Goal: Task Accomplishment & Management: Use online tool/utility

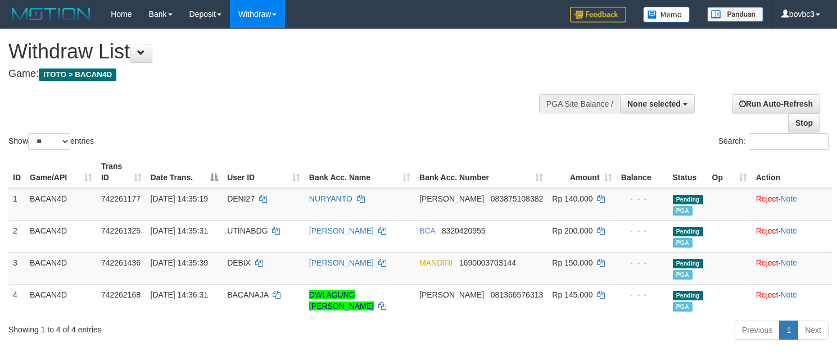
select select
select select "**"
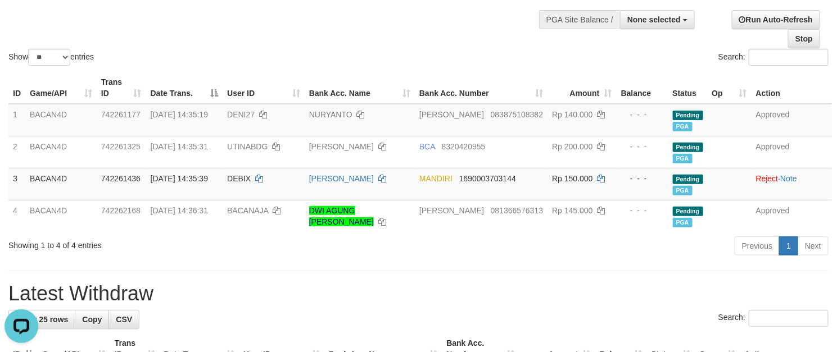
drag, startPoint x: 96, startPoint y: 24, endPoint x: 96, endPoint y: 5, distance: 19.1
click at [97, 22] on div "Show ** ** ** *** entries Search:" at bounding box center [418, 6] width 837 height 123
click at [491, 115] on span "083875108382" at bounding box center [517, 114] width 52 height 9
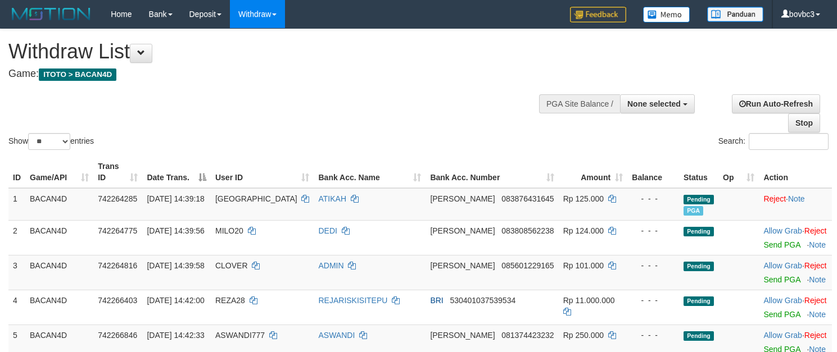
select select
select select "**"
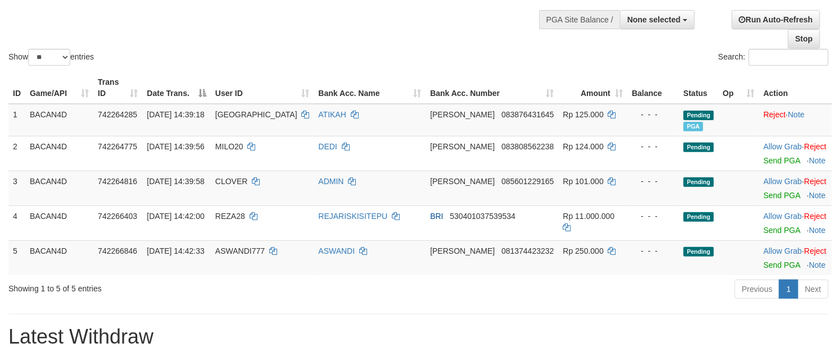
click at [558, 78] on th "Amount" at bounding box center [592, 88] width 69 height 32
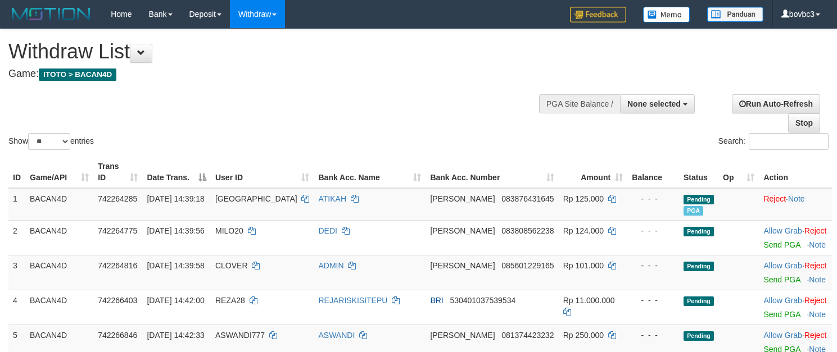
select select
select select "**"
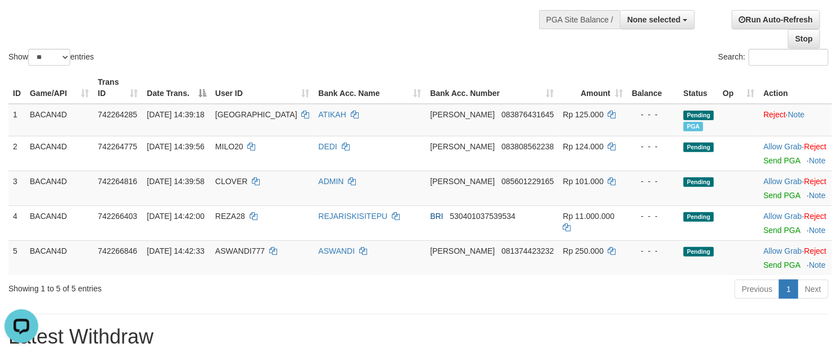
click at [499, 58] on div "Search:" at bounding box center [628, 59] width 402 height 20
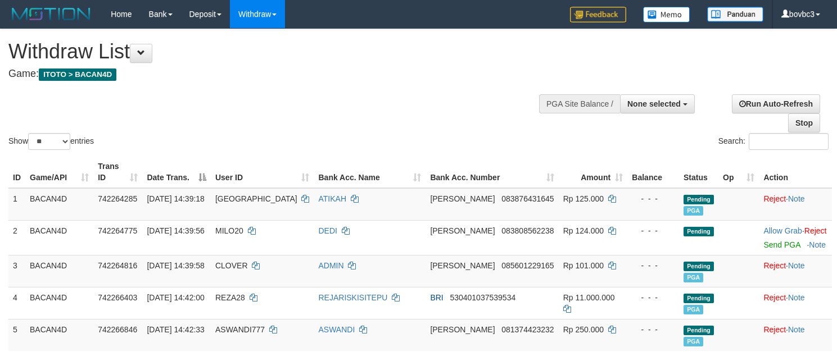
select select
select select "**"
click at [390, 120] on div "Show ** ** ** *** entries Search:" at bounding box center [418, 90] width 837 height 123
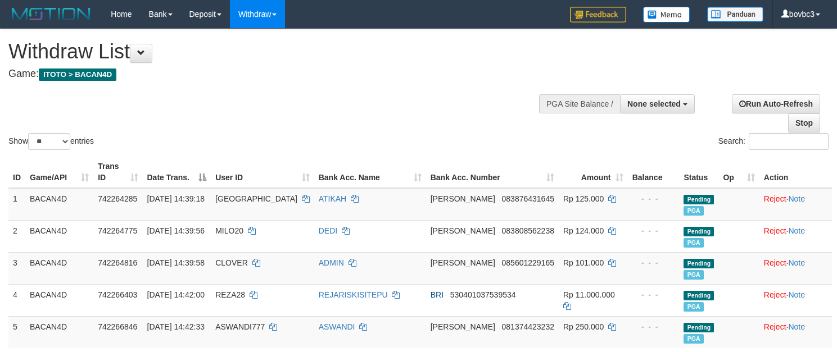
select select
select select "**"
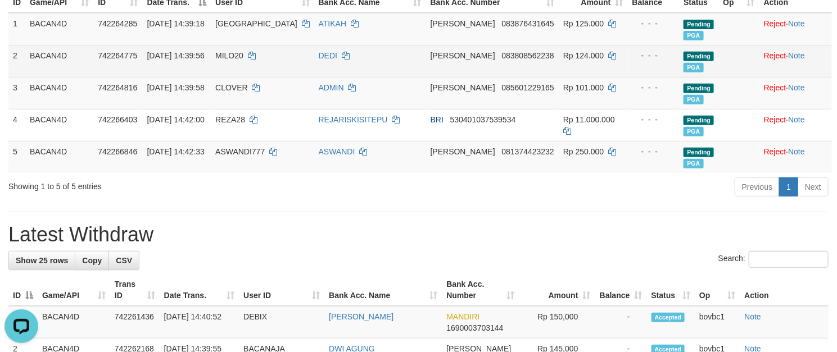
scroll to position [169, 0]
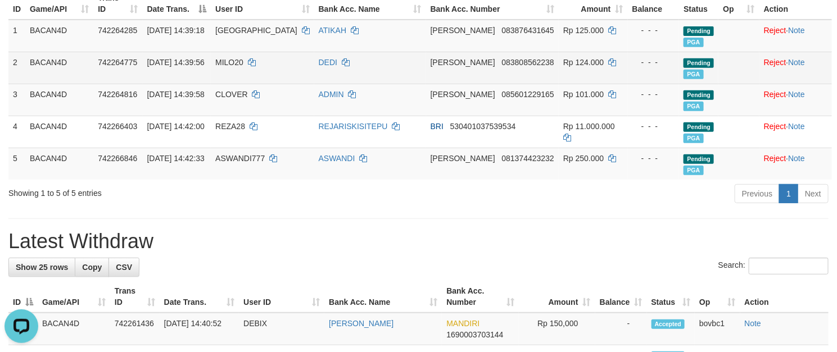
click at [510, 83] on td "DANA 083808562238" at bounding box center [492, 68] width 133 height 32
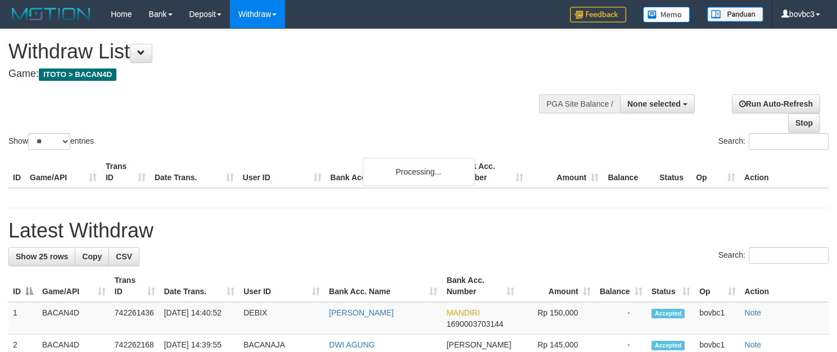
select select
select select "**"
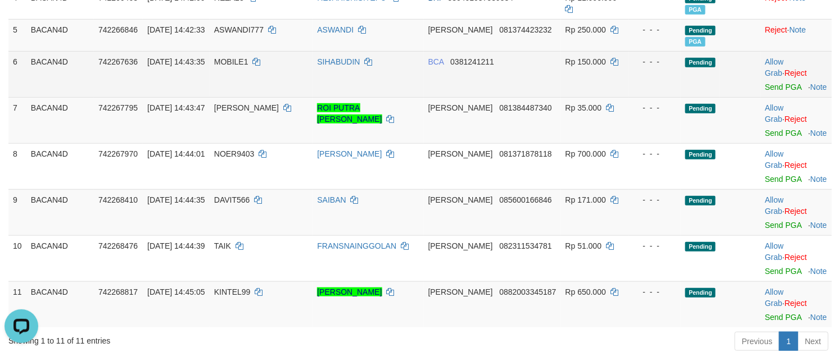
click at [503, 73] on td "BCA 0381241211" at bounding box center [492, 74] width 137 height 46
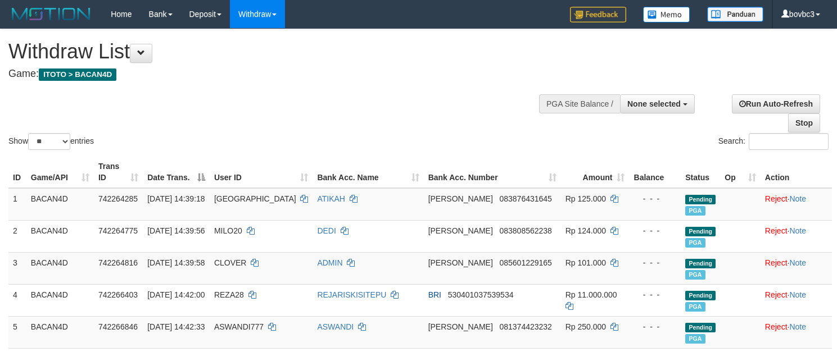
select select
select select "**"
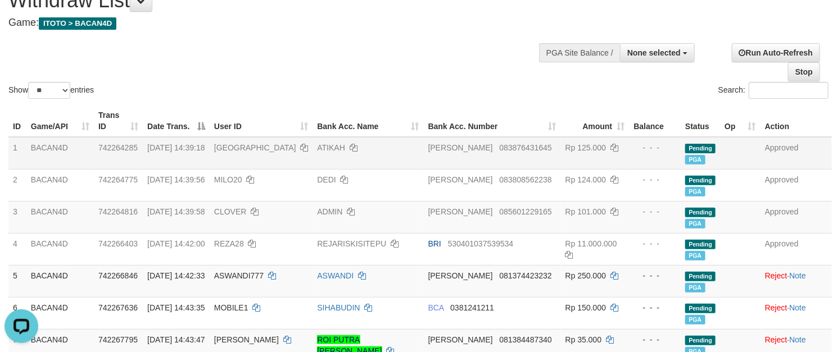
scroll to position [44, 0]
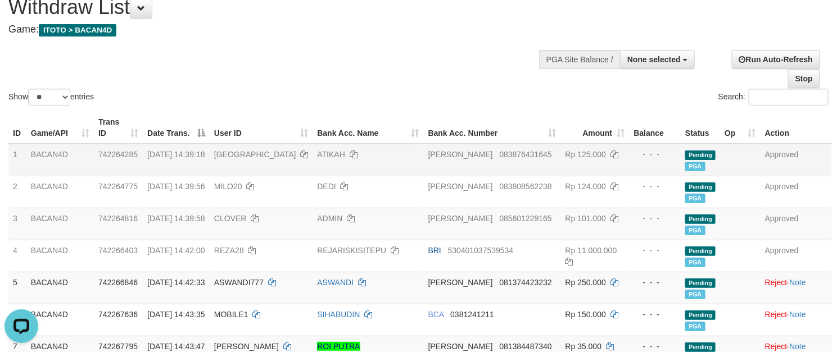
click at [489, 149] on td "DANA 083876431645" at bounding box center [492, 160] width 137 height 33
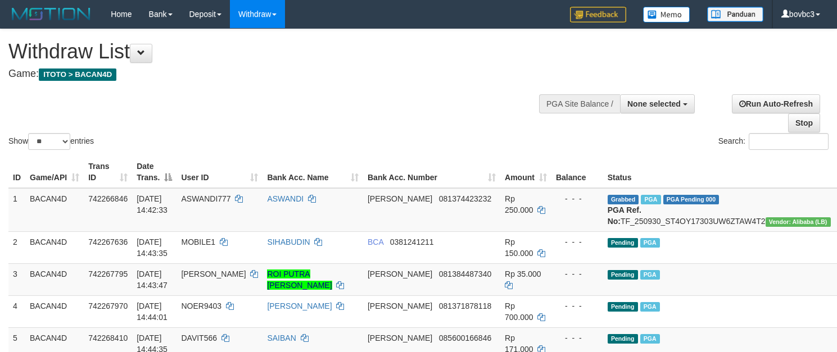
select select
select select "**"
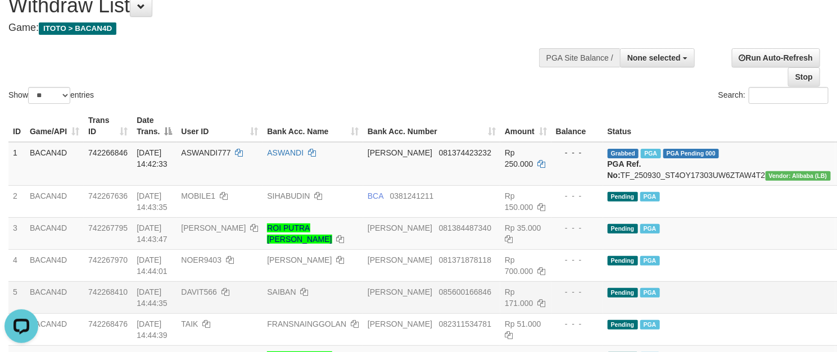
scroll to position [46, 0]
drag, startPoint x: 719, startPoint y: 217, endPoint x: 716, endPoint y: 235, distance: 17.6
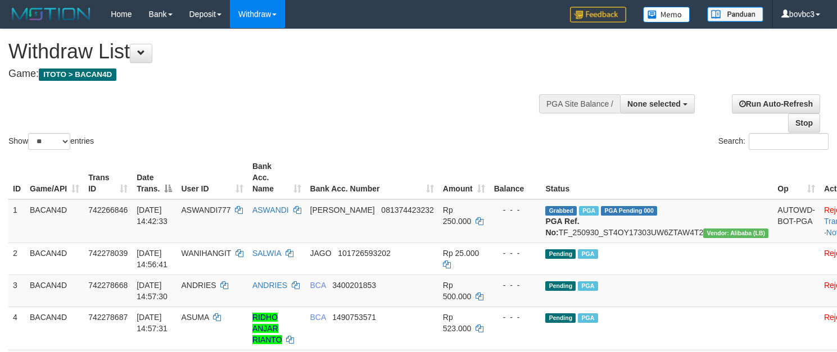
select select
select select "**"
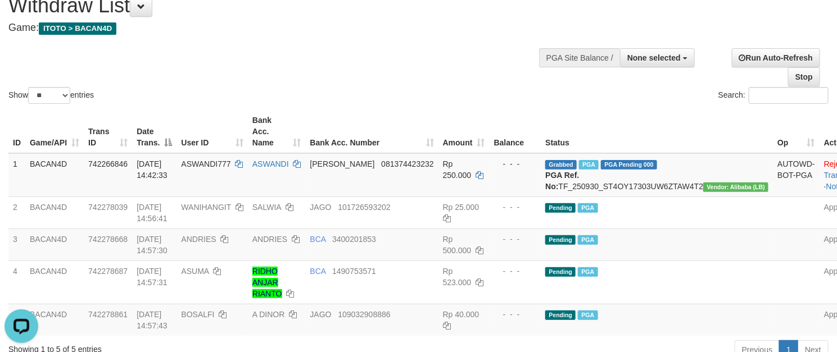
click at [285, 86] on div "Show ** ** ** *** entries Search:" at bounding box center [418, 44] width 837 height 123
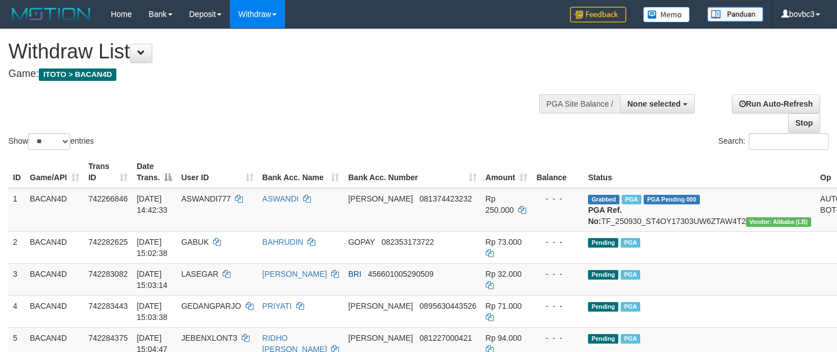
select select
select select "**"
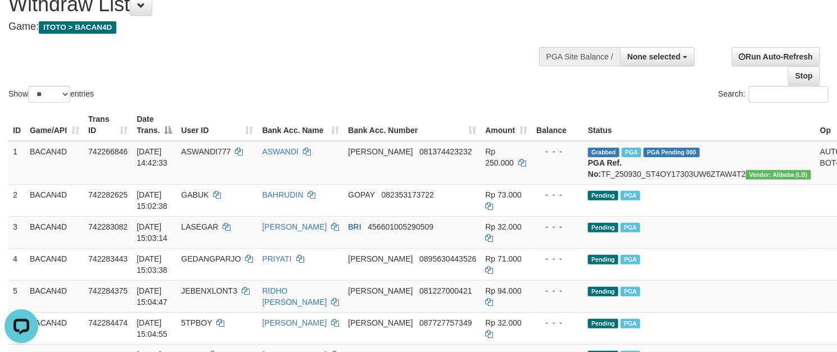
click at [440, 62] on div "Show ** ** ** *** entries Search:" at bounding box center [418, 43] width 837 height 123
click at [439, 60] on div "Show ** ** ** *** entries Search:" at bounding box center [418, 43] width 837 height 123
click at [438, 60] on div "Show ** ** ** *** entries Search:" at bounding box center [418, 43] width 837 height 123
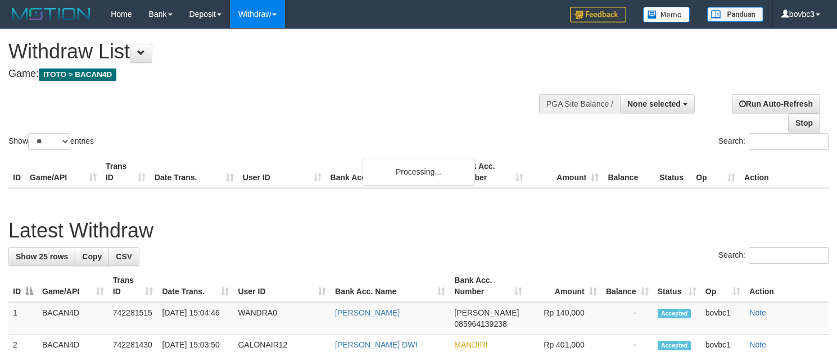
select select
select select "**"
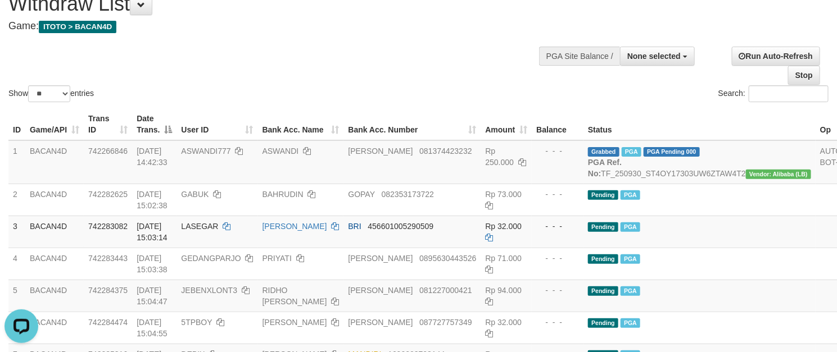
click at [417, 53] on div "Show ** ** ** *** entries Search:" at bounding box center [418, 42] width 837 height 123
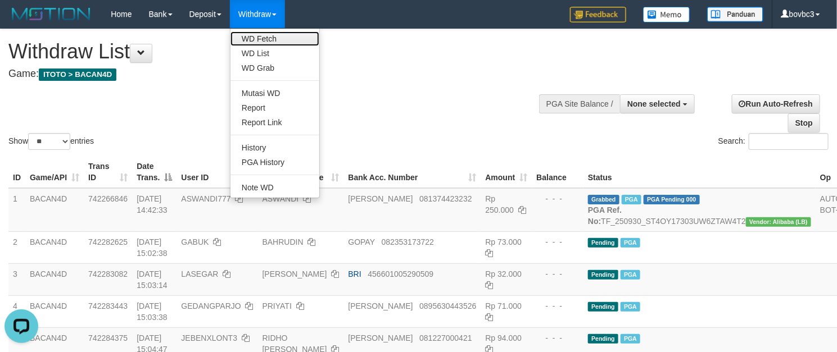
click at [273, 41] on link "WD Fetch" at bounding box center [274, 38] width 89 height 15
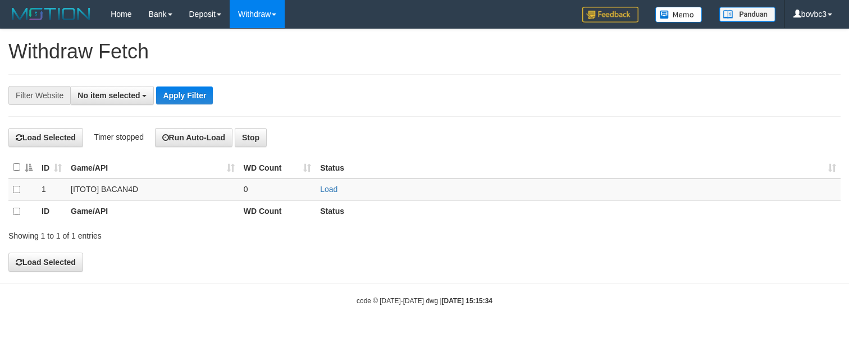
select select
click at [329, 196] on td "Load" at bounding box center [578, 190] width 525 height 22
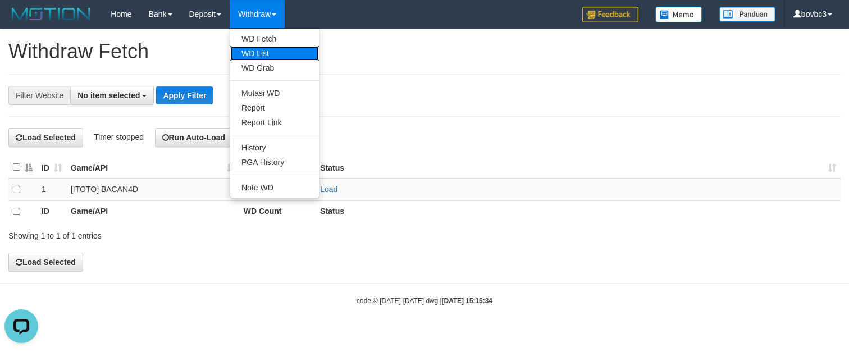
click at [253, 56] on link "WD List" at bounding box center [274, 53] width 89 height 15
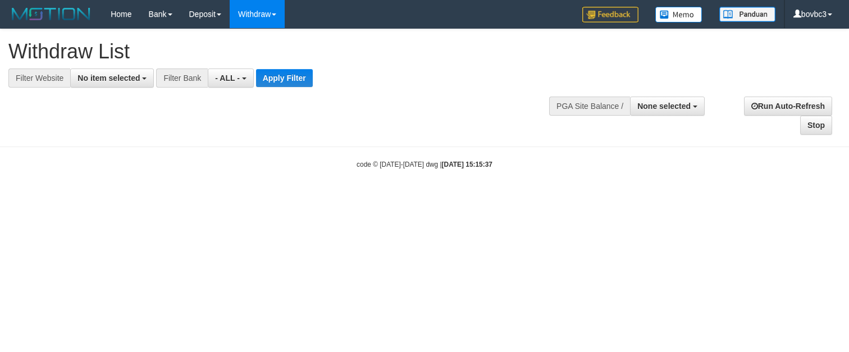
select select
click at [125, 78] on span "No item selected" at bounding box center [109, 78] width 62 height 9
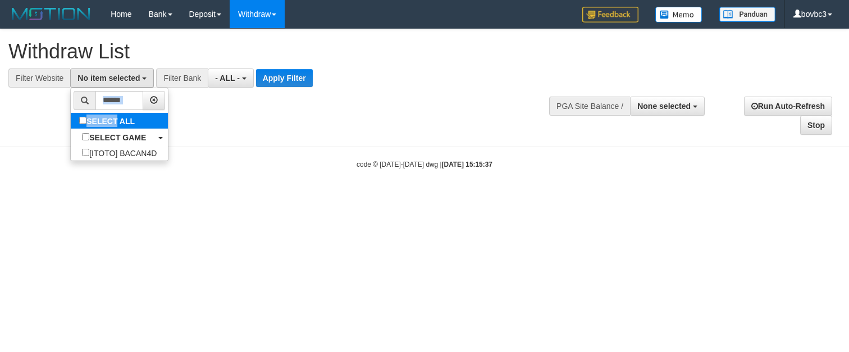
click at [113, 118] on ul "SELECT ALL SELECT GAME [ITOTO] BACAN4D" at bounding box center [119, 125] width 98 height 74
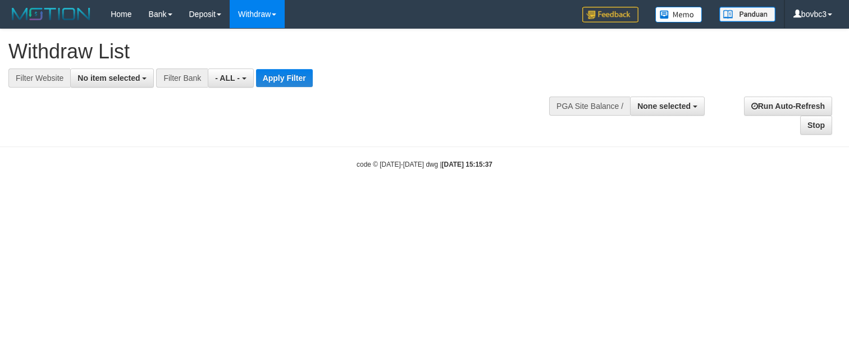
click at [112, 122] on div "**********" at bounding box center [424, 82] width 849 height 106
click at [140, 87] on button "No item selected" at bounding box center [112, 78] width 84 height 19
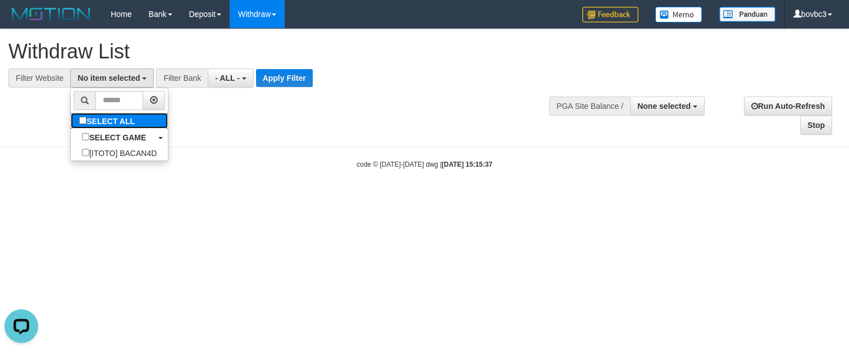
click at [124, 119] on label "SELECT ALL" at bounding box center [108, 121] width 75 height 16
click at [130, 121] on label "SELECT ALL" at bounding box center [108, 121] width 75 height 16
select select "****"
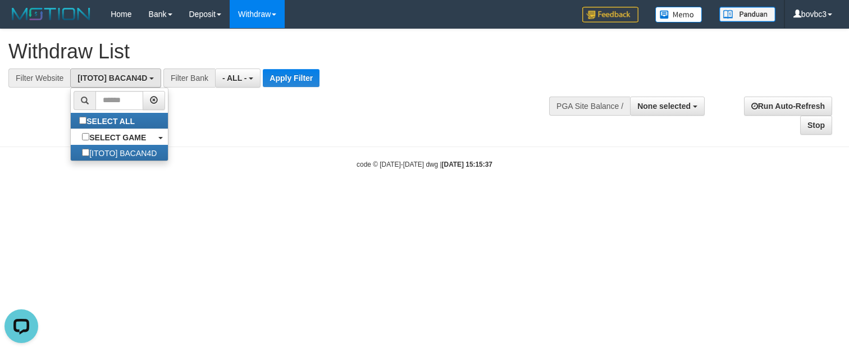
scroll to position [10, 0]
click at [294, 87] on button "Apply Filter" at bounding box center [291, 78] width 57 height 18
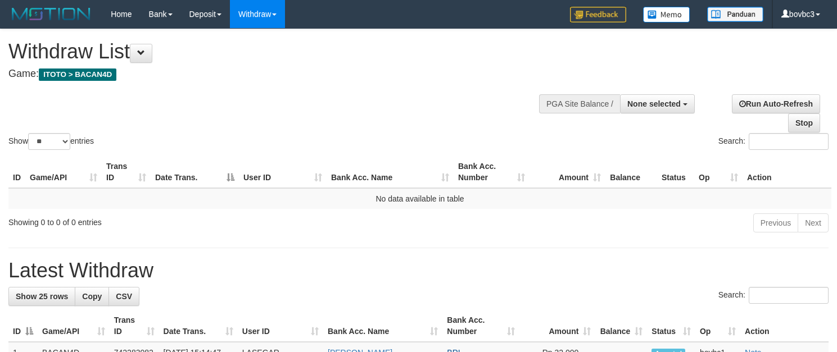
select select
select select "**"
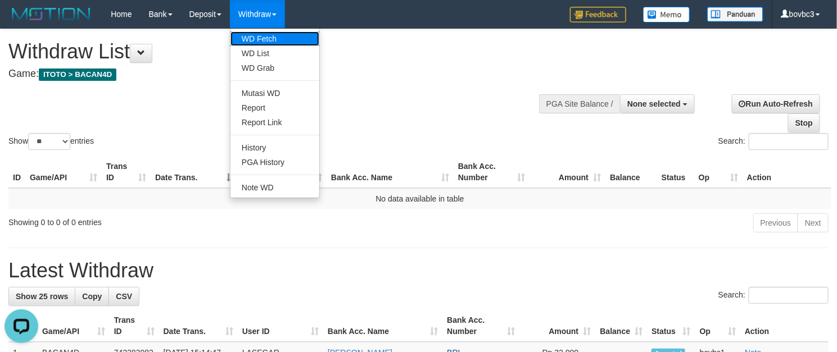
click at [270, 39] on link "WD Fetch" at bounding box center [274, 38] width 89 height 15
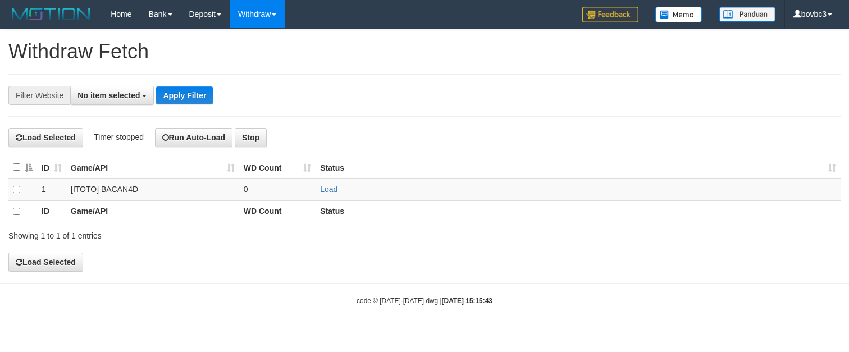
select select
click at [328, 189] on link "Load" at bounding box center [328, 189] width 17 height 9
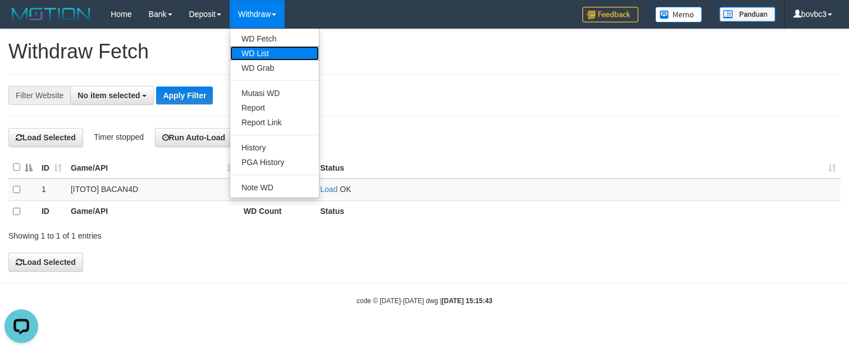
click at [263, 49] on link "WD List" at bounding box center [274, 53] width 89 height 15
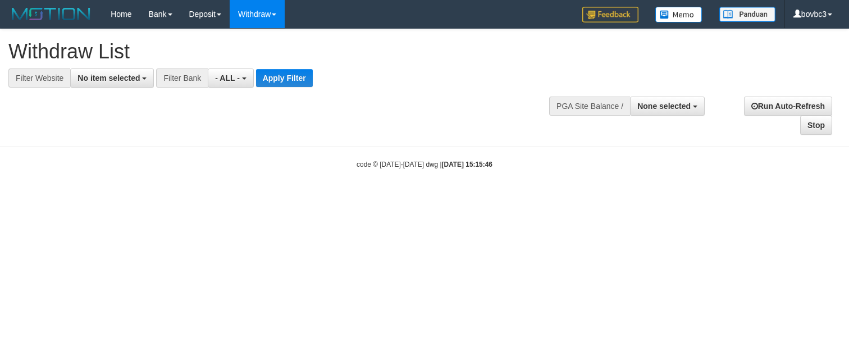
select select
click at [122, 81] on span "No item selected" at bounding box center [109, 78] width 62 height 9
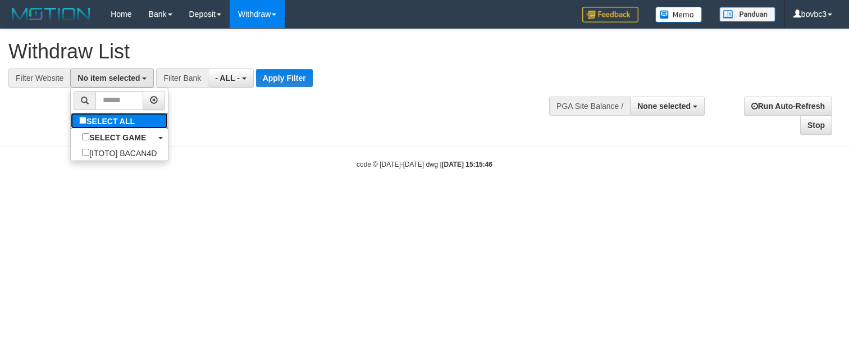
click at [108, 118] on label "SELECT ALL" at bounding box center [108, 121] width 75 height 16
select select "****"
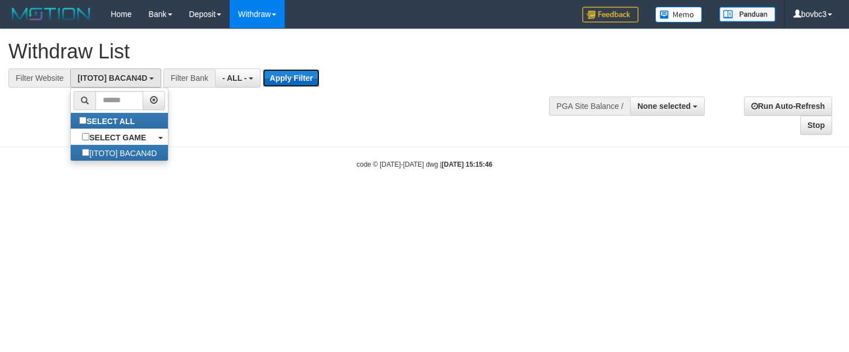
click at [287, 76] on button "Apply Filter" at bounding box center [291, 78] width 57 height 18
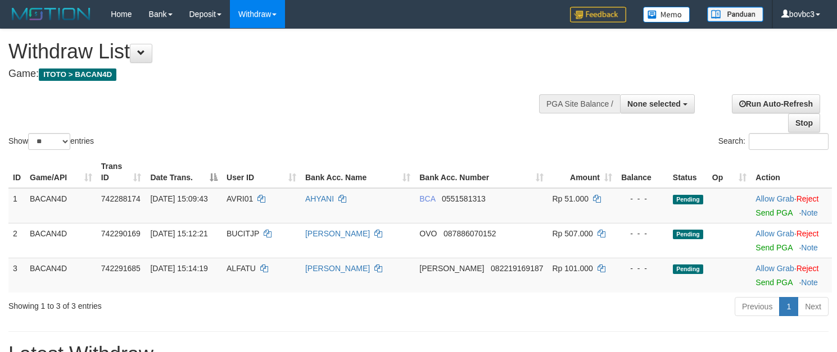
select select
select select "**"
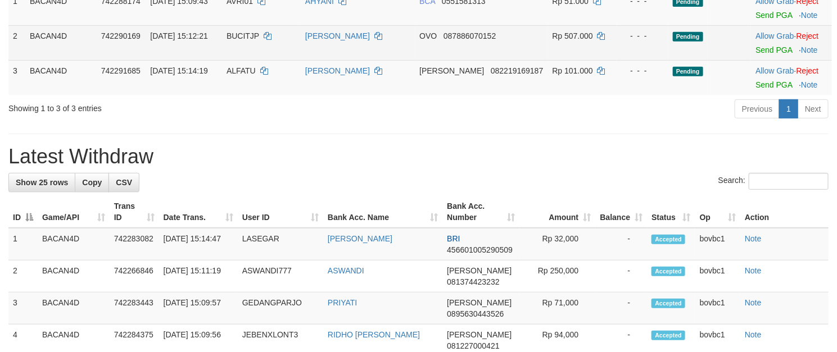
scroll to position [169, 0]
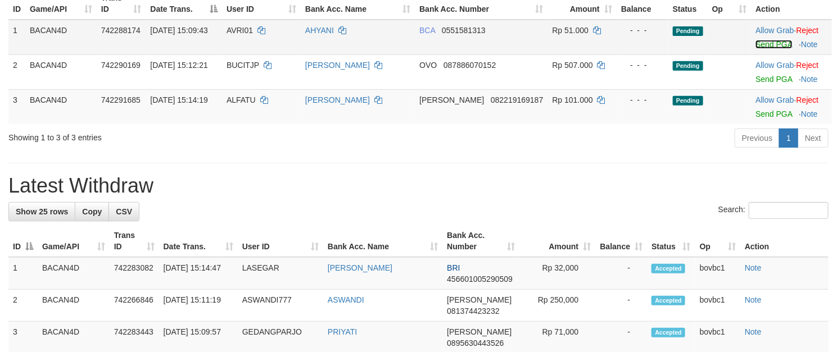
click at [767, 46] on link "Send PGA" at bounding box center [773, 44] width 37 height 9
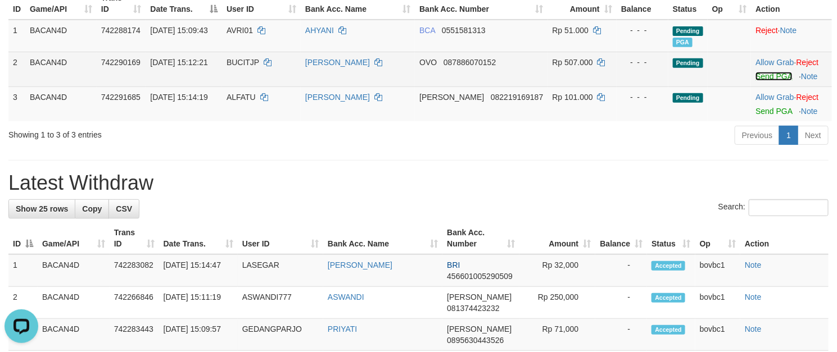
click at [775, 74] on link "Send PGA" at bounding box center [773, 76] width 37 height 9
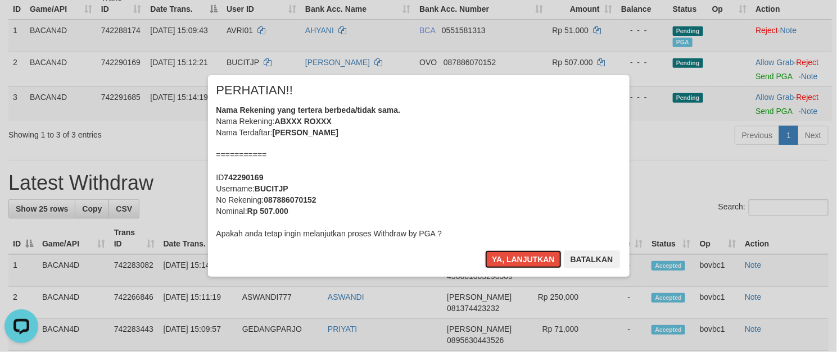
drag, startPoint x: 533, startPoint y: 262, endPoint x: 575, endPoint y: 242, distance: 46.7
click at [533, 263] on button "Ya, lanjutkan" at bounding box center [523, 260] width 76 height 18
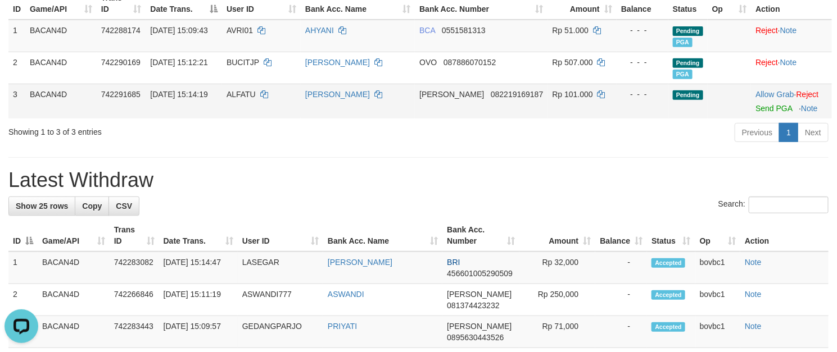
click at [777, 117] on td "Allow Grab · Reject Send PGA · Note" at bounding box center [791, 101] width 81 height 35
click at [777, 113] on link "Send PGA" at bounding box center [773, 108] width 37 height 9
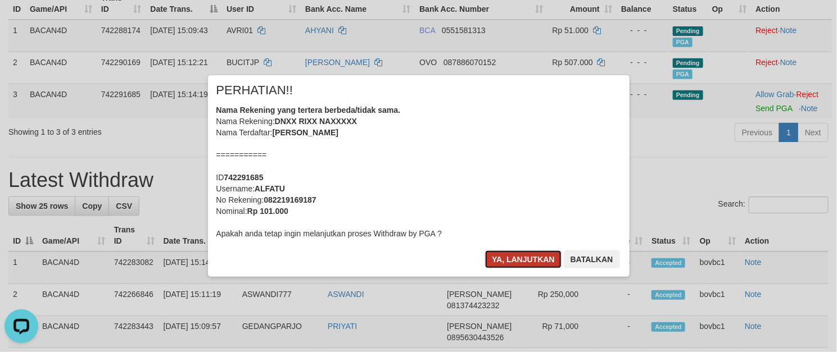
click at [514, 258] on button "Ya, lanjutkan" at bounding box center [523, 260] width 76 height 18
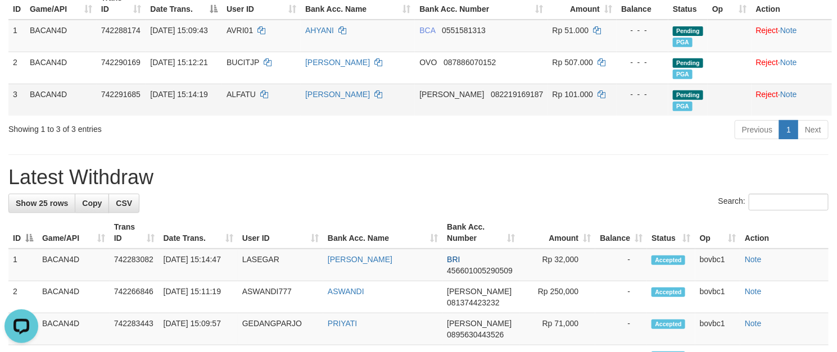
click at [383, 107] on td "RIDA NASEHAH" at bounding box center [358, 100] width 114 height 32
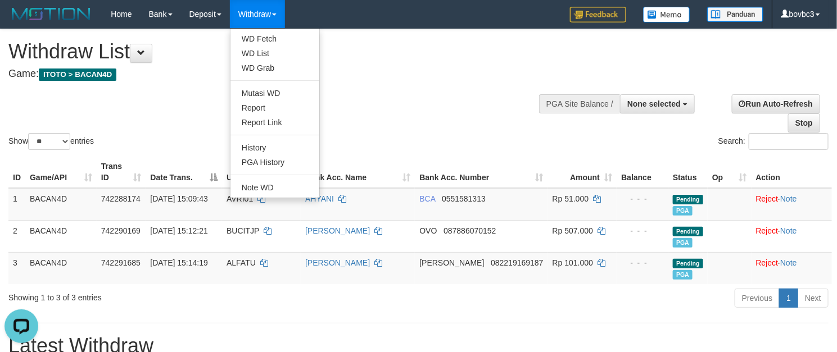
click at [269, 30] on ul "WD Fetch WD List WD Grab Mutasi WD Report Report Link History PGA History Note …" at bounding box center [275, 113] width 90 height 170
click at [273, 34] on link "WD Fetch" at bounding box center [274, 38] width 89 height 15
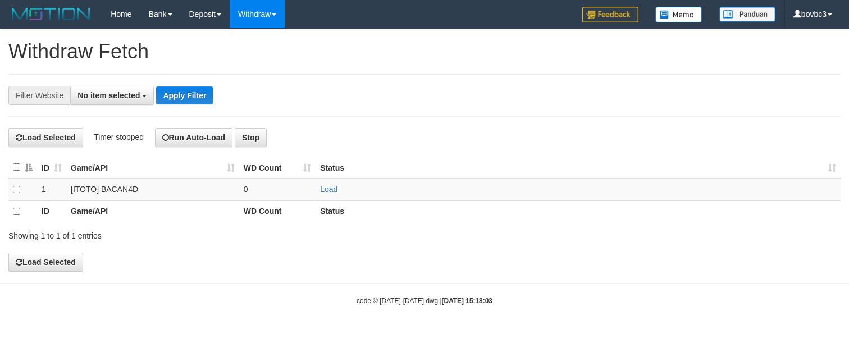
select select
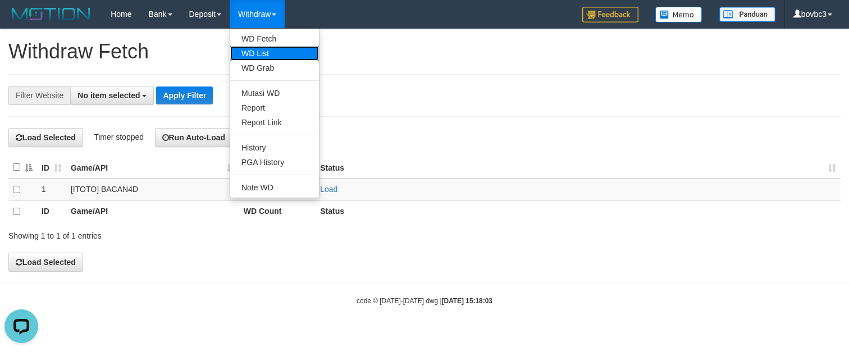
click at [276, 49] on link "WD List" at bounding box center [274, 53] width 89 height 15
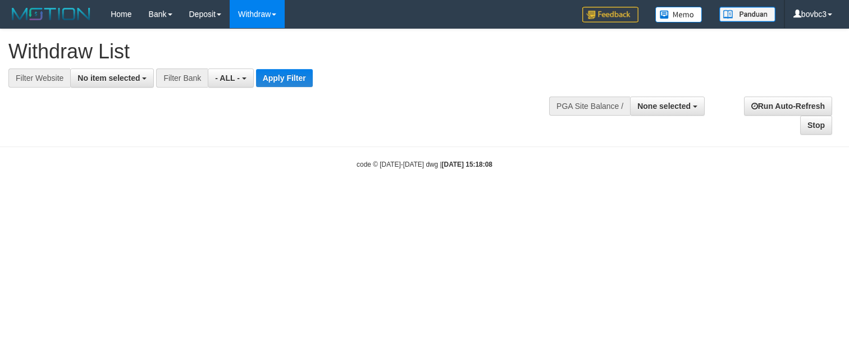
select select
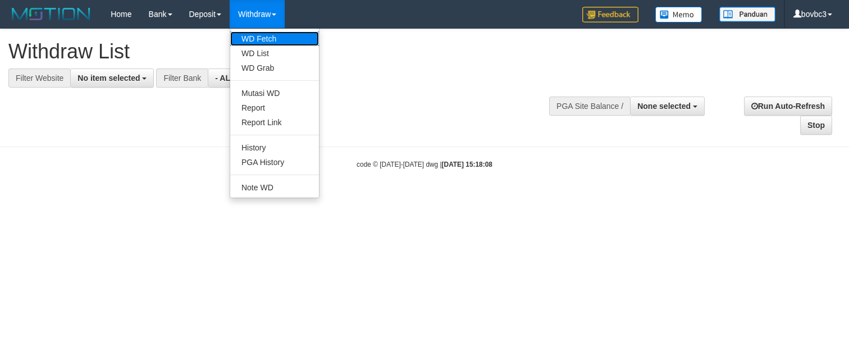
click at [260, 33] on link "WD Fetch" at bounding box center [274, 38] width 89 height 15
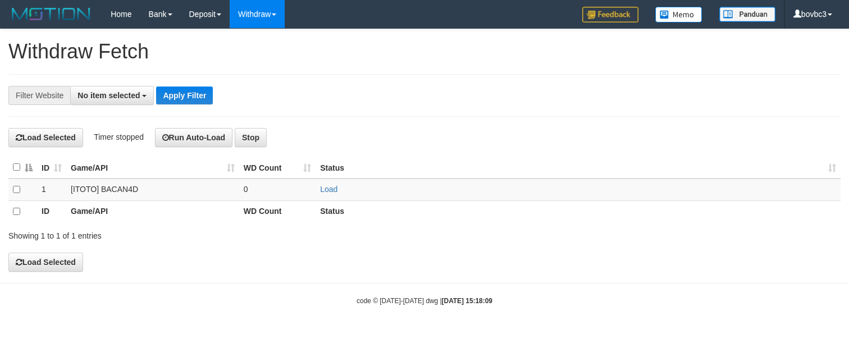
select select
drag, startPoint x: 330, startPoint y: 188, endPoint x: 319, endPoint y: 172, distance: 18.9
click at [329, 188] on link "Load" at bounding box center [328, 189] width 17 height 9
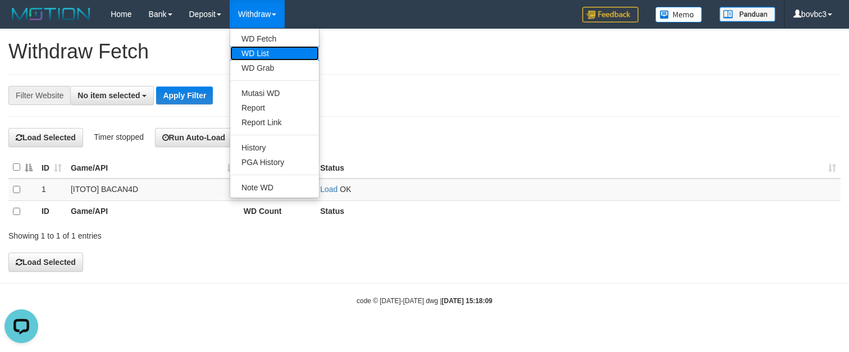
click at [268, 58] on link "WD List" at bounding box center [274, 53] width 89 height 15
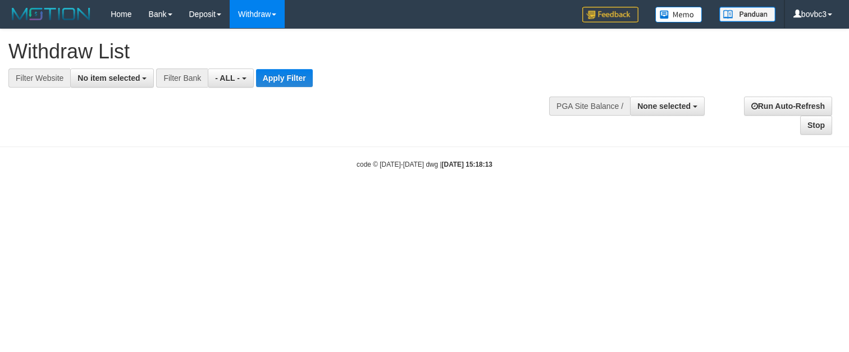
select select
click at [117, 87] on button "No item selected" at bounding box center [112, 78] width 84 height 19
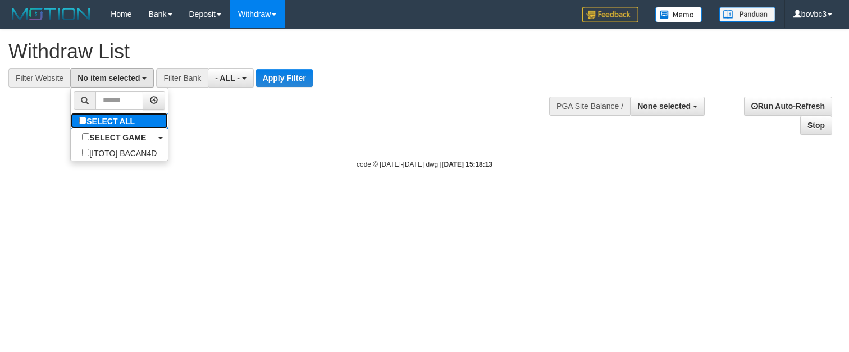
click at [106, 125] on label "SELECT ALL" at bounding box center [108, 121] width 75 height 16
select select "****"
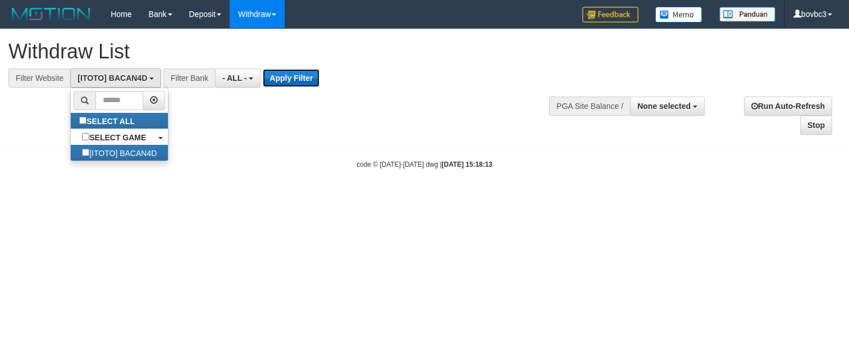
click at [280, 81] on button "Apply Filter" at bounding box center [291, 78] width 57 height 18
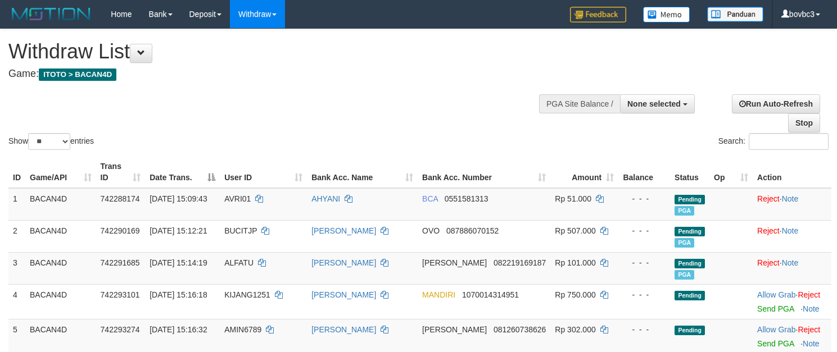
select select
select select "**"
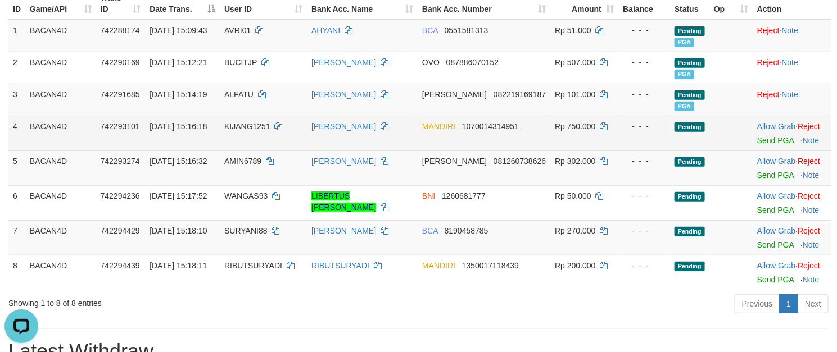
click at [764, 147] on td "Allow Grab · Reject Send PGA · Note" at bounding box center [791, 133] width 79 height 35
click at [764, 143] on link "Send PGA" at bounding box center [775, 140] width 37 height 9
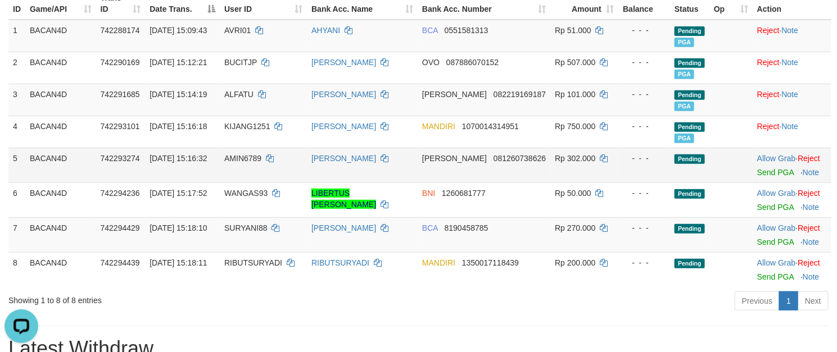
click at [767, 169] on td "Allow Grab · Reject Send PGA · Note" at bounding box center [791, 165] width 79 height 35
click at [774, 172] on link "Send PGA" at bounding box center [775, 172] width 37 height 9
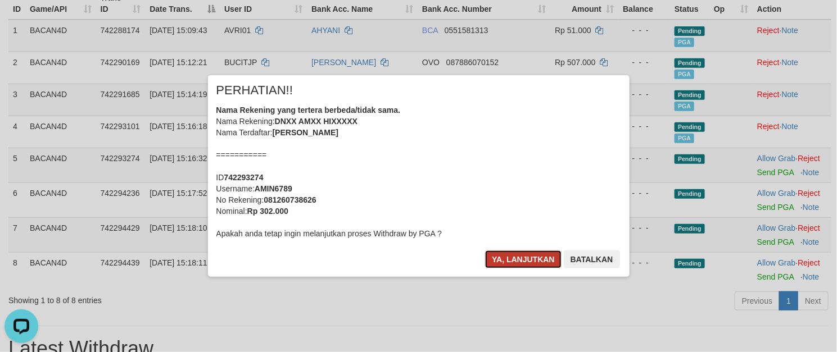
drag, startPoint x: 525, startPoint y: 260, endPoint x: 520, endPoint y: 257, distance: 5.8
click at [521, 260] on button "Ya, lanjutkan" at bounding box center [523, 260] width 76 height 18
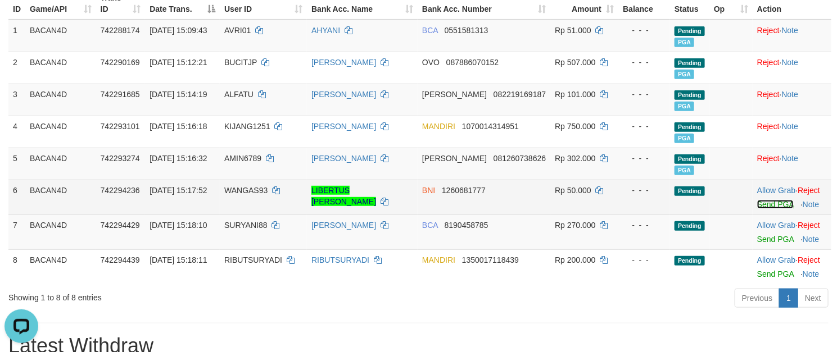
click at [781, 208] on link "Send PGA" at bounding box center [775, 204] width 37 height 9
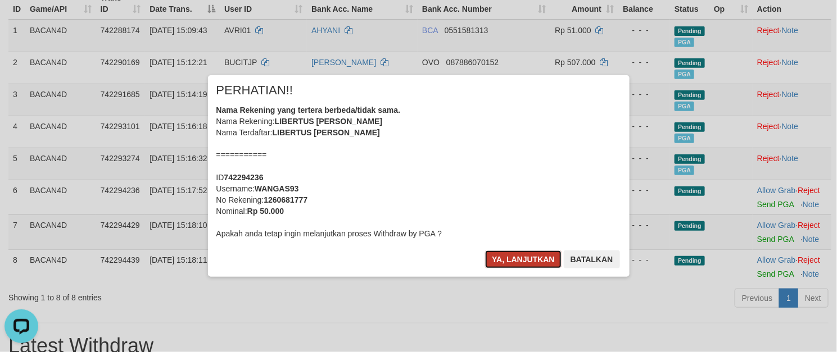
click at [541, 263] on button "Ya, lanjutkan" at bounding box center [523, 260] width 76 height 18
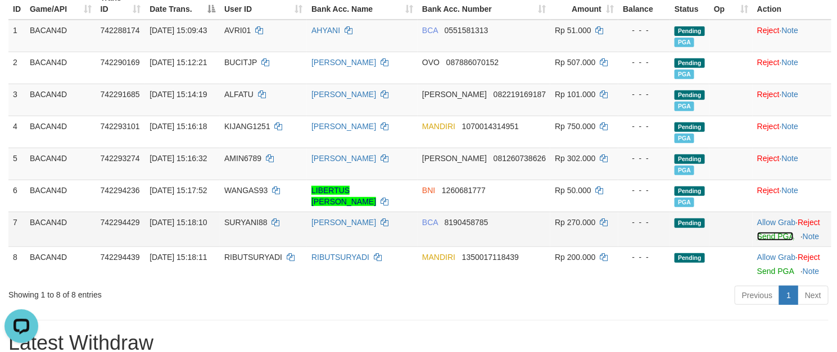
click at [784, 238] on link "Send PGA" at bounding box center [775, 236] width 37 height 9
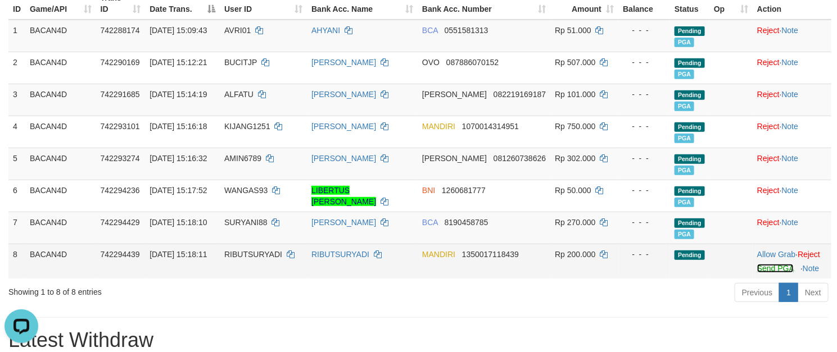
click at [779, 273] on link "Send PGA" at bounding box center [775, 268] width 37 height 9
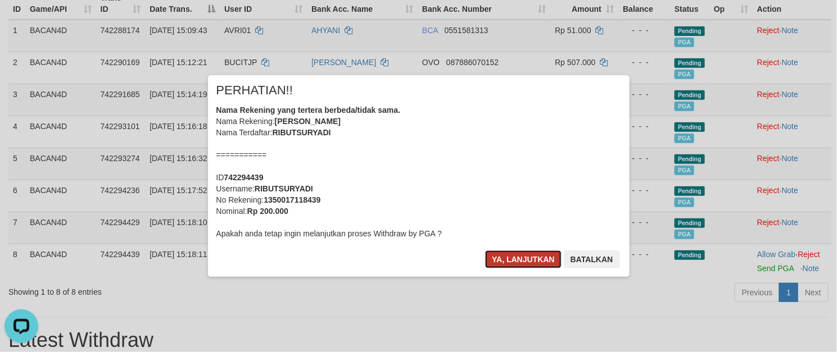
click at [518, 260] on button "Ya, lanjutkan" at bounding box center [523, 260] width 76 height 18
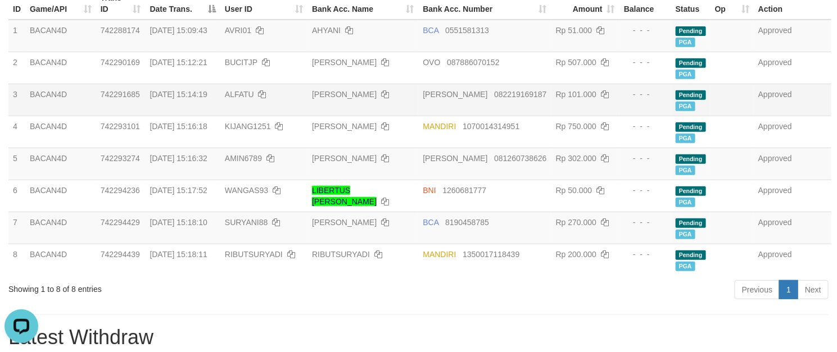
click at [418, 110] on td "[PERSON_NAME]" at bounding box center [362, 100] width 111 height 32
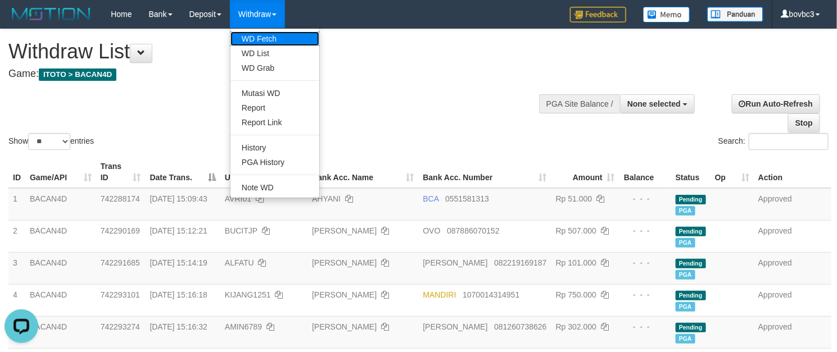
click at [269, 39] on link "WD Fetch" at bounding box center [274, 38] width 89 height 15
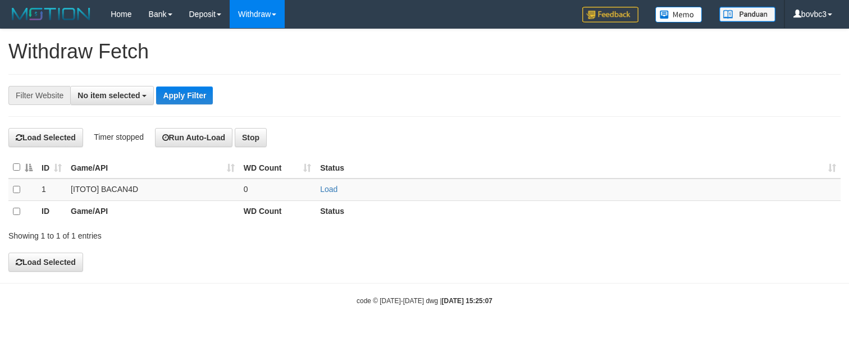
select select
click at [326, 189] on link "Load" at bounding box center [328, 189] width 17 height 9
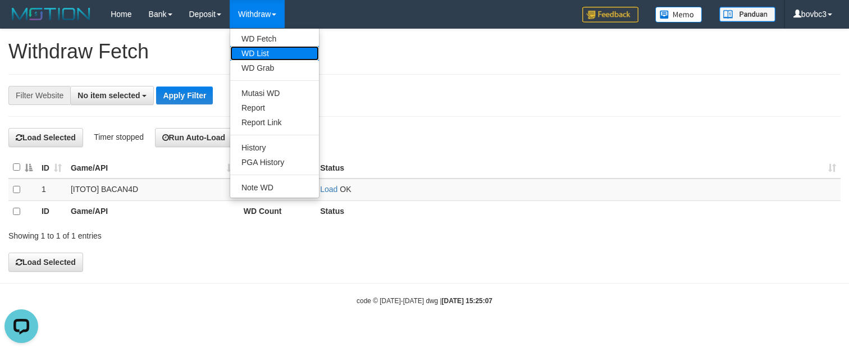
click at [263, 54] on link "WD List" at bounding box center [274, 53] width 89 height 15
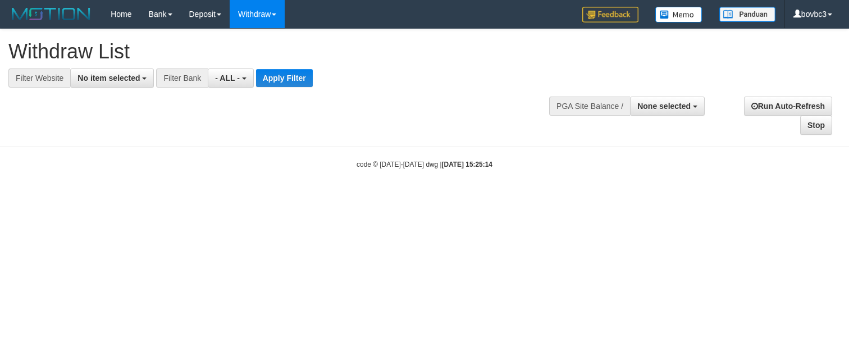
select select
drag, startPoint x: 120, startPoint y: 81, endPoint x: 130, endPoint y: 108, distance: 28.6
click at [120, 80] on span "No item selected" at bounding box center [109, 78] width 62 height 9
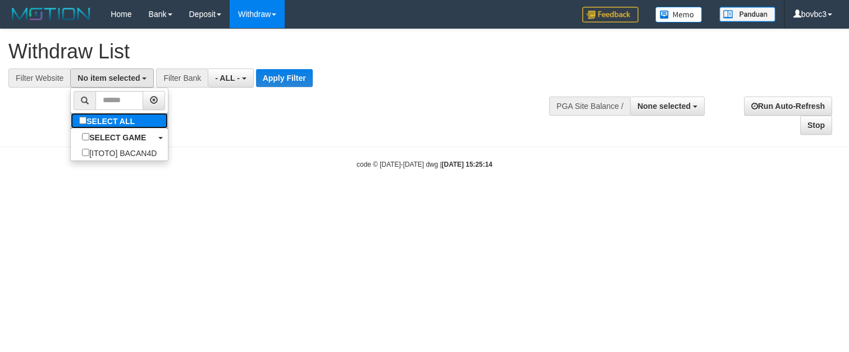
click at [119, 124] on label "SELECT ALL" at bounding box center [108, 121] width 75 height 16
select select "****"
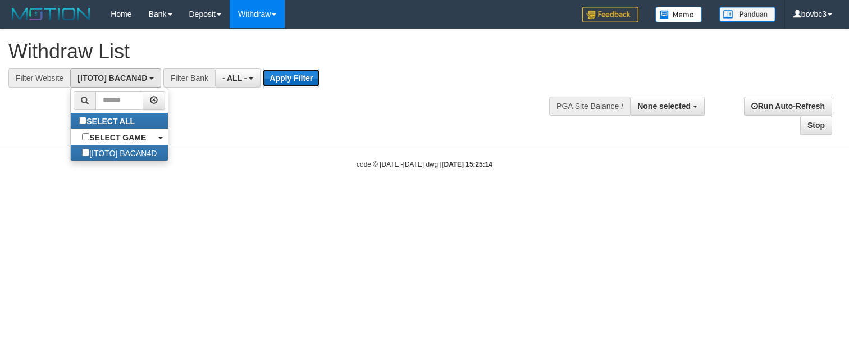
click at [292, 78] on button "Apply Filter" at bounding box center [291, 78] width 57 height 18
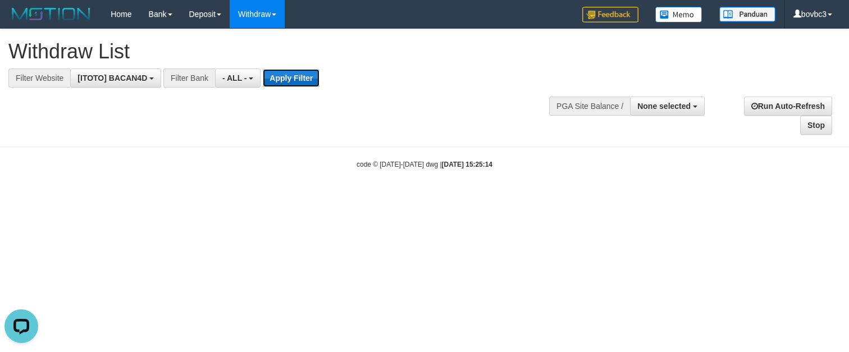
scroll to position [0, 0]
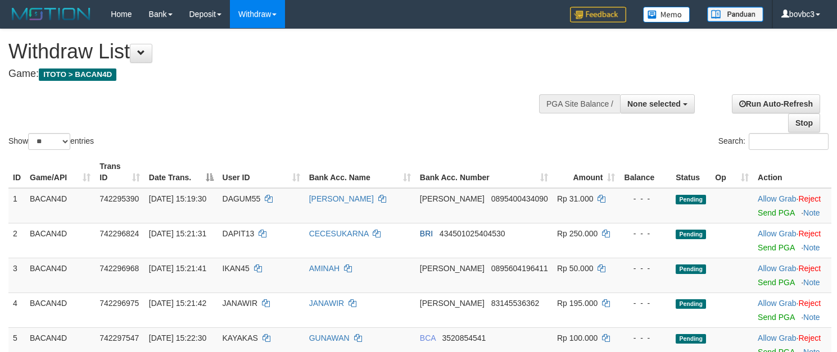
select select
select select "**"
click at [779, 211] on link "Send PGA" at bounding box center [775, 212] width 37 height 9
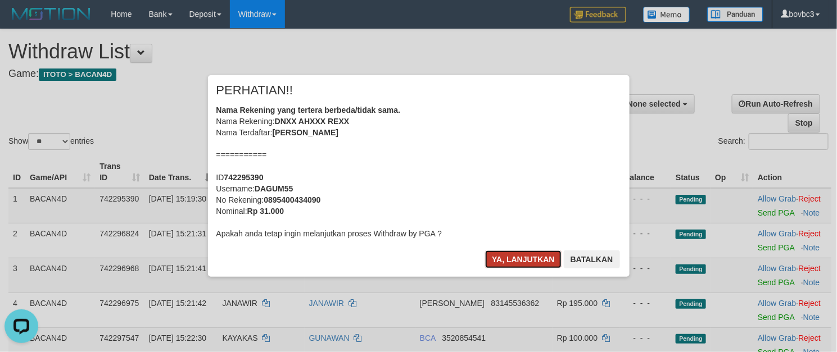
click at [533, 255] on button "Ya, lanjutkan" at bounding box center [523, 260] width 76 height 18
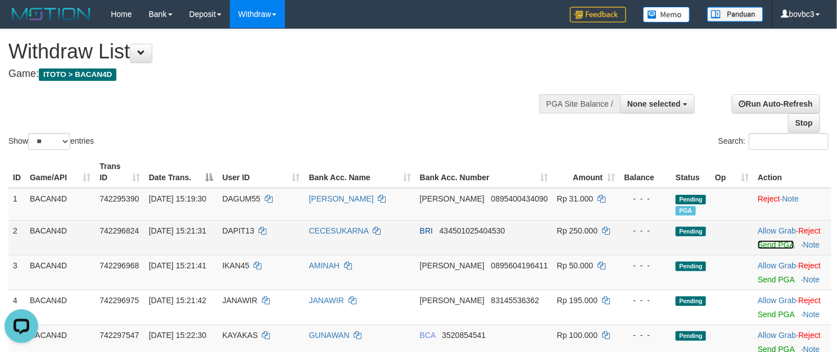
click at [776, 244] on link "Send PGA" at bounding box center [775, 244] width 37 height 9
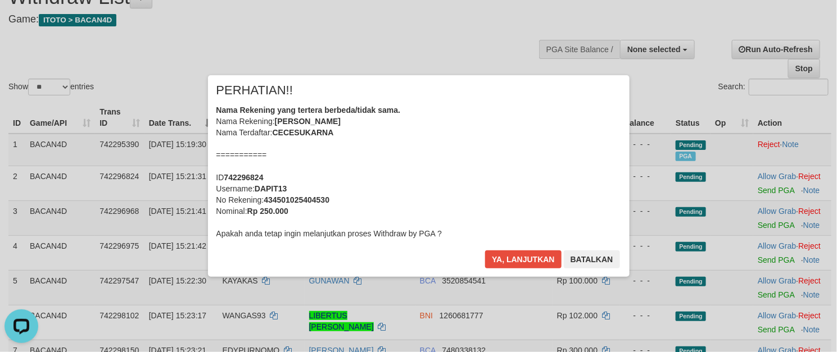
scroll to position [84, 0]
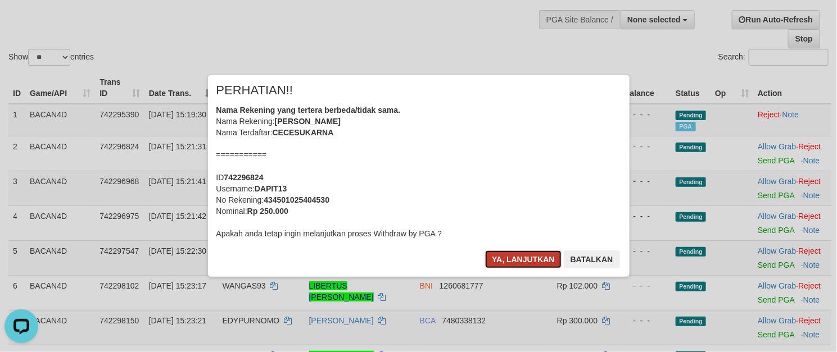
click at [533, 258] on button "Ya, lanjutkan" at bounding box center [523, 260] width 76 height 18
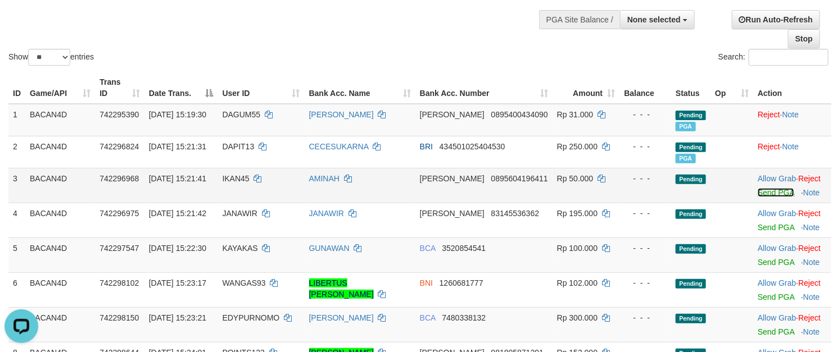
click at [757, 191] on link "Send PGA" at bounding box center [775, 192] width 37 height 9
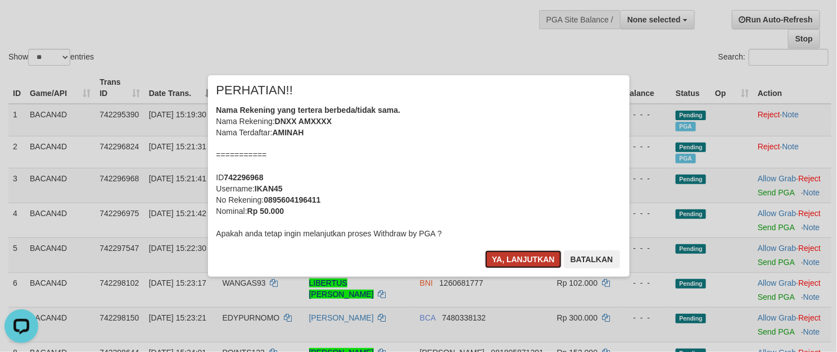
click at [497, 255] on button "Ya, lanjutkan" at bounding box center [523, 260] width 76 height 18
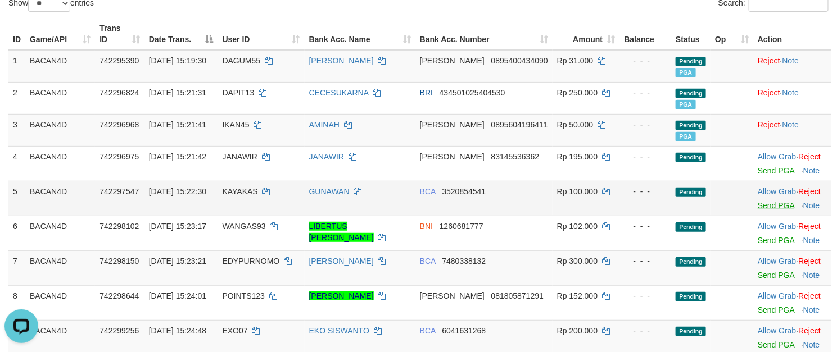
scroll to position [169, 0]
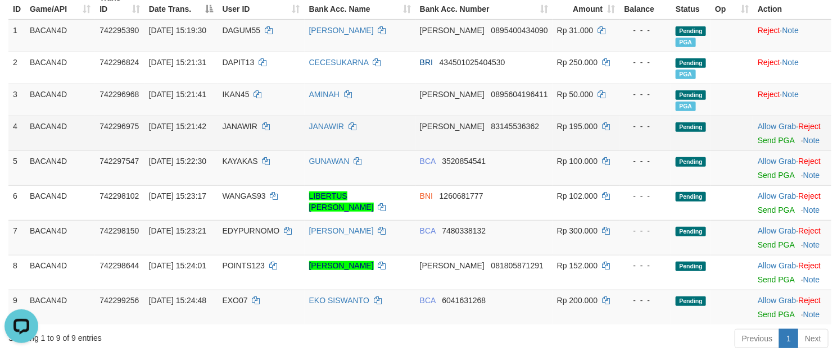
click at [766, 148] on td "Allow Grab · Reject Send PGA · Note" at bounding box center [792, 133] width 78 height 35
click at [767, 145] on link "Send PGA" at bounding box center [775, 140] width 37 height 9
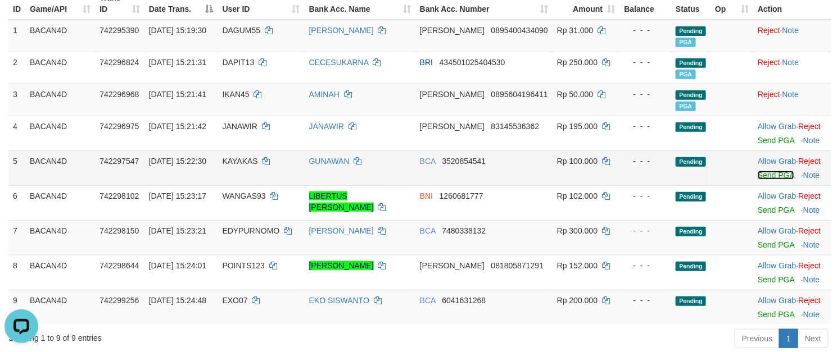
click at [767, 176] on link "Send PGA" at bounding box center [775, 175] width 37 height 9
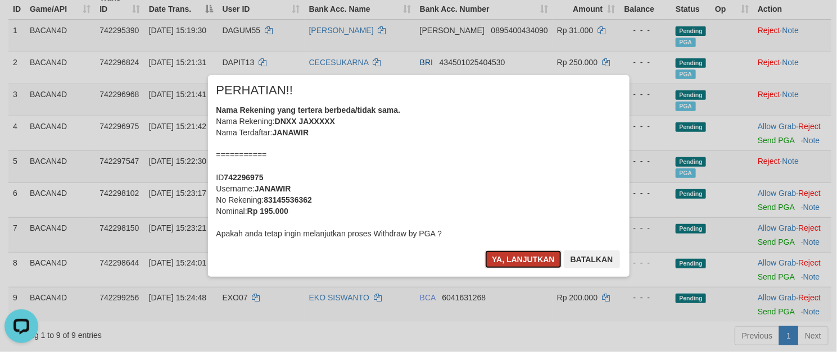
click at [529, 256] on button "Ya, lanjutkan" at bounding box center [523, 260] width 76 height 18
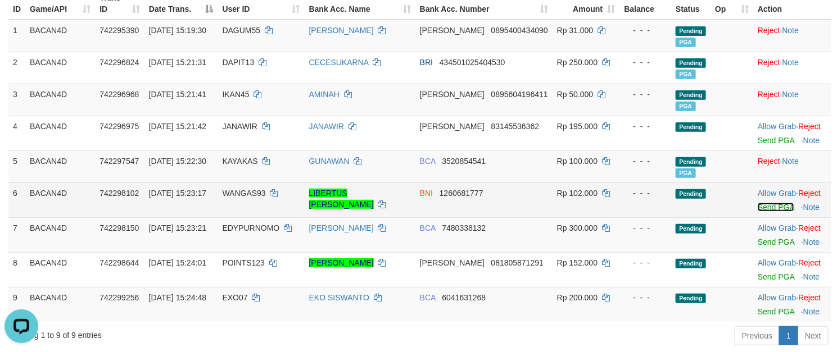
click at [771, 210] on link "Send PGA" at bounding box center [775, 207] width 37 height 9
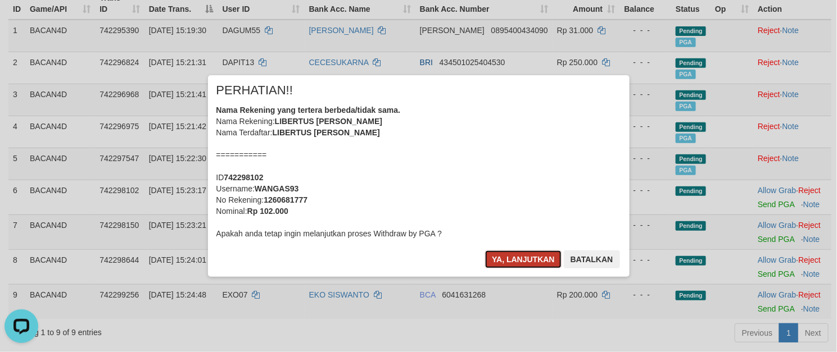
click at [534, 255] on button "Ya, lanjutkan" at bounding box center [523, 260] width 76 height 18
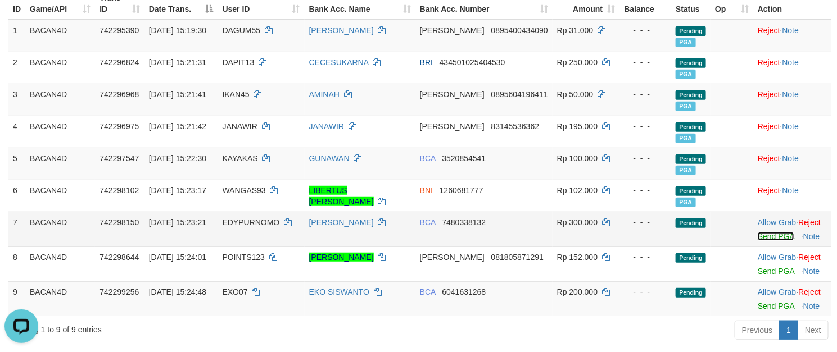
click at [764, 237] on link "Send PGA" at bounding box center [775, 236] width 37 height 9
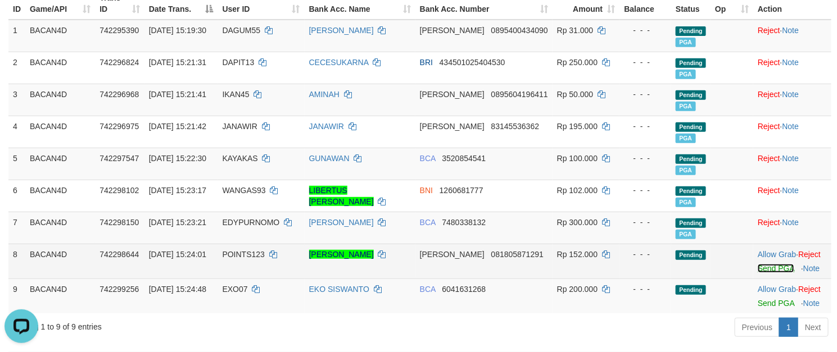
click at [767, 270] on link "Send PGA" at bounding box center [775, 268] width 37 height 9
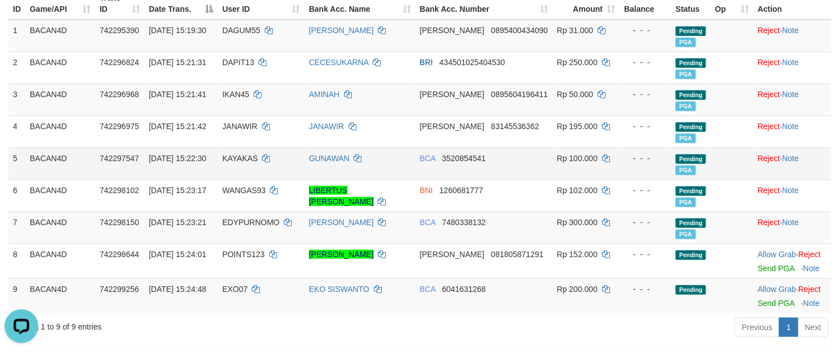
click at [501, 177] on td "BCA 3520854541" at bounding box center [483, 164] width 137 height 32
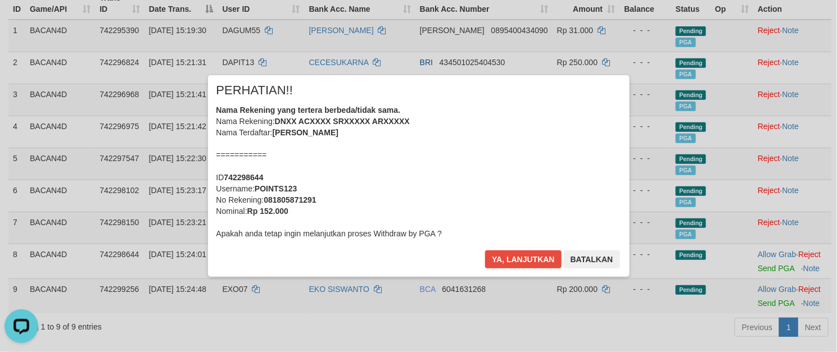
click at [496, 238] on div "× PERHATIAN!! Nama Rekening yang tertera berbeda/tidak sama. Nama Rekening: DNX…" at bounding box center [418, 175] width 421 height 201
click at [503, 253] on button "Ya, lanjutkan" at bounding box center [523, 260] width 76 height 18
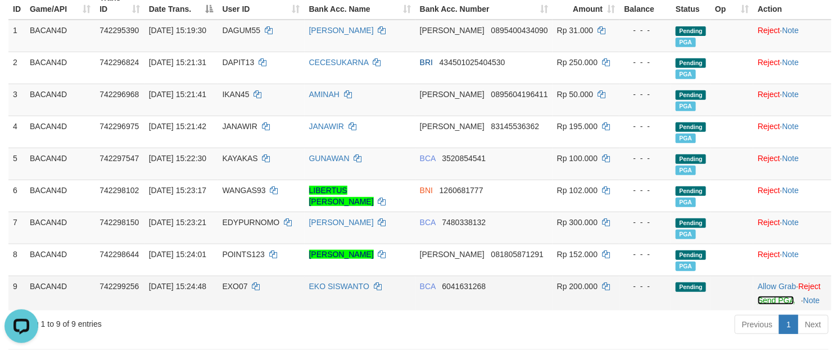
click at [760, 305] on link "Send PGA" at bounding box center [775, 300] width 37 height 9
click at [445, 171] on td "BCA 3520854541" at bounding box center [483, 164] width 137 height 32
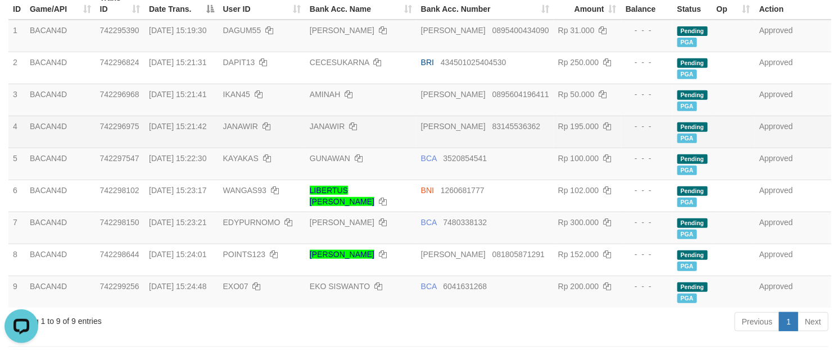
click at [553, 120] on td "Rp 195.000" at bounding box center [586, 132] width 67 height 32
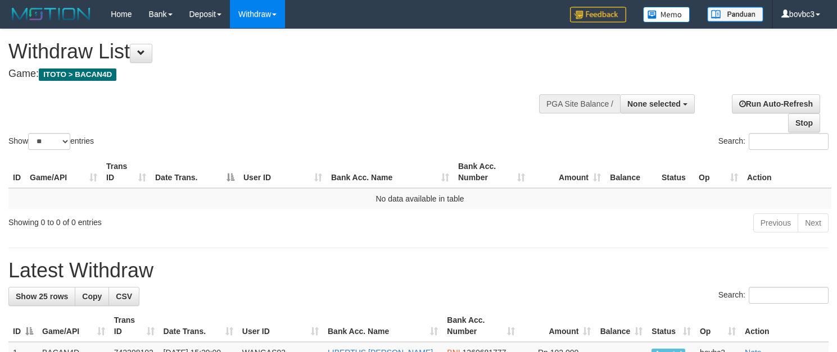
select select
select select "**"
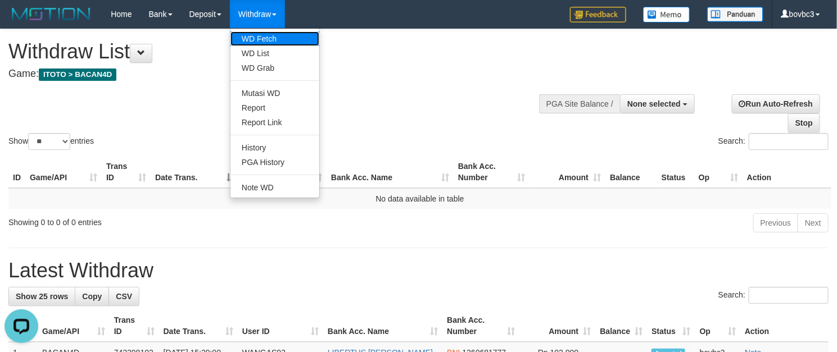
click at [256, 33] on link "WD Fetch" at bounding box center [274, 38] width 89 height 15
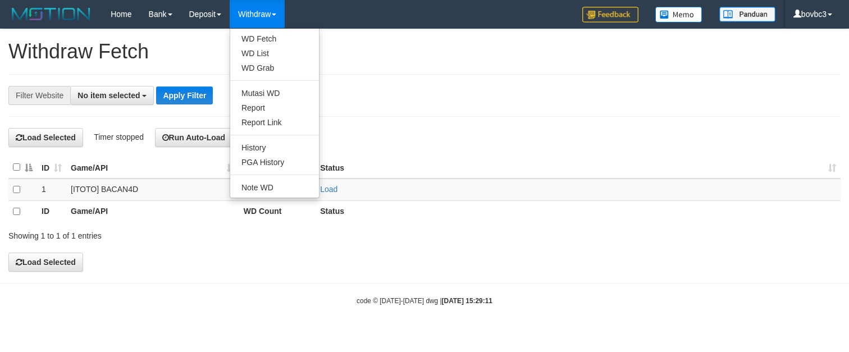
select select
click at [263, 39] on link "WD Fetch" at bounding box center [274, 38] width 89 height 15
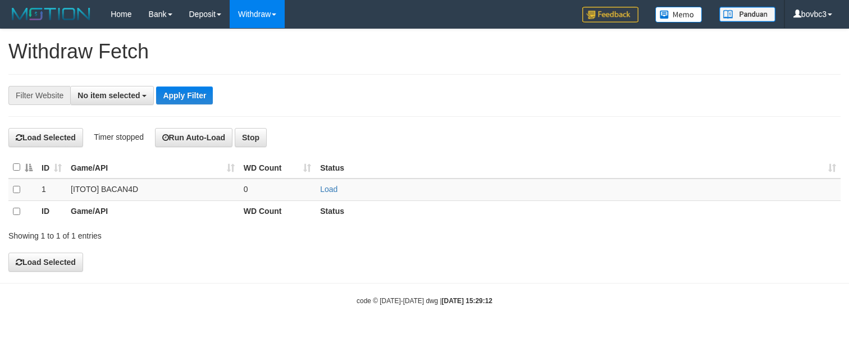
select select
click at [328, 191] on link "Load" at bounding box center [328, 189] width 17 height 9
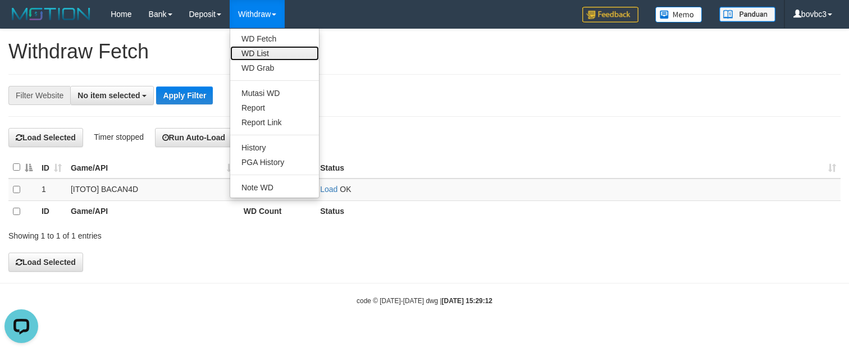
drag, startPoint x: 256, startPoint y: 54, endPoint x: 266, endPoint y: 44, distance: 14.3
click at [256, 54] on link "WD List" at bounding box center [274, 53] width 89 height 15
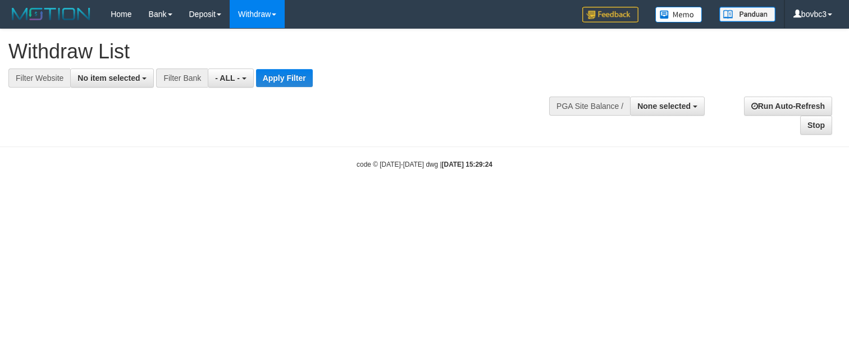
select select
click at [93, 84] on button "No item selected" at bounding box center [112, 78] width 84 height 19
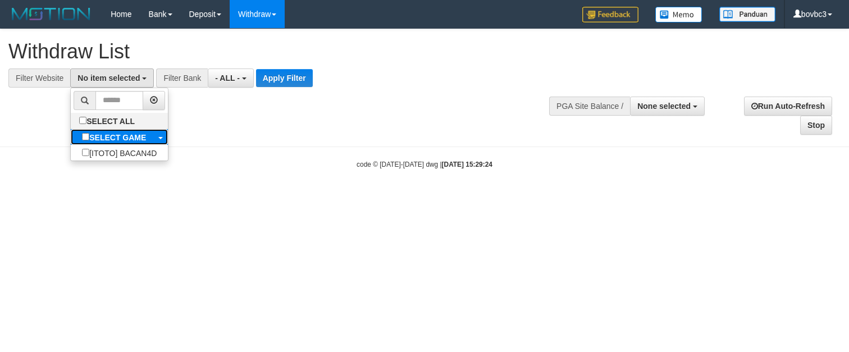
click at [105, 142] on b "SELECT GAME" at bounding box center [117, 137] width 57 height 9
select select "****"
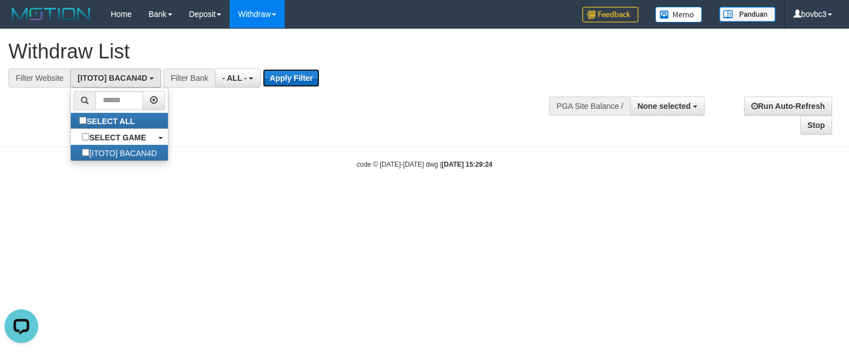
click at [314, 79] on button "Apply Filter" at bounding box center [291, 78] width 57 height 18
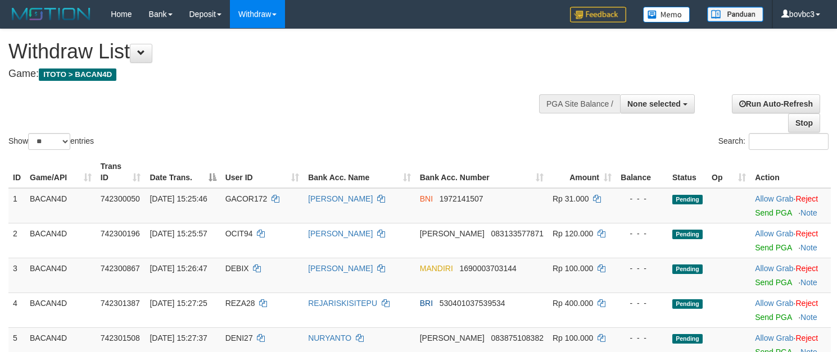
select select
select select "**"
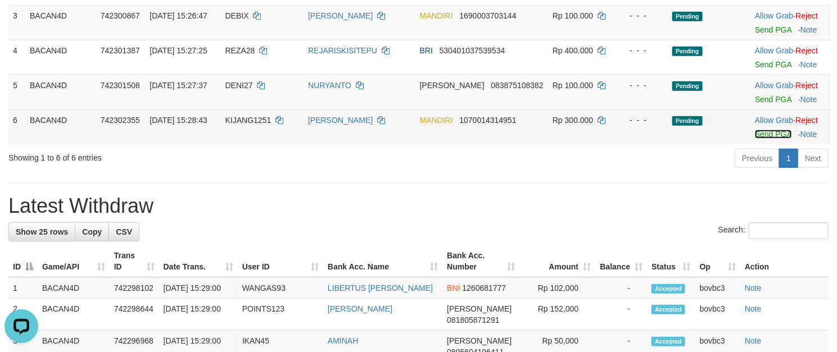
click at [766, 135] on link "Send PGA" at bounding box center [773, 134] width 37 height 9
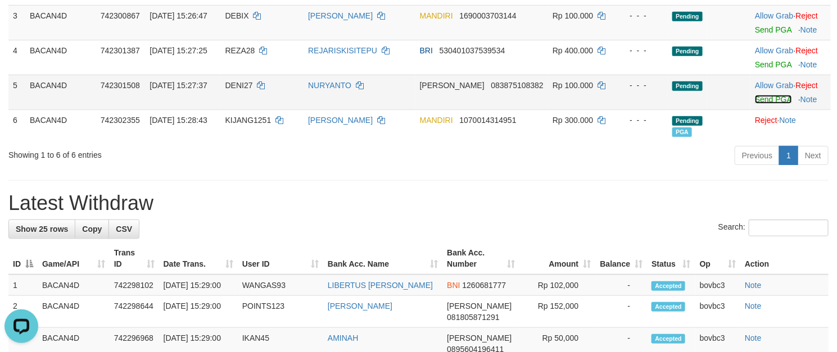
click at [762, 96] on link "Send PGA" at bounding box center [773, 99] width 37 height 9
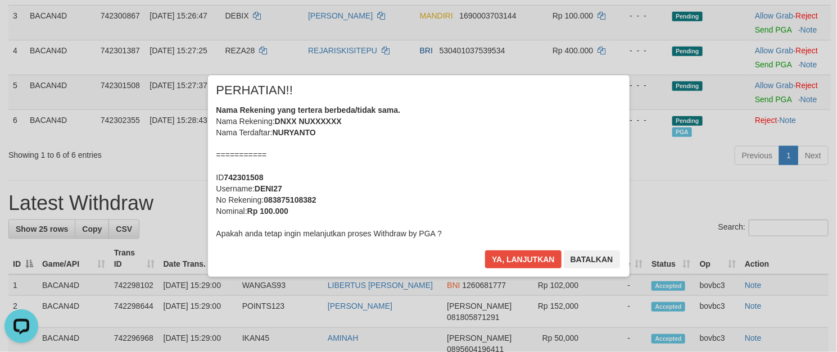
click at [774, 71] on div "× PERHATIAN!! Nama Rekening yang tertera berbeda/tidak sama. Nama Rekening: DNX…" at bounding box center [418, 176] width 837 height 246
click at [514, 261] on button "Ya, lanjutkan" at bounding box center [523, 260] width 76 height 18
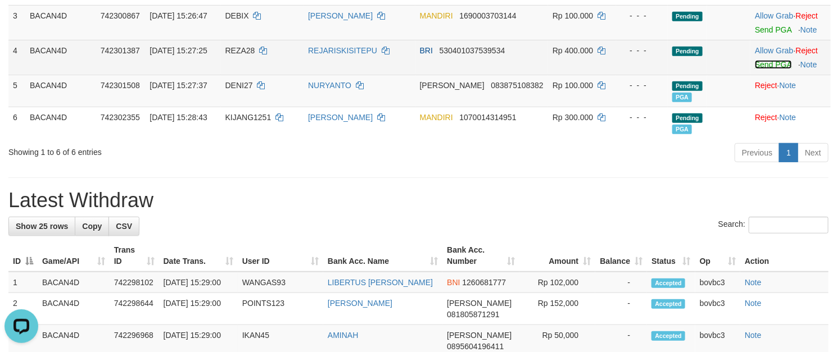
click at [772, 63] on link "Send PGA" at bounding box center [773, 64] width 37 height 9
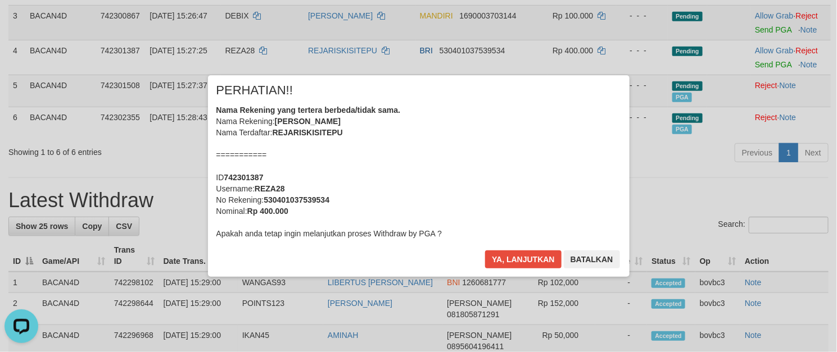
click at [767, 30] on div "× PERHATIAN!! Nama Rekening yang tertera berbeda/tidak sama. Nama Rekening: REJ…" at bounding box center [418, 176] width 837 height 352
click at [507, 251] on button "Ya, lanjutkan" at bounding box center [523, 260] width 76 height 18
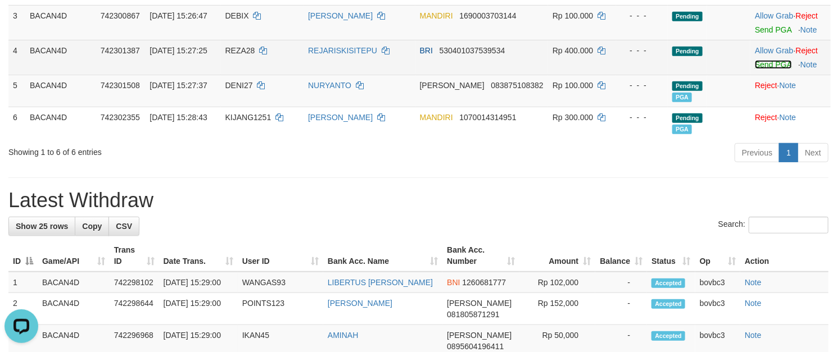
scroll to position [169, 0]
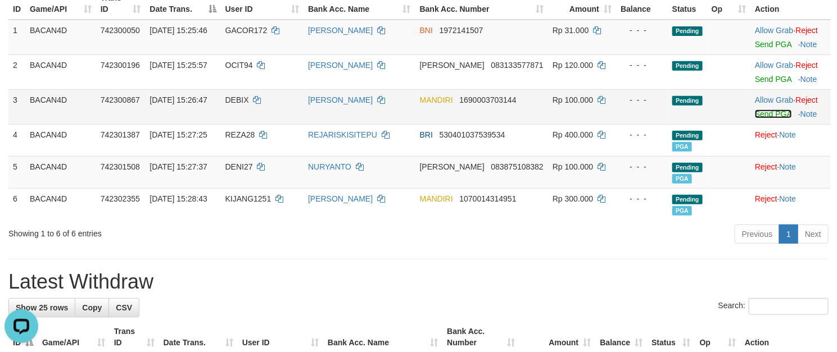
click at [767, 116] on link "Send PGA" at bounding box center [773, 114] width 37 height 9
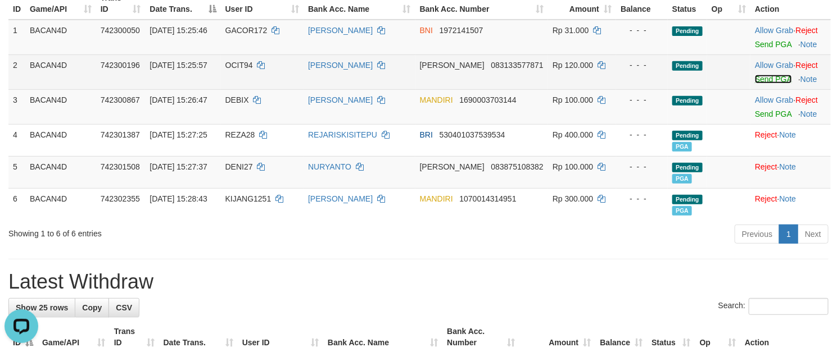
click at [761, 76] on link "Send PGA" at bounding box center [773, 79] width 37 height 9
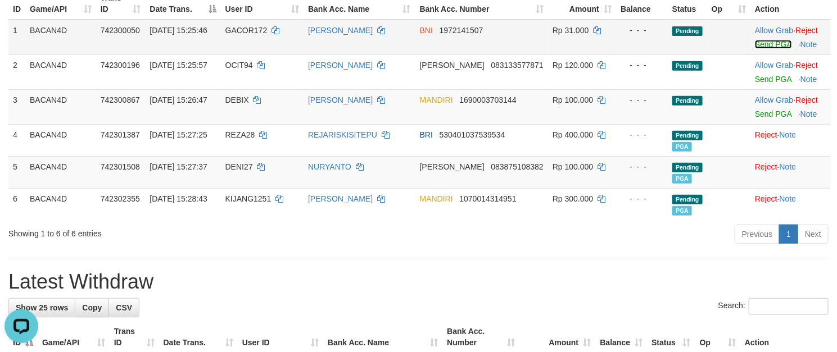
click at [774, 47] on link "Send PGA" at bounding box center [773, 44] width 37 height 9
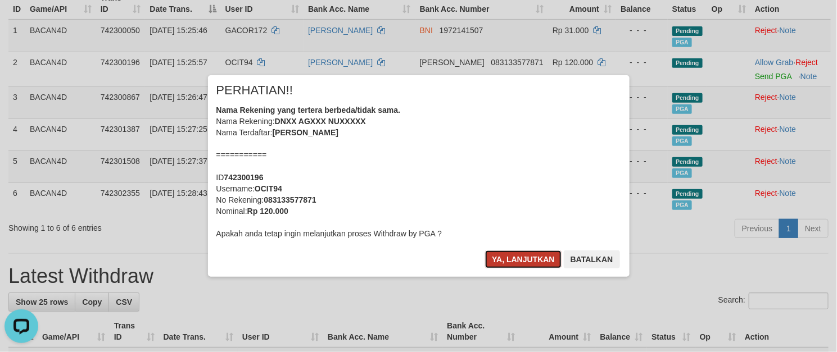
click at [521, 263] on button "Ya, lanjutkan" at bounding box center [523, 260] width 76 height 18
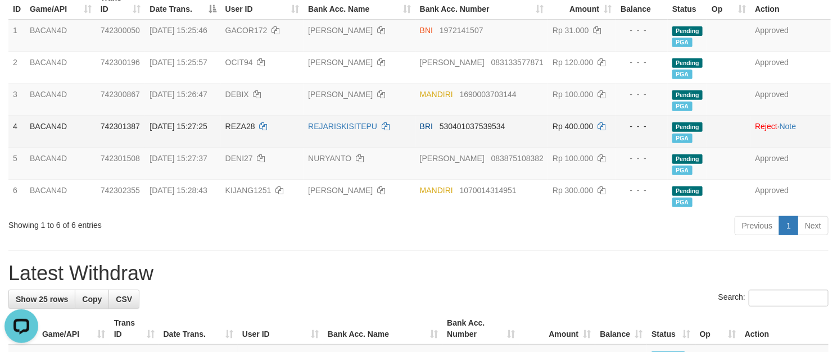
click at [457, 119] on td "BRI 530401037539534" at bounding box center [481, 132] width 133 height 32
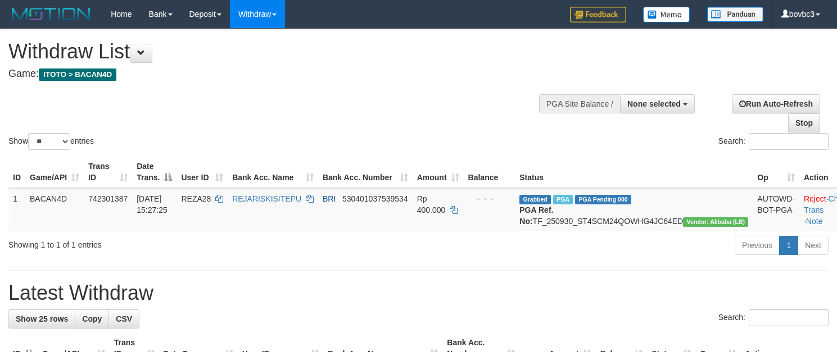
select select
select select "**"
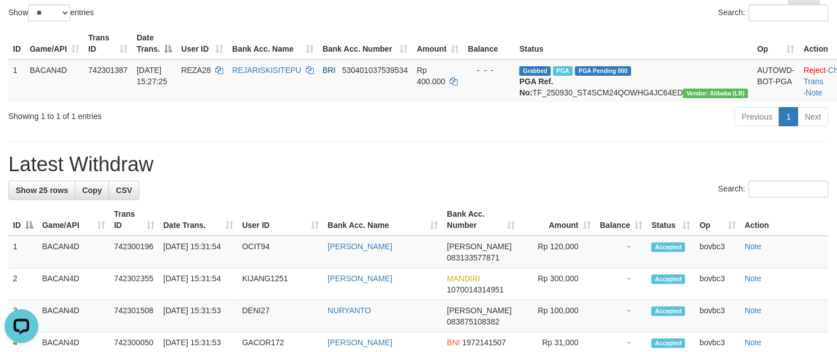
drag, startPoint x: 339, startPoint y: 178, endPoint x: 349, endPoint y: 175, distance: 10.4
click at [339, 176] on h1 "Latest Withdraw" at bounding box center [418, 164] width 820 height 22
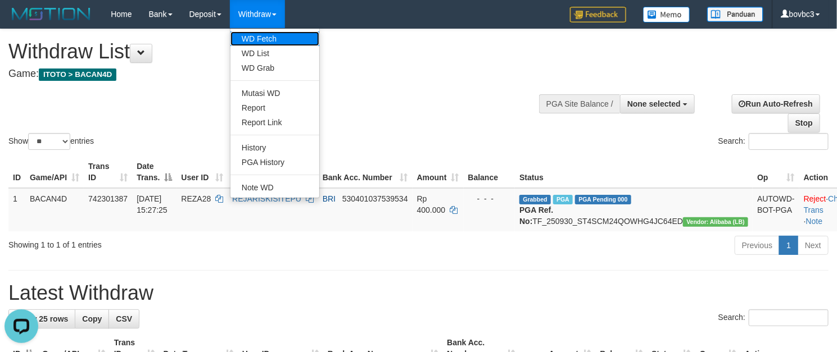
click at [268, 40] on link "WD Fetch" at bounding box center [274, 38] width 89 height 15
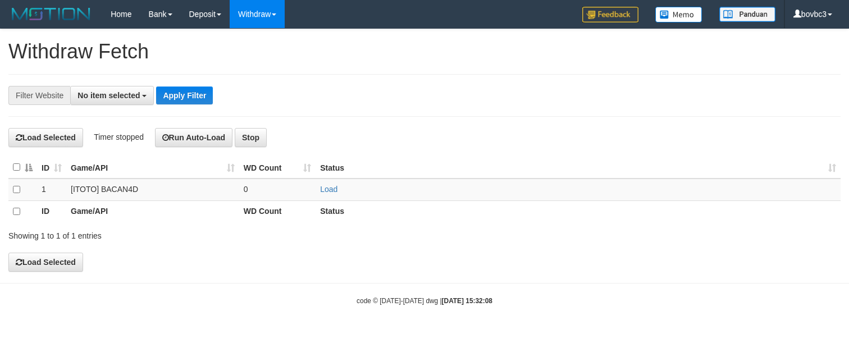
select select
click at [329, 189] on link "Load" at bounding box center [328, 189] width 17 height 9
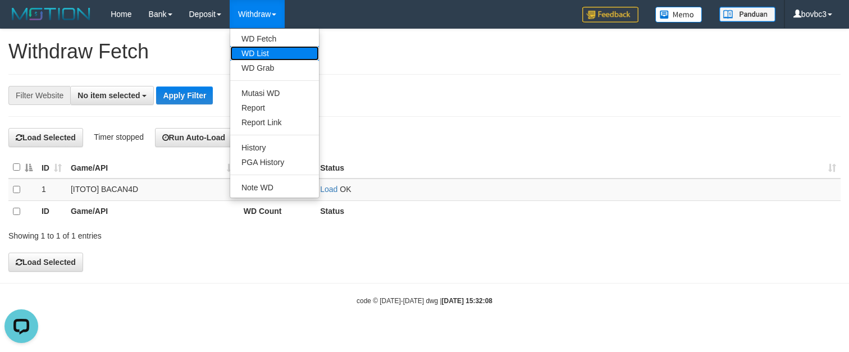
click at [260, 57] on link "WD List" at bounding box center [274, 53] width 89 height 15
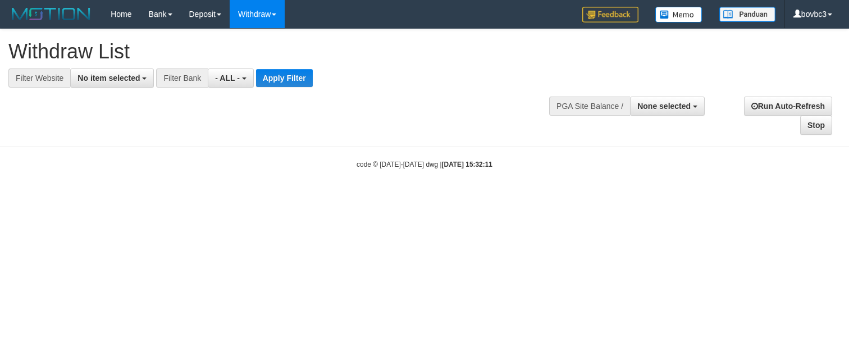
select select
click at [129, 79] on span "No item selected" at bounding box center [109, 78] width 62 height 9
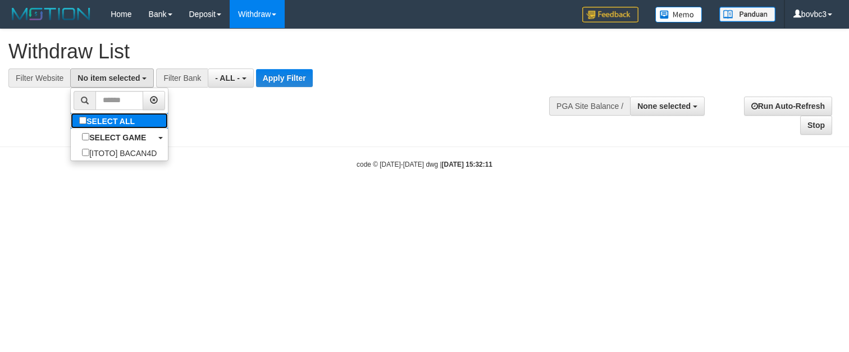
click at [116, 115] on label "SELECT ALL" at bounding box center [108, 121] width 75 height 16
select select "****"
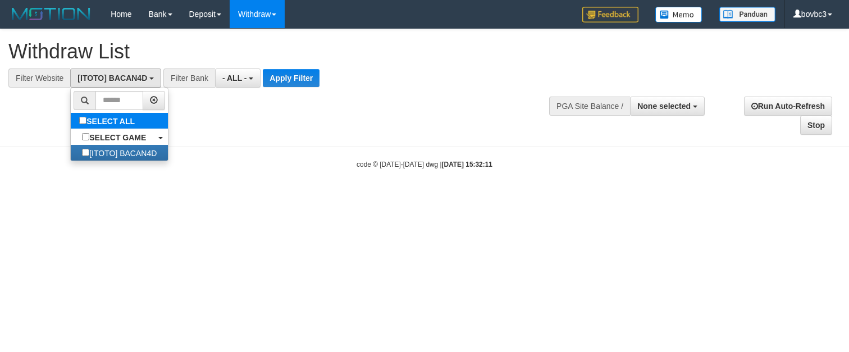
scroll to position [10, 0]
click at [275, 80] on button "Apply Filter" at bounding box center [291, 78] width 57 height 18
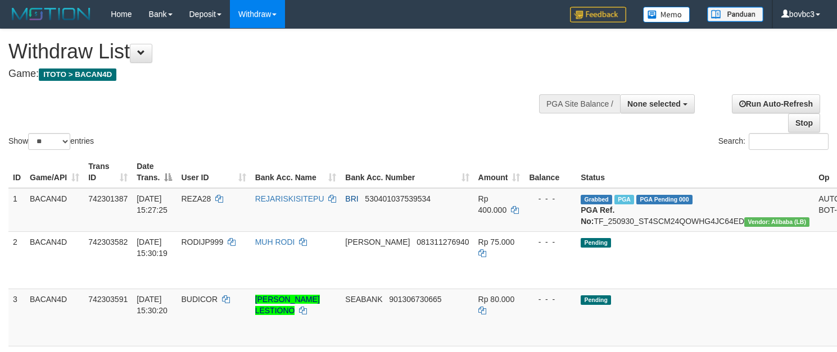
select select
select select "**"
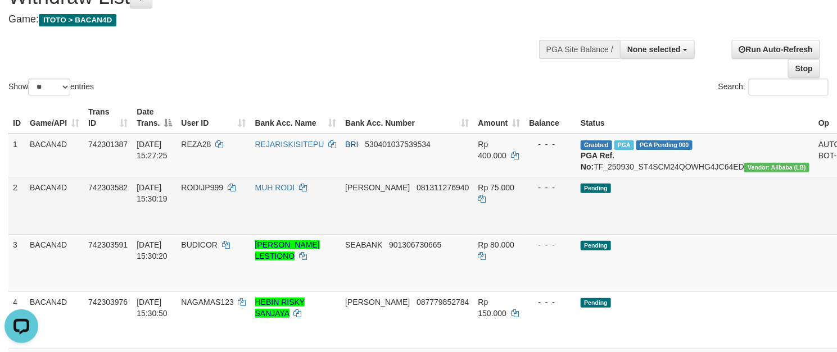
scroll to position [84, 0]
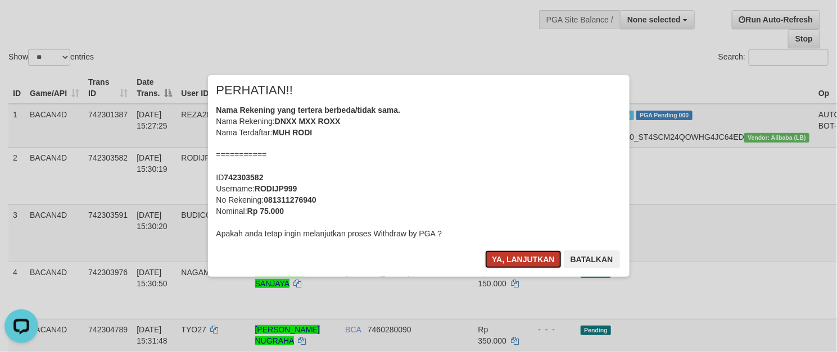
click at [529, 263] on button "Ya, lanjutkan" at bounding box center [523, 260] width 76 height 18
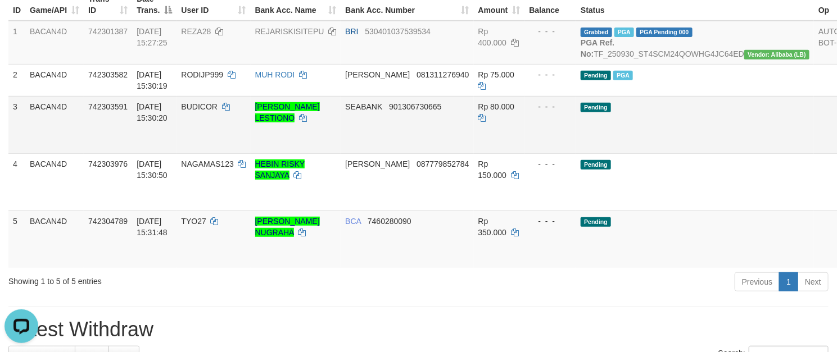
scroll to position [169, 0]
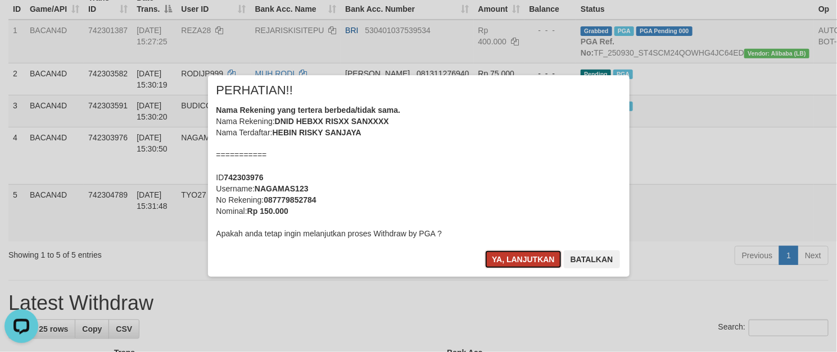
click at [501, 255] on button "Ya, lanjutkan" at bounding box center [523, 260] width 76 height 18
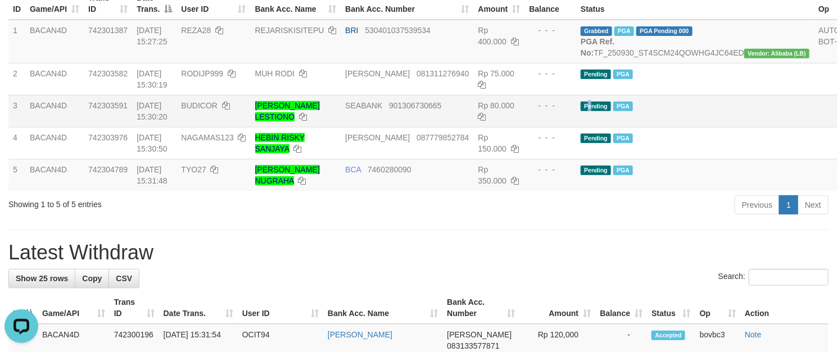
click at [577, 110] on td "Pending PGA" at bounding box center [695, 111] width 238 height 32
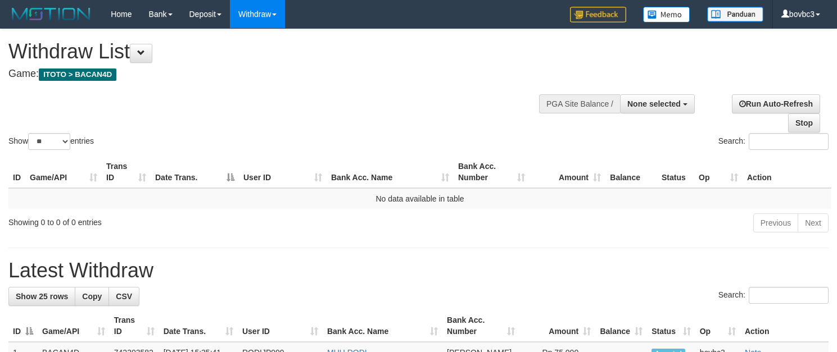
select select
select select "**"
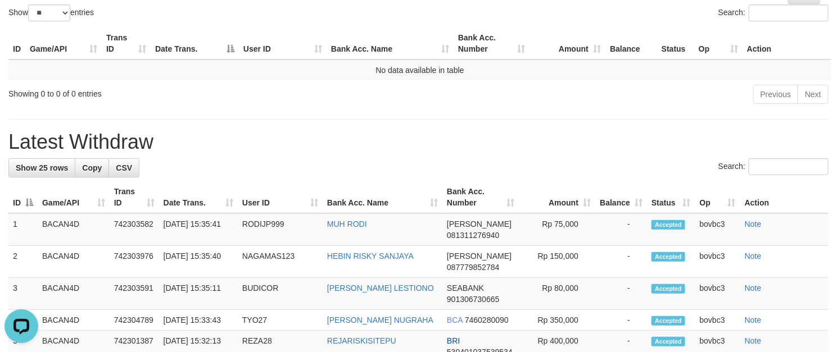
click at [362, 86] on div "Previous Next" at bounding box center [592, 96] width 471 height 24
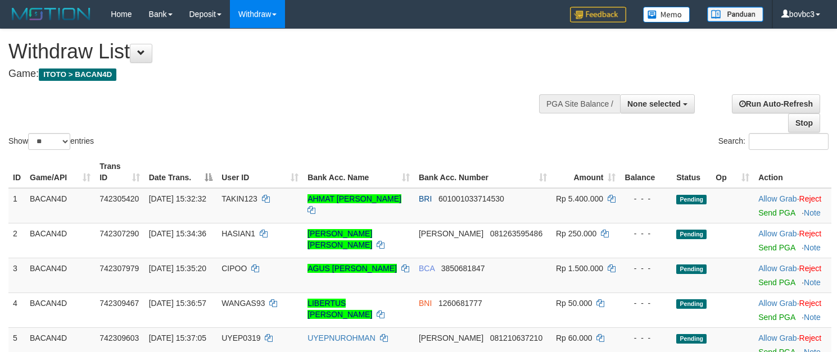
select select
select select "**"
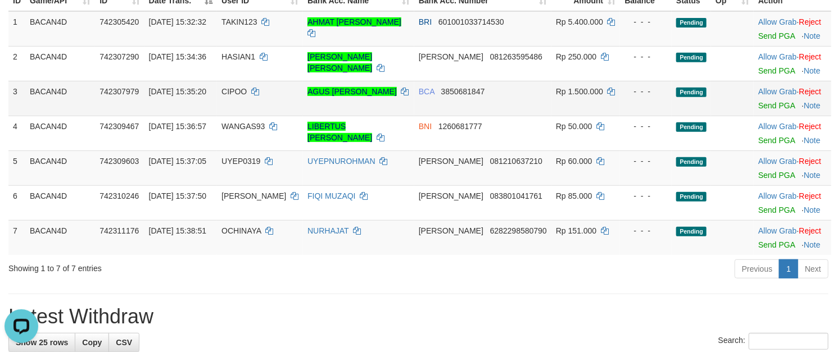
click at [565, 98] on td "Rp 1.500.000" at bounding box center [585, 98] width 69 height 35
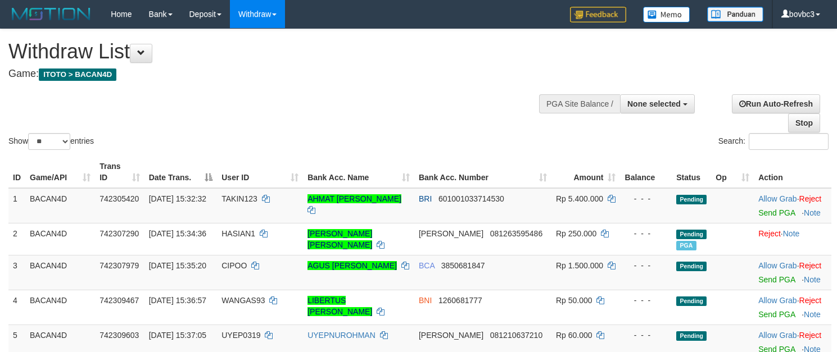
select select
select select "**"
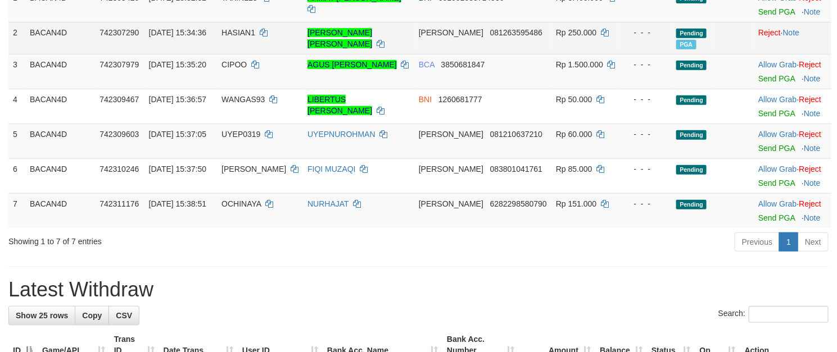
scroll to position [171, 0]
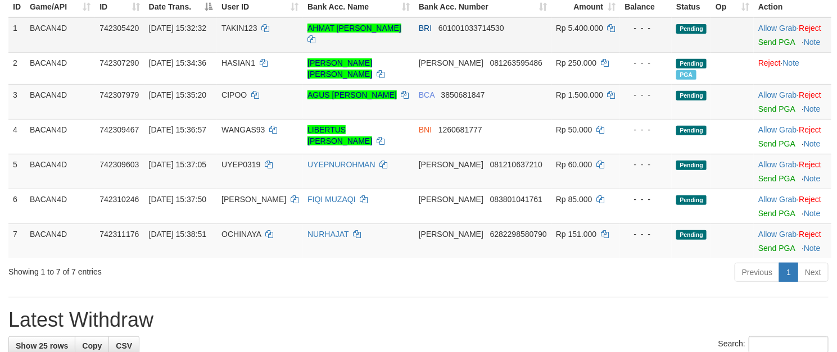
click at [257, 29] on span "TAKIN123" at bounding box center [239, 28] width 36 height 9
copy td "TAKIN123"
click at [257, 29] on span "TAKIN123" at bounding box center [239, 28] width 36 height 9
click at [342, 157] on td "UYEPNUROHMAN" at bounding box center [358, 171] width 111 height 35
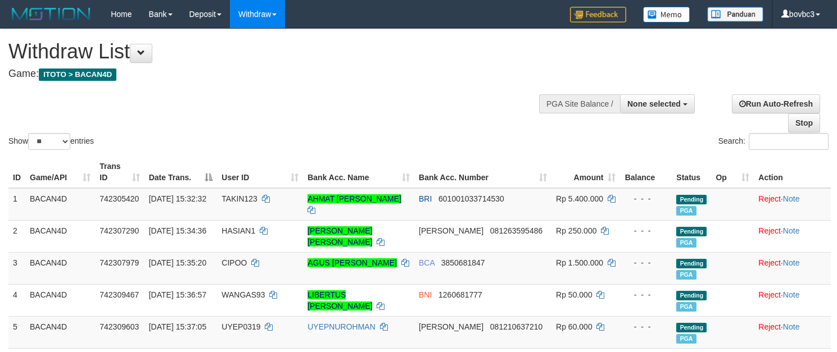
select select
select select "**"
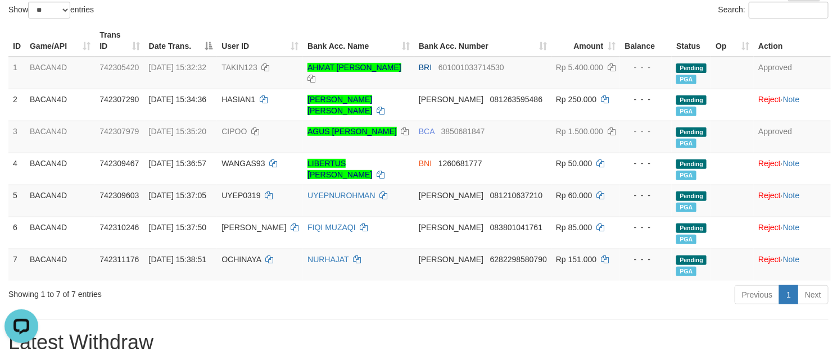
click at [526, 33] on th "Bank Acc. Number" at bounding box center [482, 41] width 137 height 32
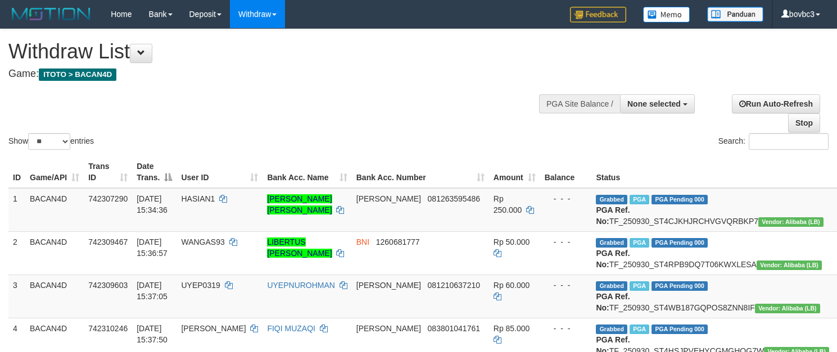
select select
select select "**"
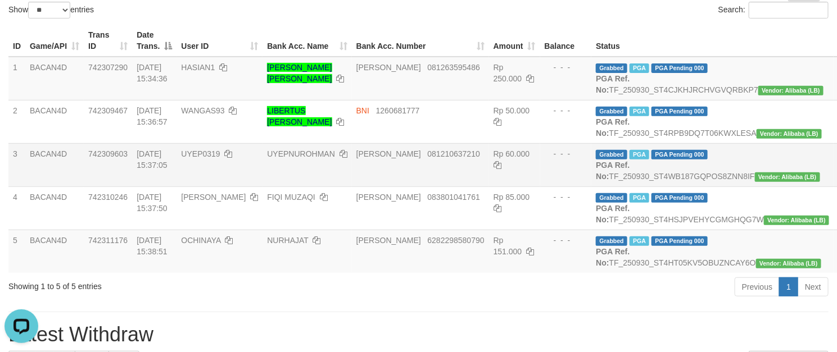
click at [755, 182] on span "Vendor: Alibaba (LB)" at bounding box center [787, 177] width 65 height 10
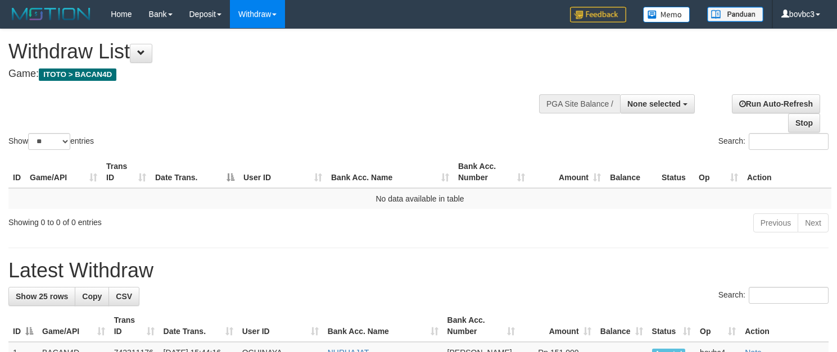
select select
select select "**"
drag, startPoint x: 320, startPoint y: 61, endPoint x: 302, endPoint y: 53, distance: 20.1
click at [320, 61] on h1 "Withdraw List" at bounding box center [277, 51] width 538 height 22
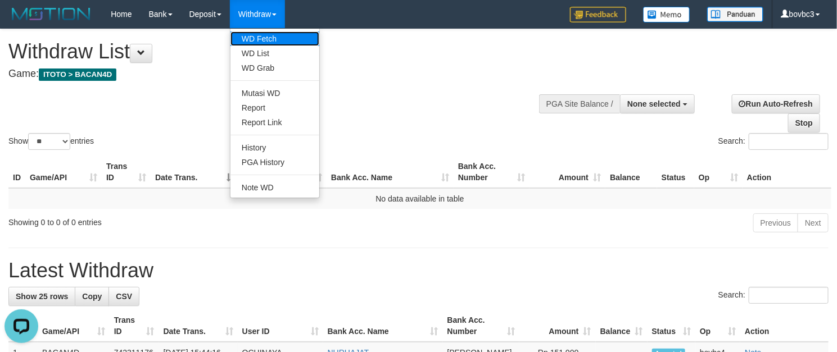
click at [272, 34] on link "WD Fetch" at bounding box center [274, 38] width 89 height 15
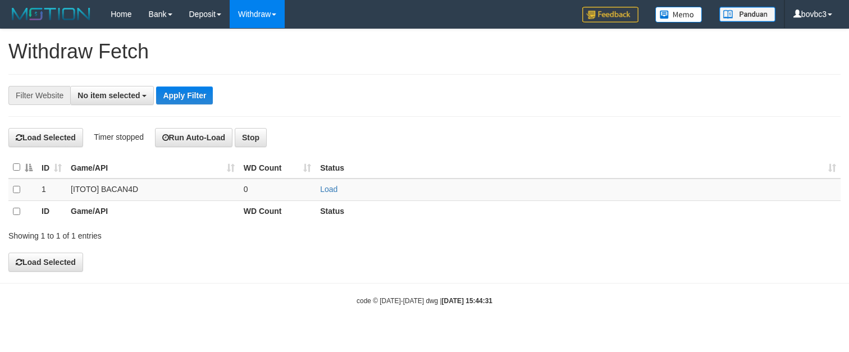
select select
click at [330, 193] on link "Load" at bounding box center [328, 189] width 17 height 9
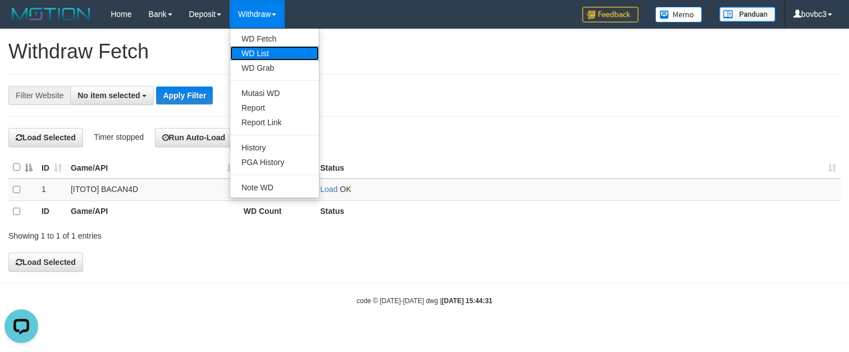
click at [267, 49] on link "WD List" at bounding box center [274, 53] width 89 height 15
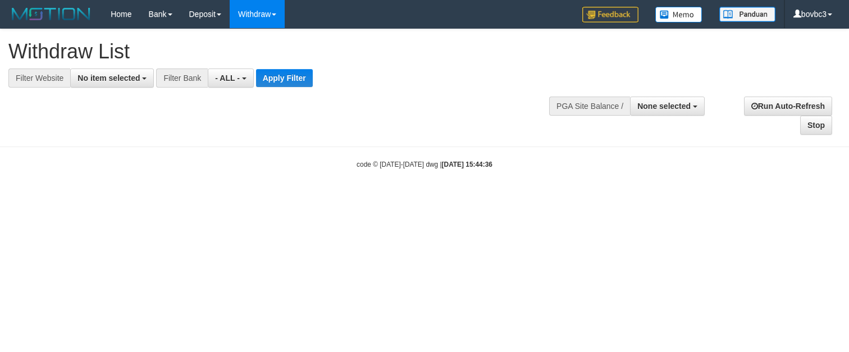
select select
click at [118, 78] on span "No item selected" at bounding box center [109, 78] width 62 height 9
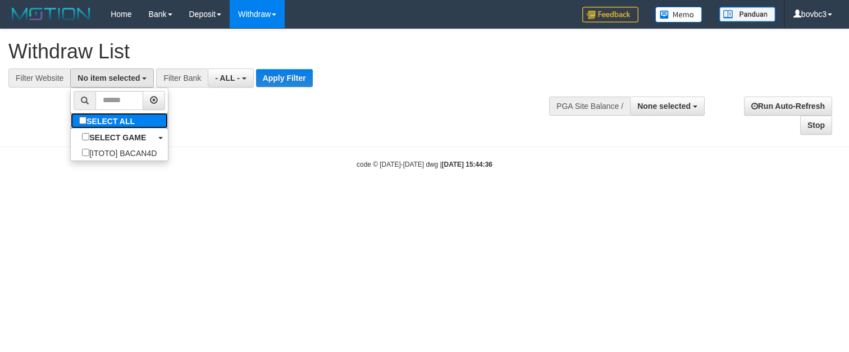
click at [120, 123] on label "SELECT ALL" at bounding box center [108, 121] width 75 height 16
select select "****"
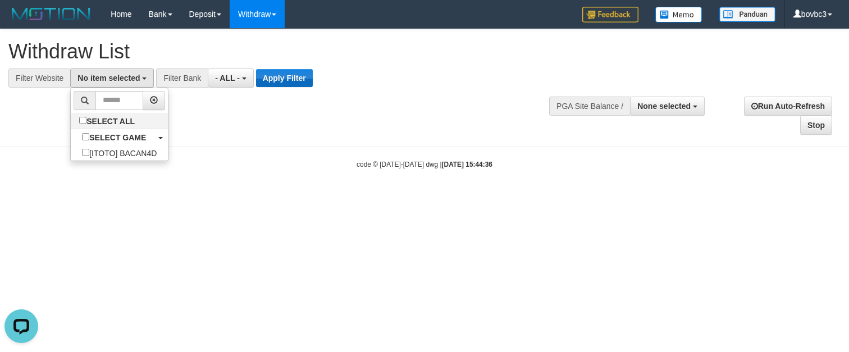
scroll to position [10, 0]
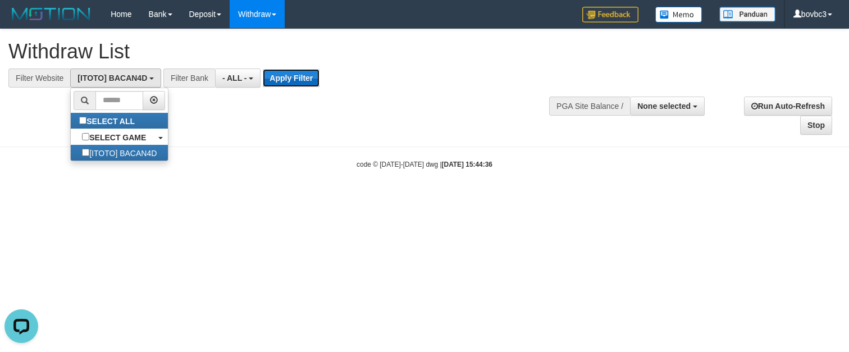
click at [292, 73] on button "Apply Filter" at bounding box center [291, 78] width 57 height 18
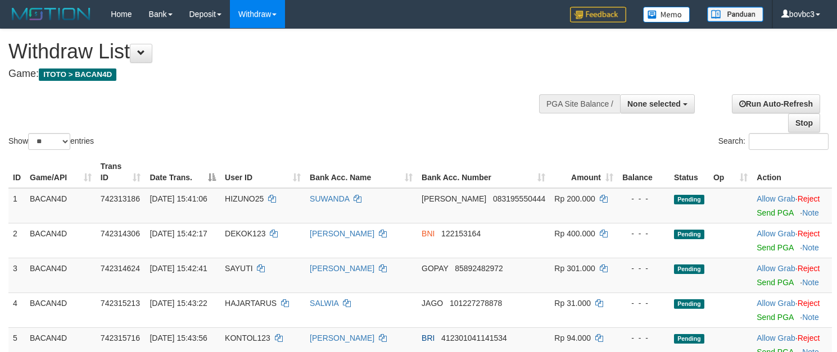
select select
select select "**"
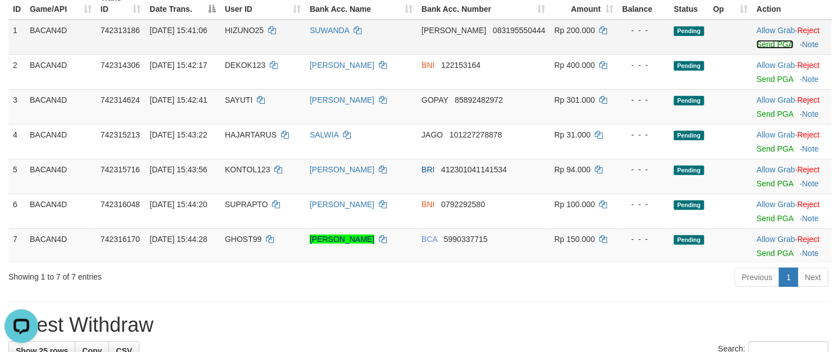
click at [770, 44] on link "Send PGA" at bounding box center [774, 44] width 37 height 9
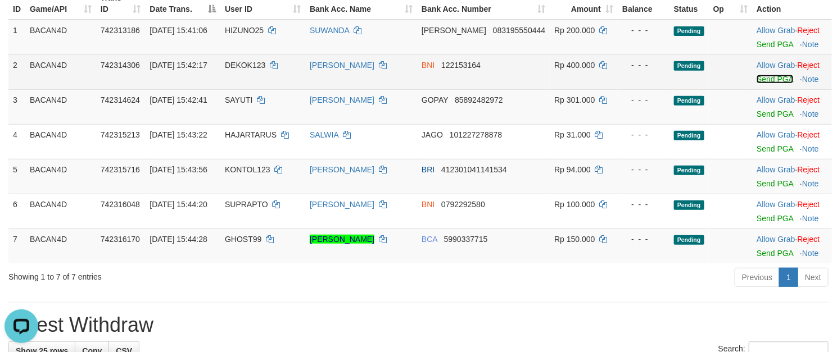
click at [764, 81] on link "Send PGA" at bounding box center [774, 79] width 37 height 9
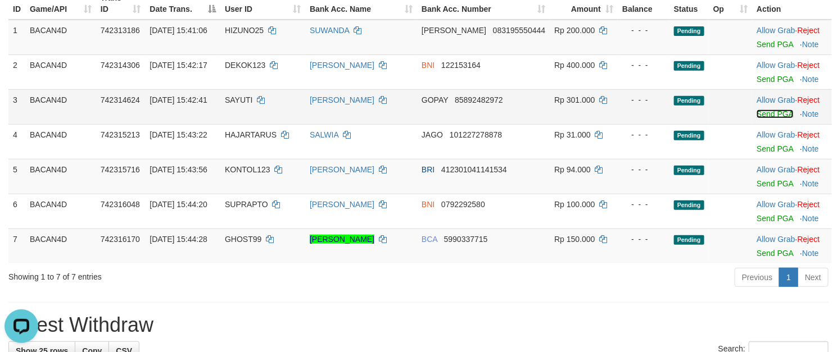
click at [761, 115] on link "Send PGA" at bounding box center [774, 114] width 37 height 9
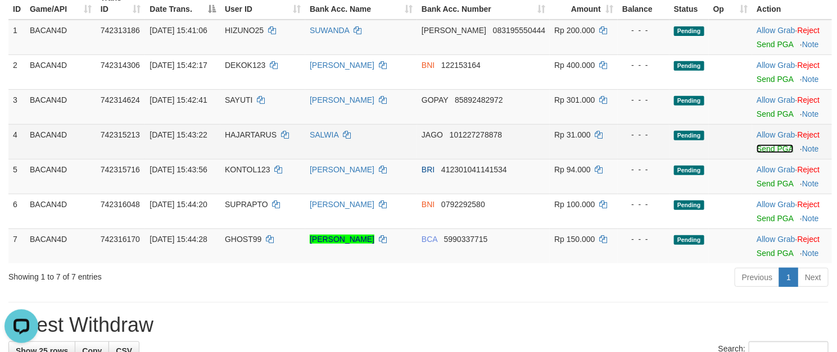
click at [772, 152] on link "Send PGA" at bounding box center [774, 148] width 37 height 9
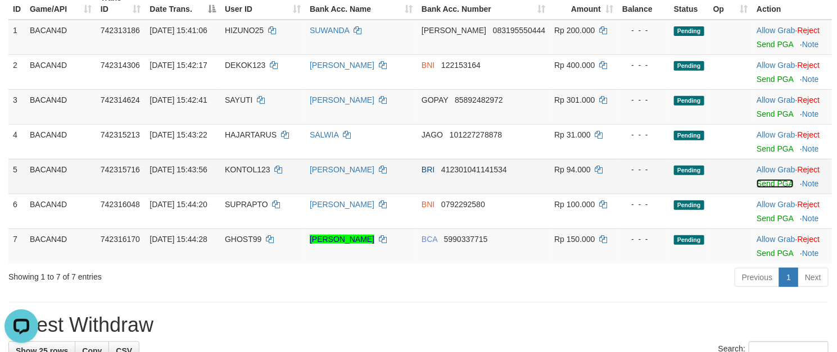
click at [765, 187] on link "Send PGA" at bounding box center [774, 183] width 37 height 9
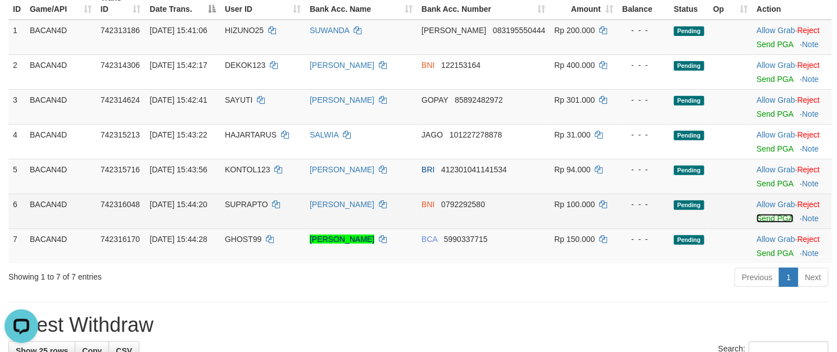
click at [774, 218] on link "Send PGA" at bounding box center [774, 218] width 37 height 9
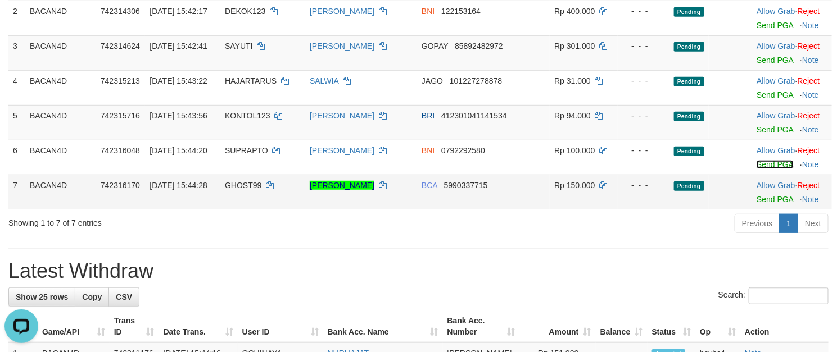
scroll to position [253, 0]
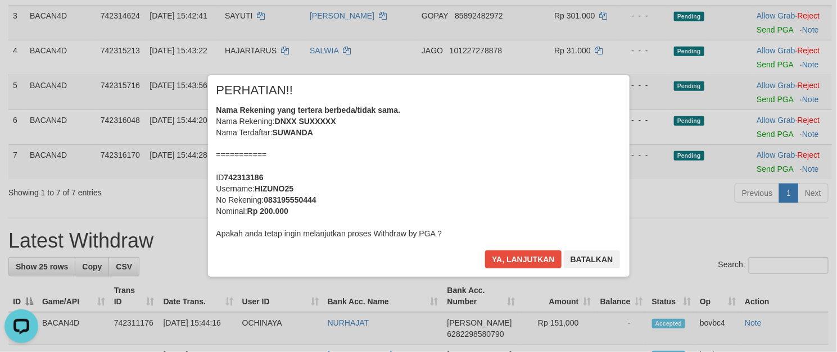
click at [772, 174] on div "× PERHATIAN!! Nama Rekening yang tertera berbeda/tidak sama. Nama Rekening: DNX…" at bounding box center [418, 176] width 837 height 246
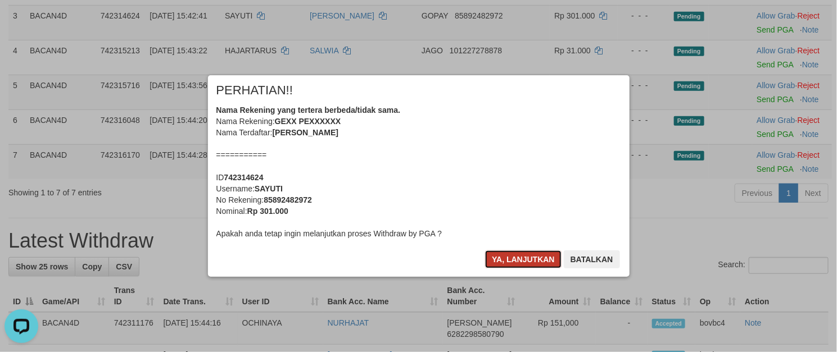
click at [545, 255] on button "Ya, lanjutkan" at bounding box center [523, 260] width 76 height 18
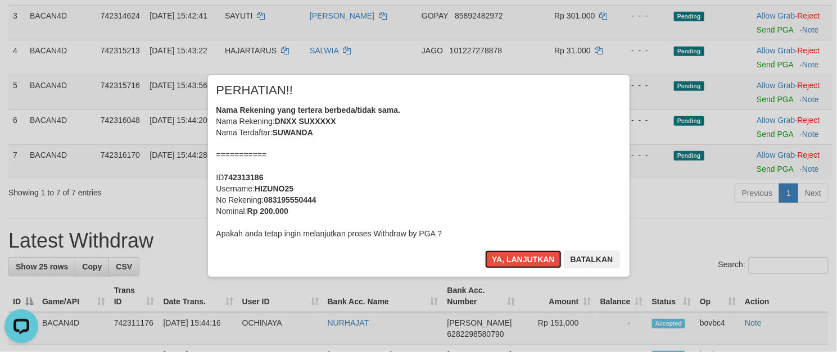
click at [544, 255] on button "Ya, lanjutkan" at bounding box center [523, 260] width 76 height 18
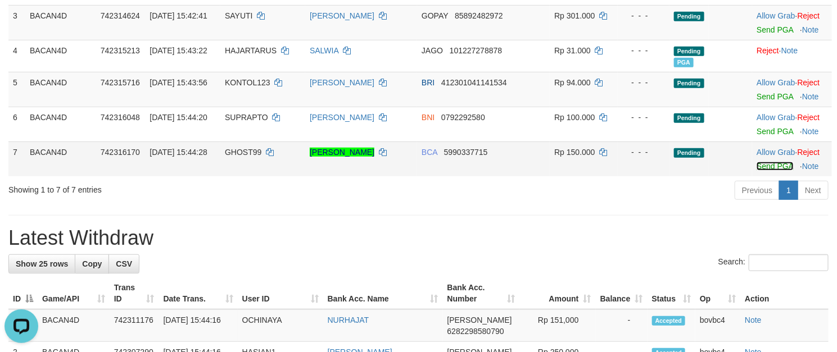
click at [767, 169] on link "Send PGA" at bounding box center [774, 166] width 37 height 9
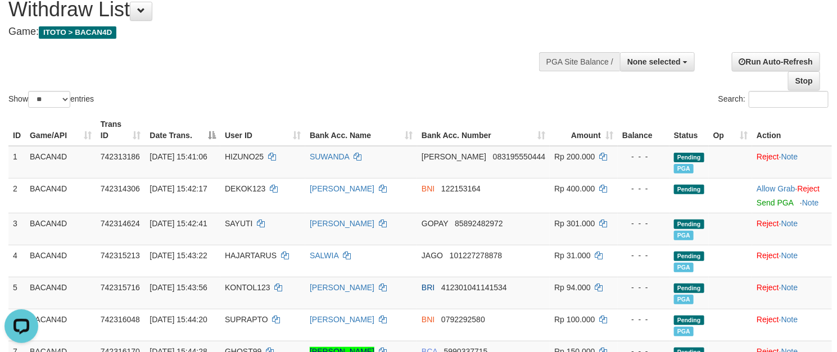
scroll to position [84, 0]
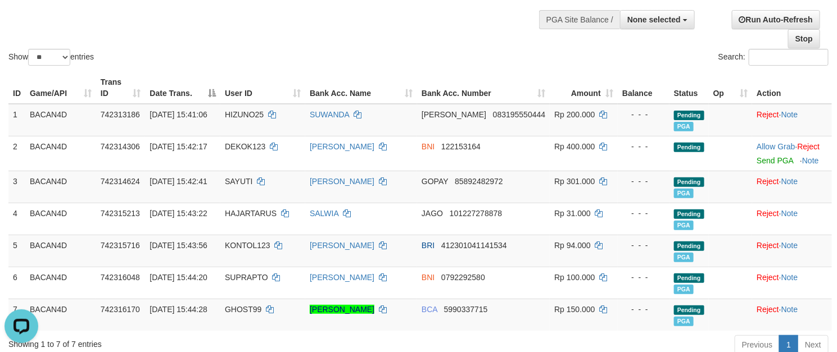
click at [466, 61] on div "Search:" at bounding box center [628, 59] width 402 height 20
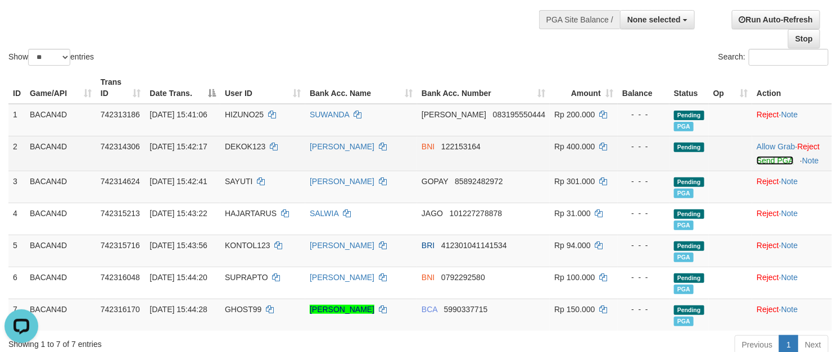
click at [772, 162] on link "Send PGA" at bounding box center [774, 160] width 37 height 9
click at [374, 148] on link "SITI MARLINAH" at bounding box center [342, 146] width 65 height 9
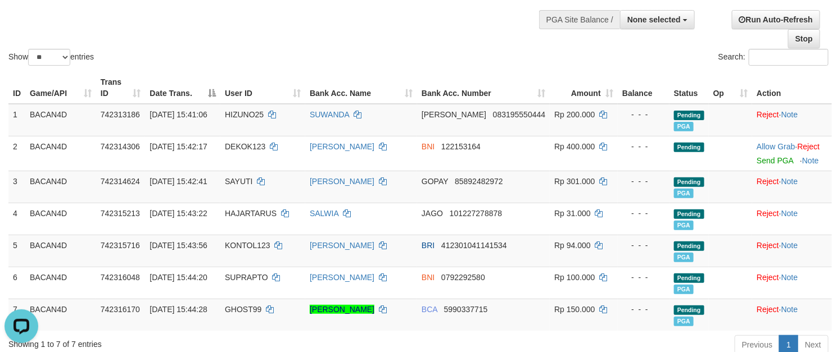
drag, startPoint x: 381, startPoint y: 148, endPoint x: 561, endPoint y: 72, distance: 195.1
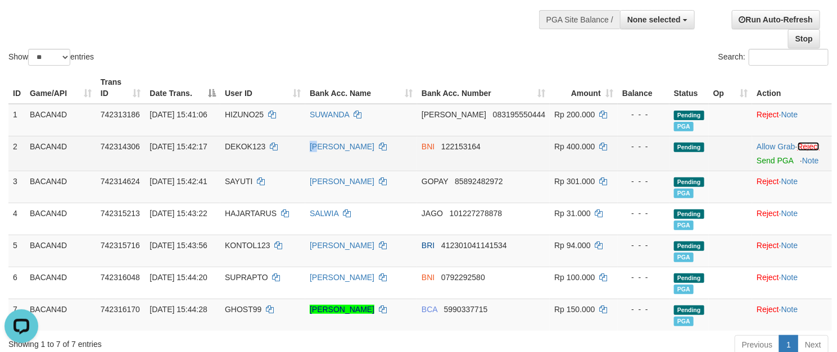
click at [809, 148] on link "Reject" at bounding box center [808, 146] width 22 height 9
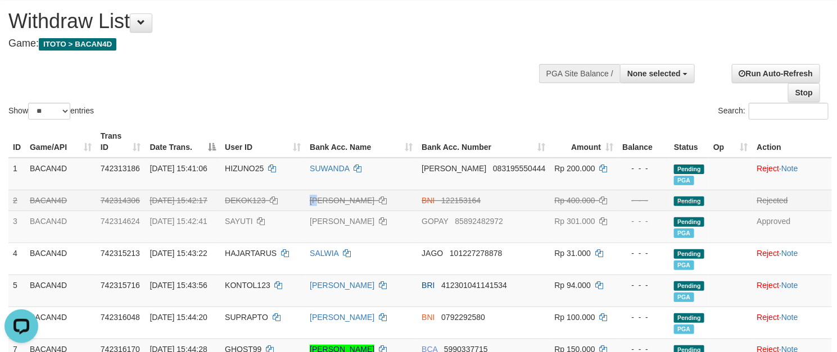
scroll to position [0, 0]
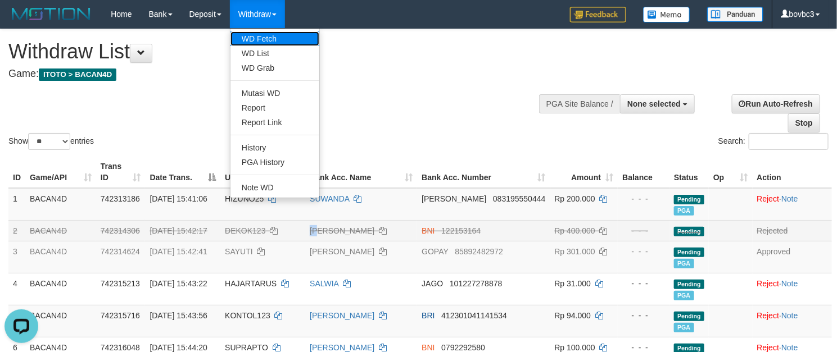
click at [262, 38] on link "WD Fetch" at bounding box center [274, 38] width 89 height 15
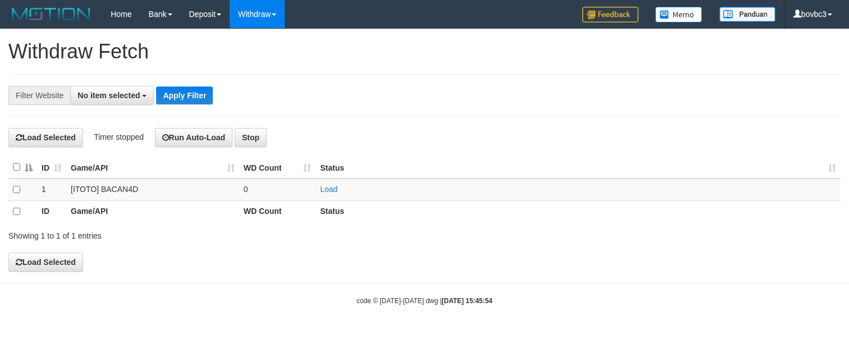
select select
click at [334, 190] on link "Load" at bounding box center [328, 189] width 17 height 9
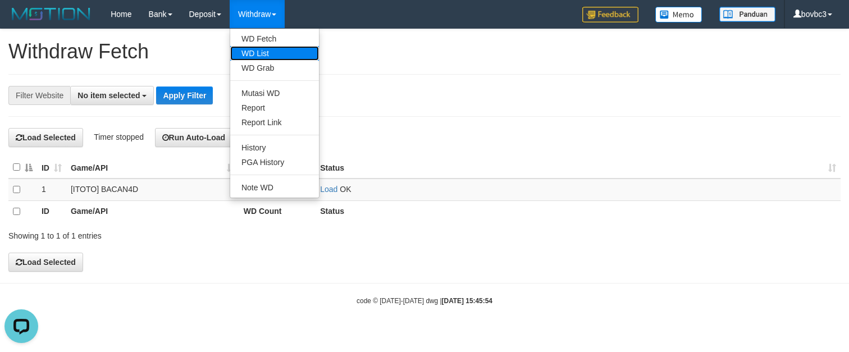
click at [279, 57] on link "WD List" at bounding box center [274, 53] width 89 height 15
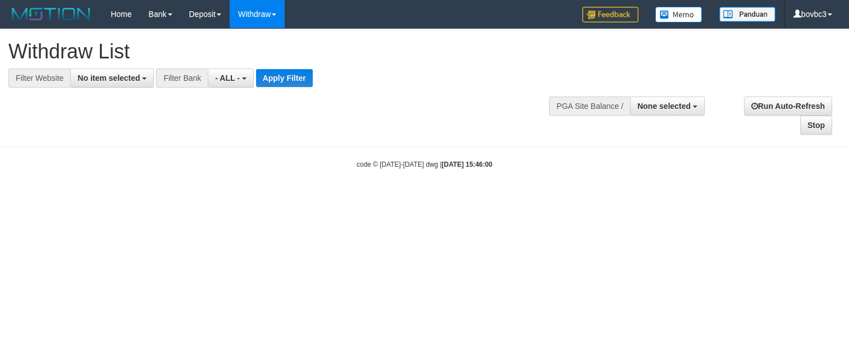
select select
click at [117, 81] on span "No item selected" at bounding box center [109, 78] width 62 height 9
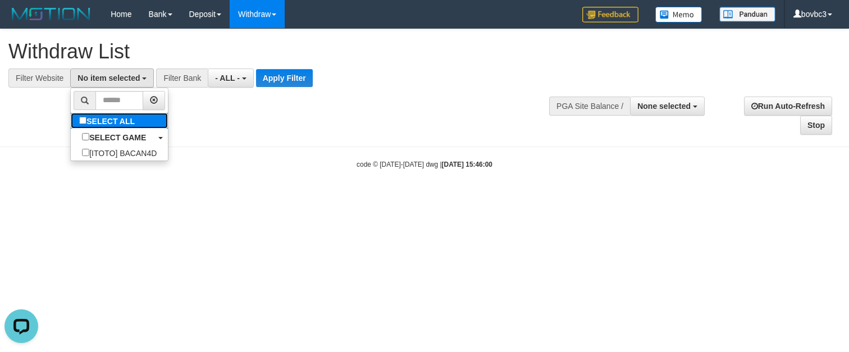
click at [104, 115] on label "SELECT ALL" at bounding box center [108, 121] width 75 height 16
select select "****"
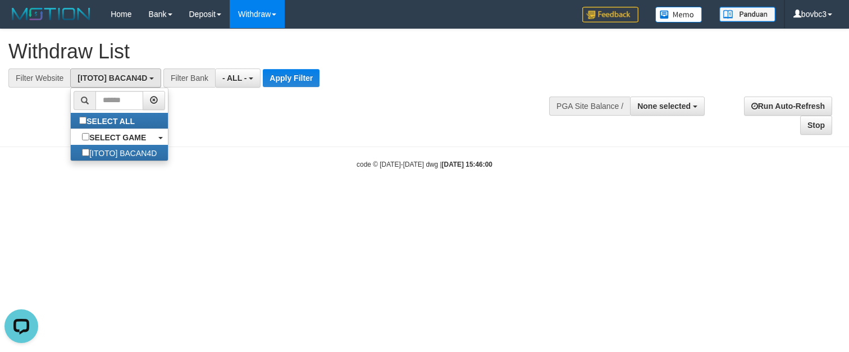
click at [298, 67] on div "**********" at bounding box center [285, 58] width 555 height 58
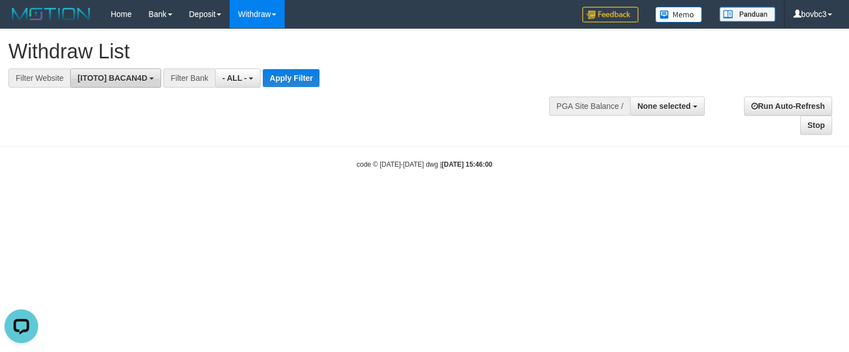
click at [153, 83] on button "[ITOTO] BACAN4D" at bounding box center [115, 78] width 91 height 19
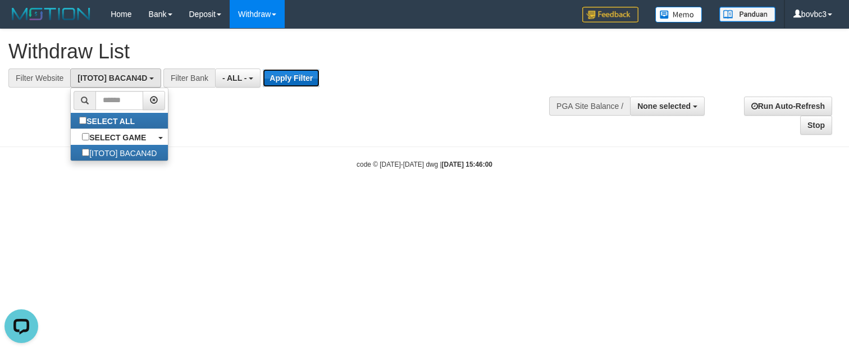
drag, startPoint x: 294, startPoint y: 79, endPoint x: 300, endPoint y: 72, distance: 9.1
click at [296, 79] on button "Apply Filter" at bounding box center [291, 78] width 57 height 18
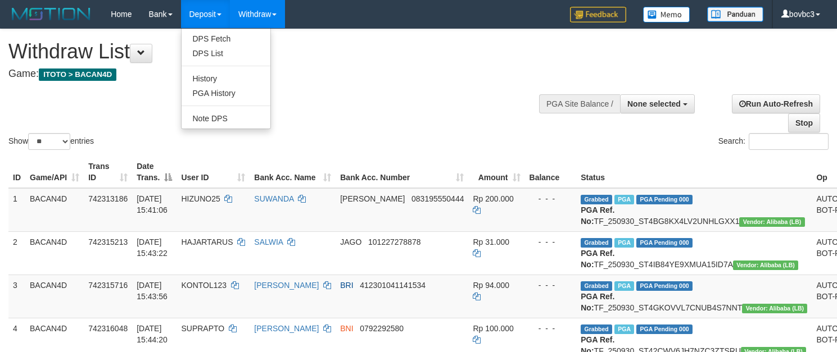
select select
select select "**"
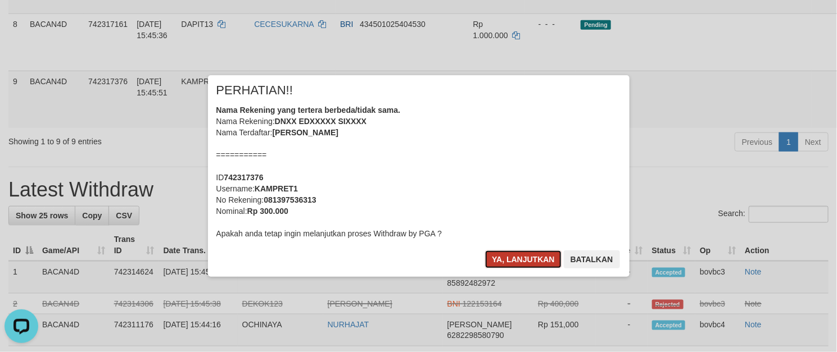
click at [536, 251] on button "Ya, lanjutkan" at bounding box center [523, 260] width 76 height 18
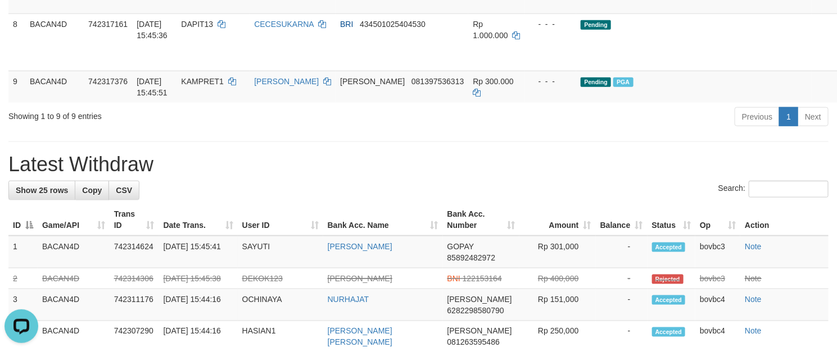
scroll to position [421, 0]
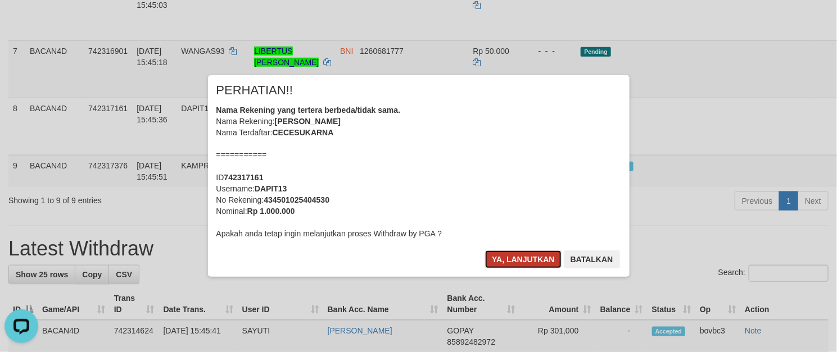
click at [499, 262] on button "Ya, lanjutkan" at bounding box center [523, 260] width 76 height 18
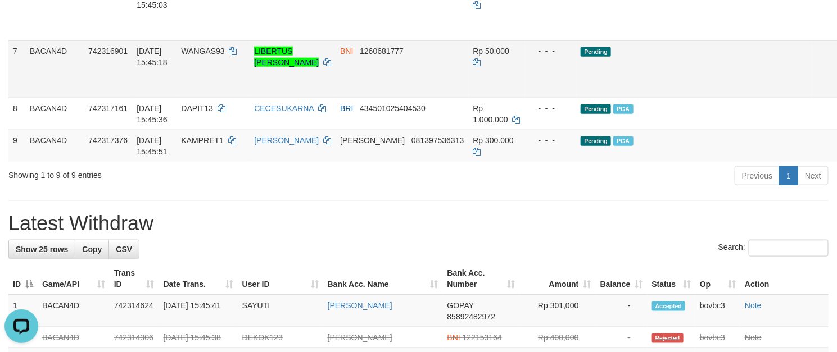
scroll to position [337, 0]
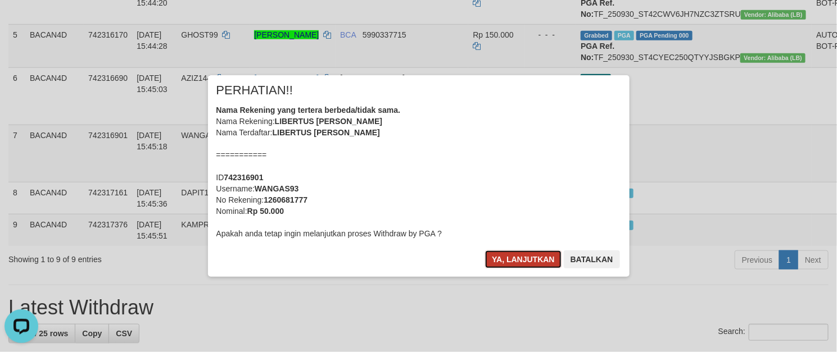
click at [503, 253] on button "Ya, lanjutkan" at bounding box center [523, 260] width 76 height 18
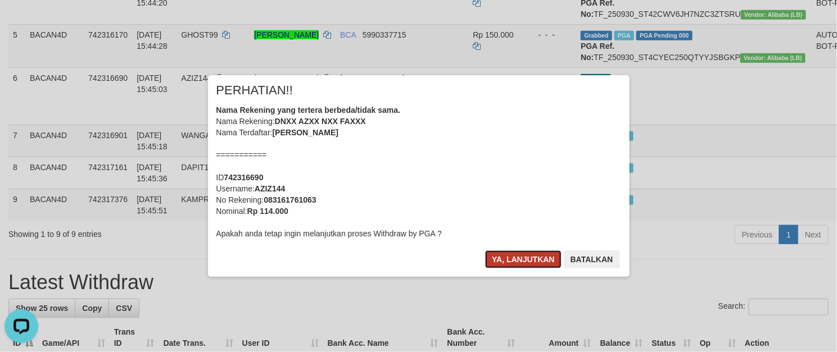
click at [534, 253] on button "Ya, lanjutkan" at bounding box center [523, 260] width 76 height 18
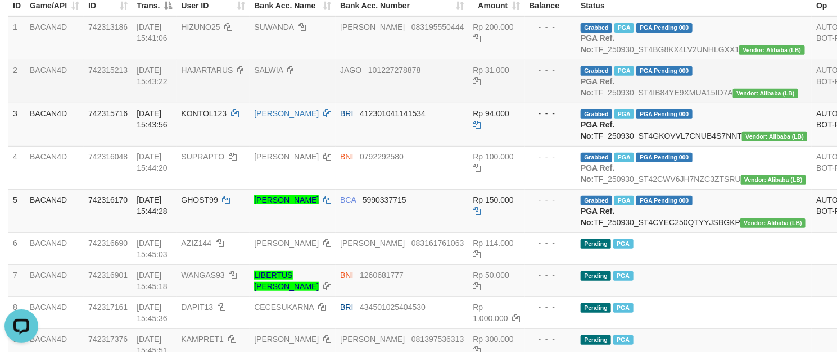
scroll to position [169, 0]
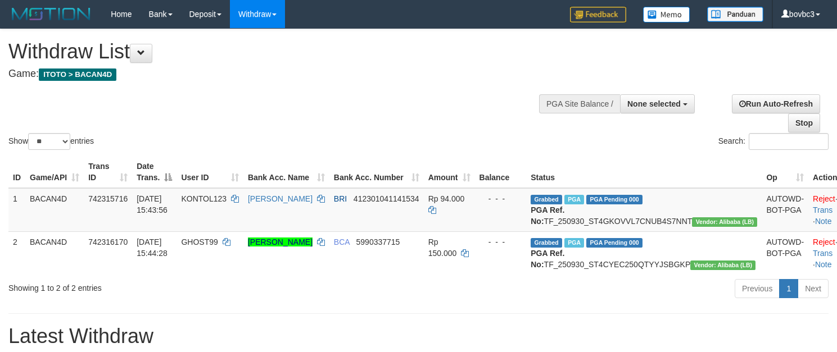
select select
select select "**"
click at [332, 9] on div "Home Bank Account List Load By Website Group [ITOTO] BACAN4D Mutasi Bank Search…" at bounding box center [418, 14] width 820 height 29
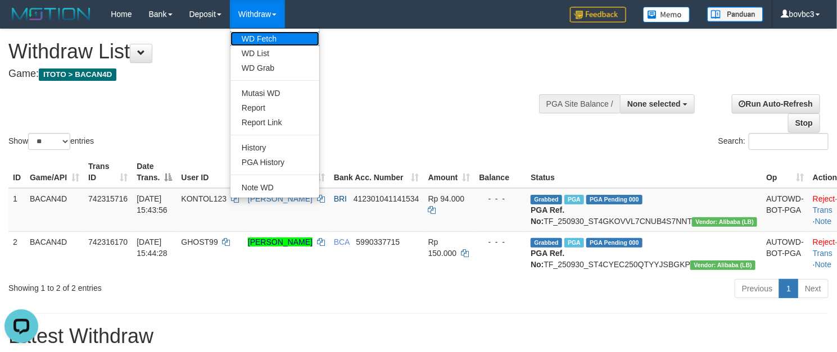
click at [253, 37] on link "WD Fetch" at bounding box center [274, 38] width 89 height 15
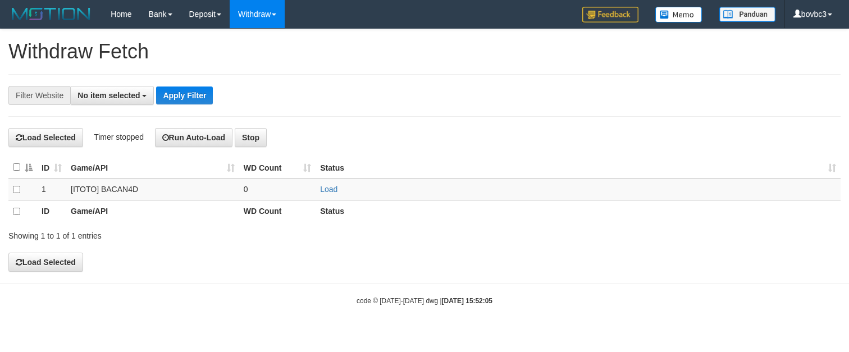
select select
click at [330, 189] on link "Load" at bounding box center [328, 189] width 17 height 9
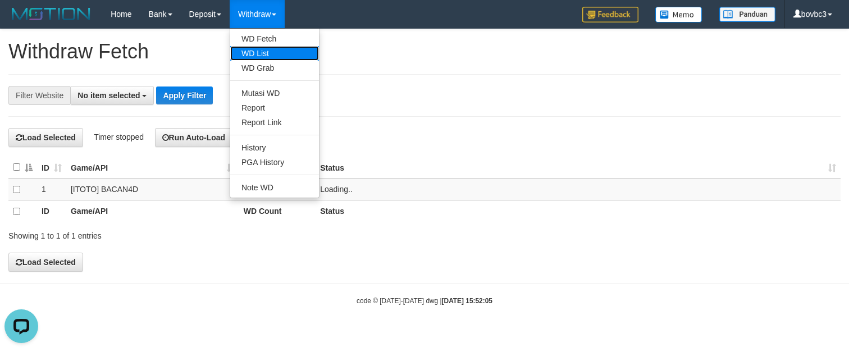
click at [258, 51] on link "WD List" at bounding box center [274, 53] width 89 height 15
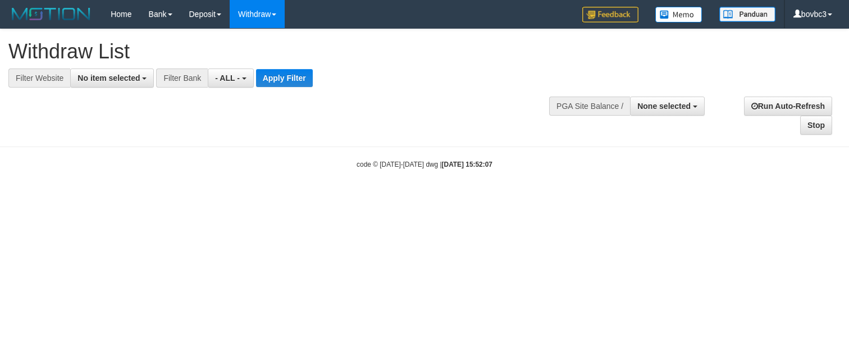
select select
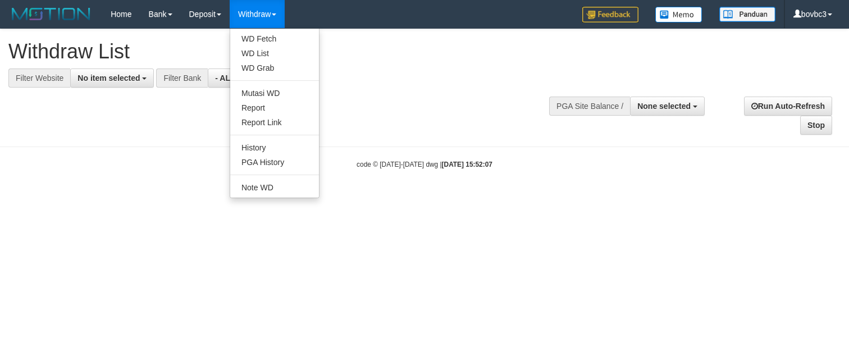
click at [263, 13] on link "Withdraw" at bounding box center [257, 14] width 55 height 28
click at [257, 39] on link "WD Fetch" at bounding box center [274, 38] width 89 height 15
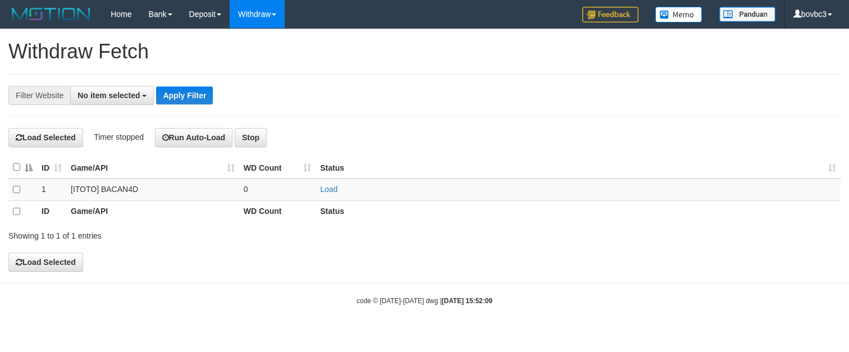
select select
click at [328, 184] on td "Load" at bounding box center [578, 190] width 525 height 22
click at [328, 185] on td "Load" at bounding box center [578, 190] width 525 height 22
click at [330, 189] on link "Load" at bounding box center [328, 189] width 17 height 9
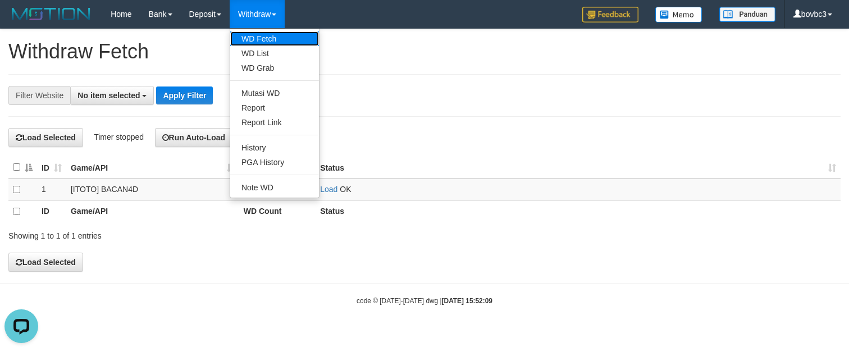
click at [258, 43] on link "WD Fetch" at bounding box center [274, 38] width 89 height 15
select select
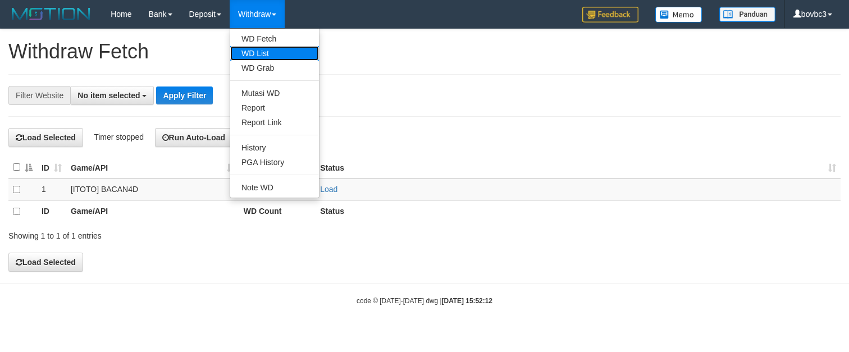
click at [265, 49] on link "WD List" at bounding box center [274, 53] width 89 height 15
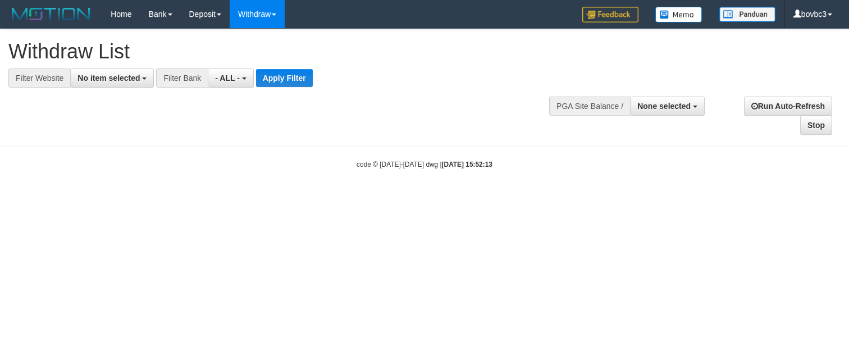
select select
click at [126, 81] on span "No item selected" at bounding box center [109, 78] width 62 height 9
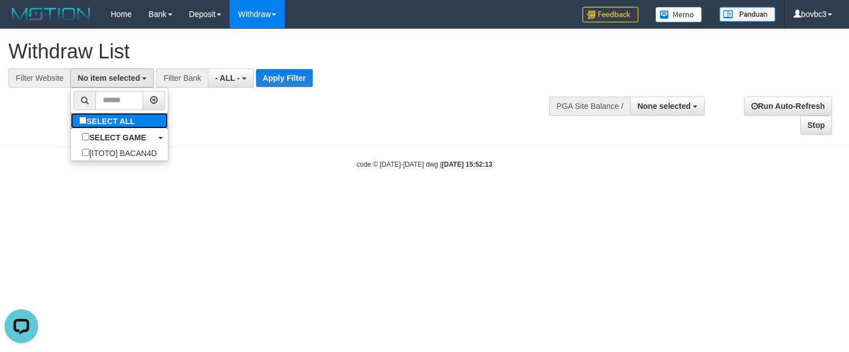
click at [99, 129] on label "SELECT ALL" at bounding box center [108, 121] width 75 height 16
select select "****"
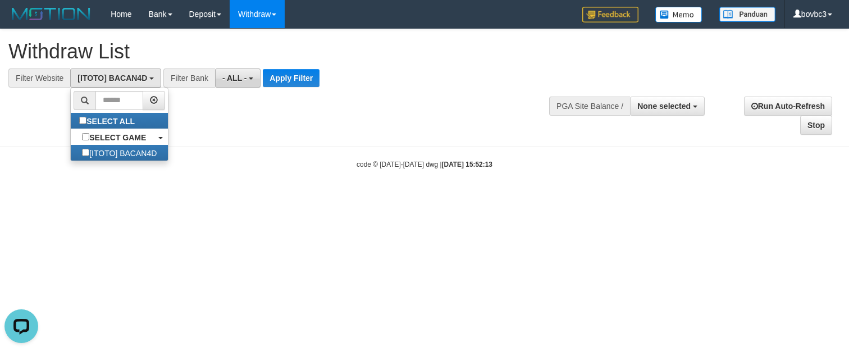
scroll to position [10, 0]
click at [268, 78] on button "Apply Filter" at bounding box center [291, 78] width 57 height 18
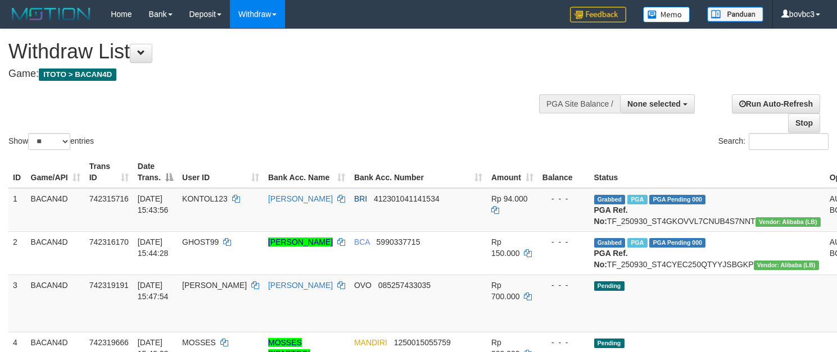
select select
select select "**"
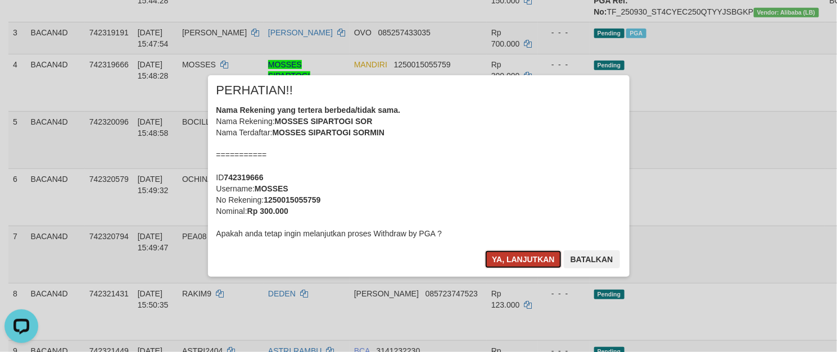
click at [543, 260] on button "Ya, lanjutkan" at bounding box center [523, 260] width 76 height 18
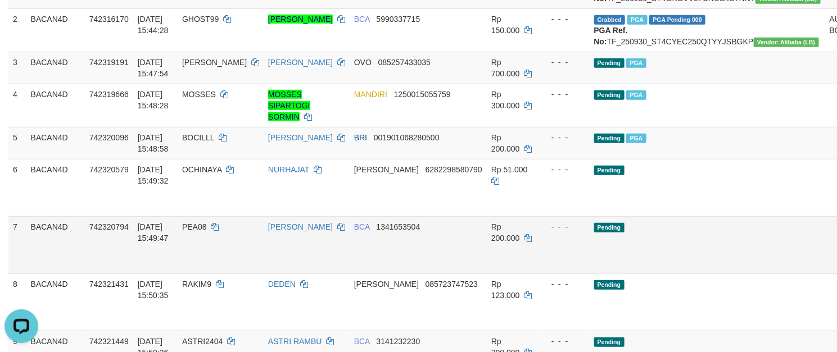
scroll to position [253, 0]
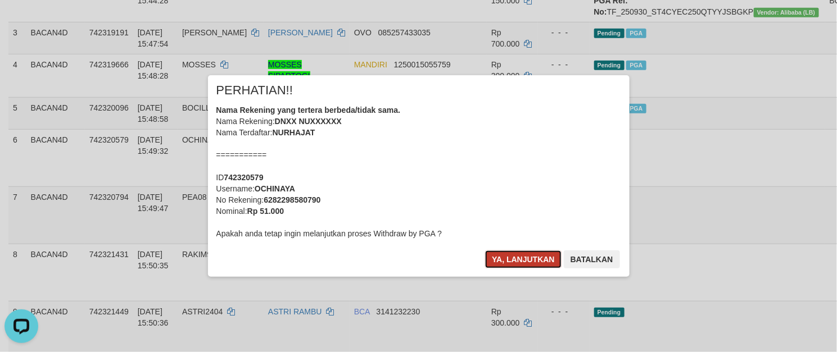
click at [524, 257] on button "Ya, lanjutkan" at bounding box center [523, 260] width 76 height 18
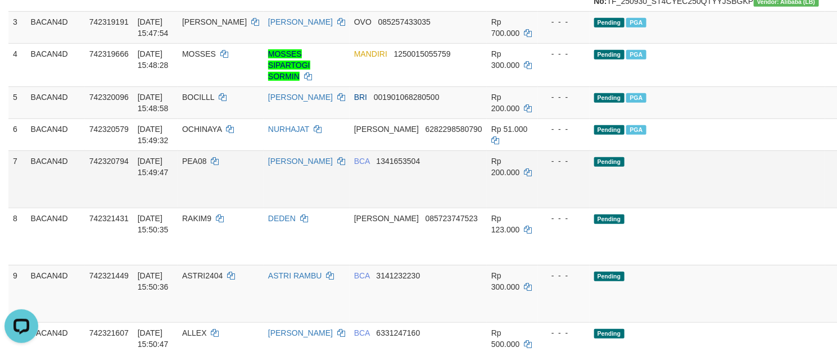
scroll to position [337, 0]
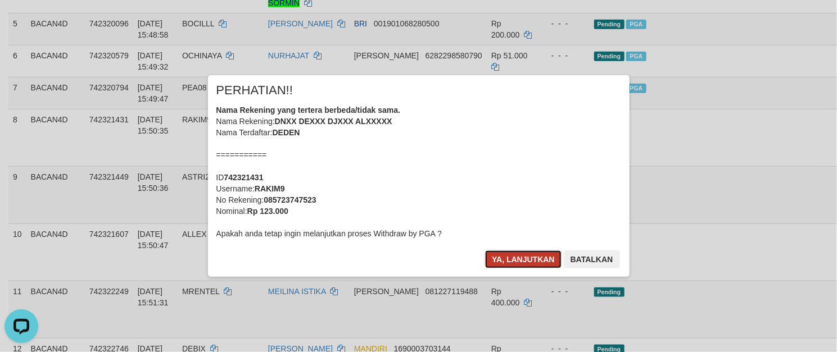
click at [522, 258] on button "Ya, lanjutkan" at bounding box center [523, 260] width 76 height 18
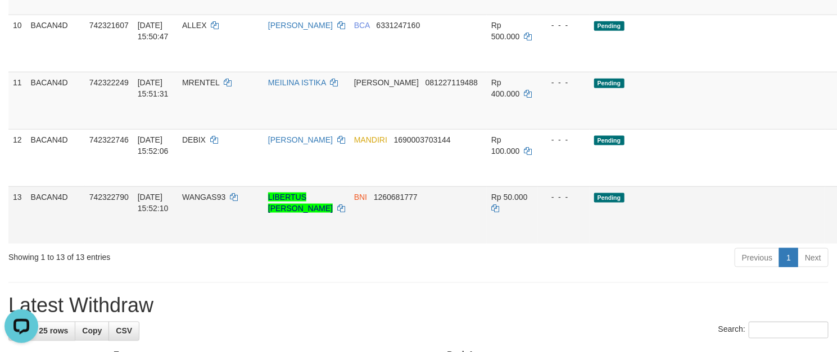
scroll to position [506, 0]
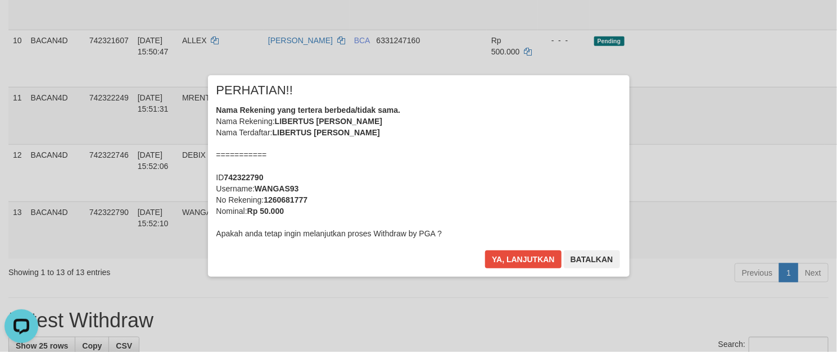
click at [776, 217] on div "× PERHATIAN!! Nama Rekening yang tertera berbeda/tidak sama. Nama Rekening: LIB…" at bounding box center [418, 176] width 837 height 246
click at [499, 256] on button "Ya, lanjutkan" at bounding box center [523, 260] width 76 height 18
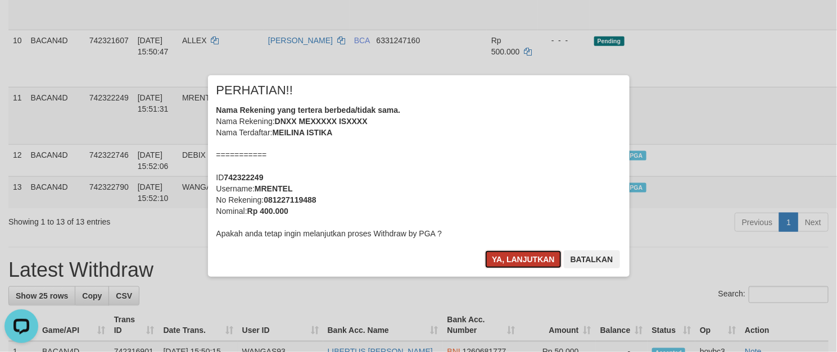
click at [528, 260] on button "Ya, lanjutkan" at bounding box center [523, 260] width 76 height 18
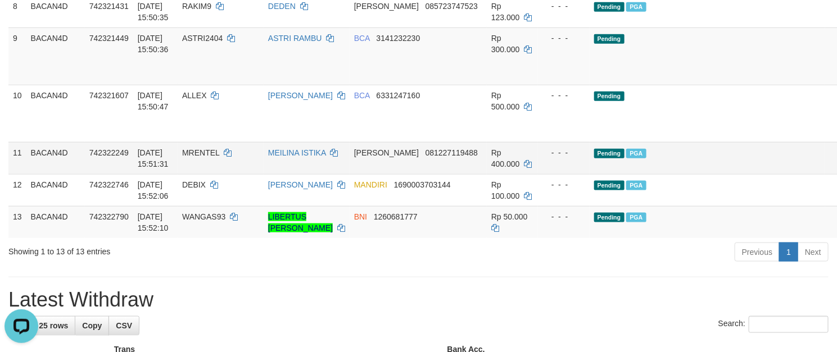
scroll to position [421, 0]
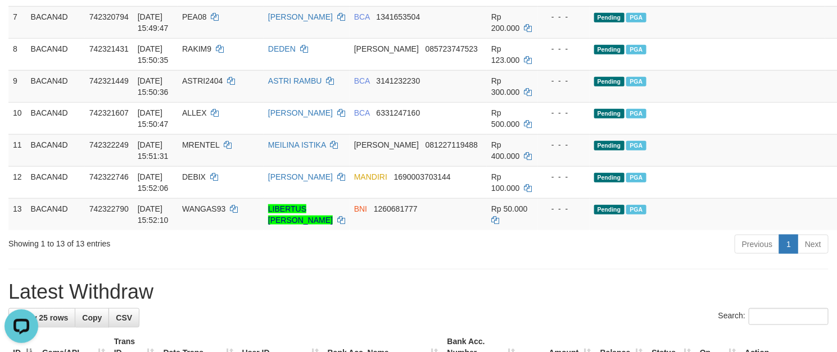
scroll to position [0, 0]
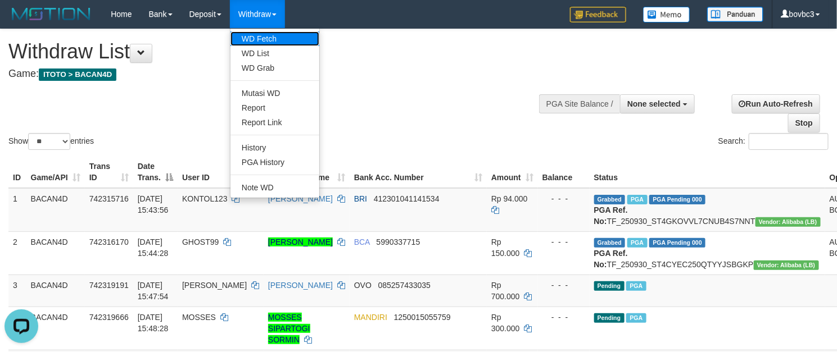
click at [253, 34] on link "WD Fetch" at bounding box center [274, 38] width 89 height 15
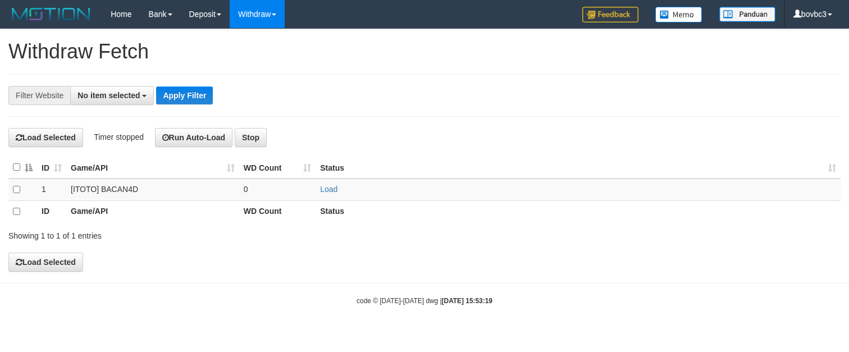
select select
click at [328, 194] on link "Load" at bounding box center [328, 189] width 17 height 9
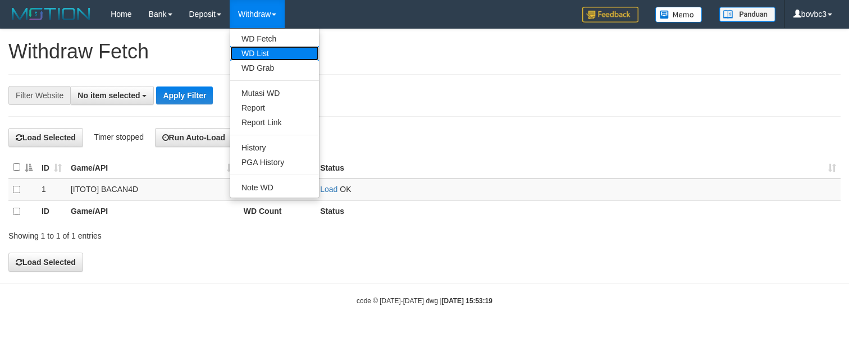
click at [269, 47] on link "WD List" at bounding box center [274, 53] width 89 height 15
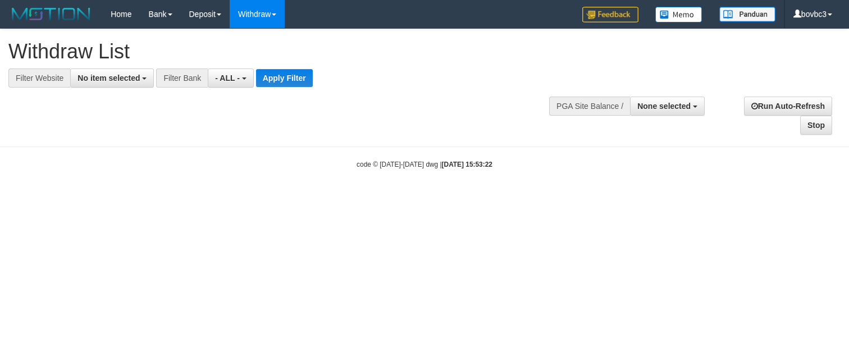
select select
click at [108, 67] on div "**********" at bounding box center [285, 58] width 555 height 58
click at [112, 83] on button "No item selected" at bounding box center [112, 78] width 84 height 19
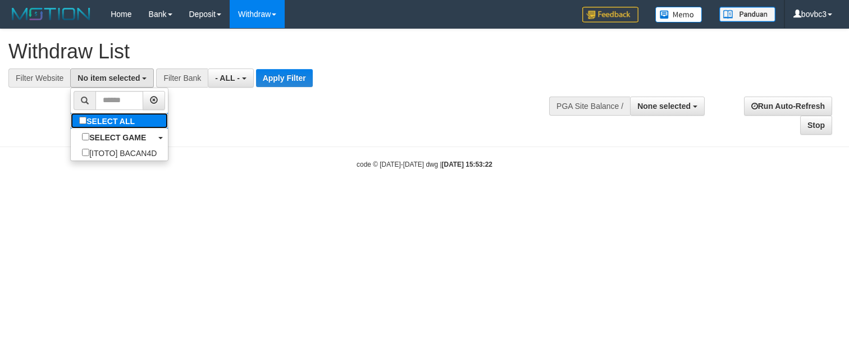
click at [115, 115] on label "SELECT ALL" at bounding box center [108, 121] width 75 height 16
select select "****"
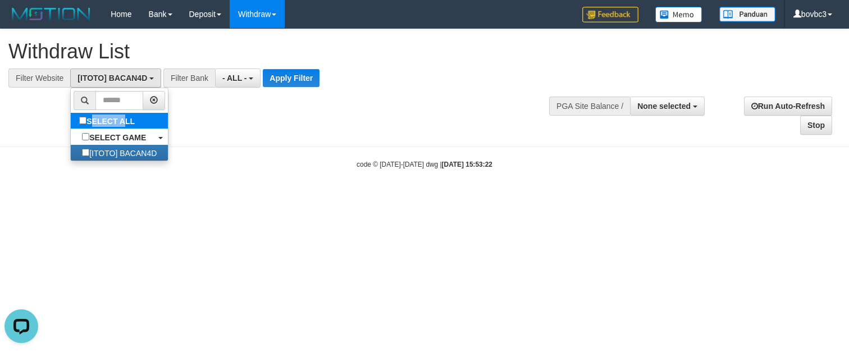
click at [115, 116] on label "SELECT ALL" at bounding box center [108, 121] width 75 height 16
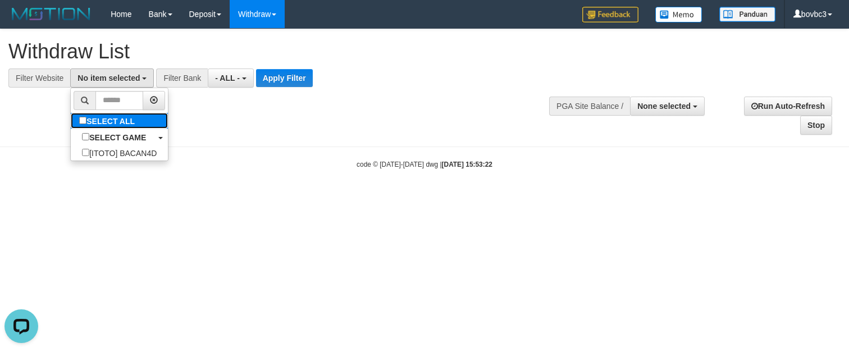
click at [146, 115] on label "SELECT ALL" at bounding box center [108, 121] width 75 height 16
select select "****"
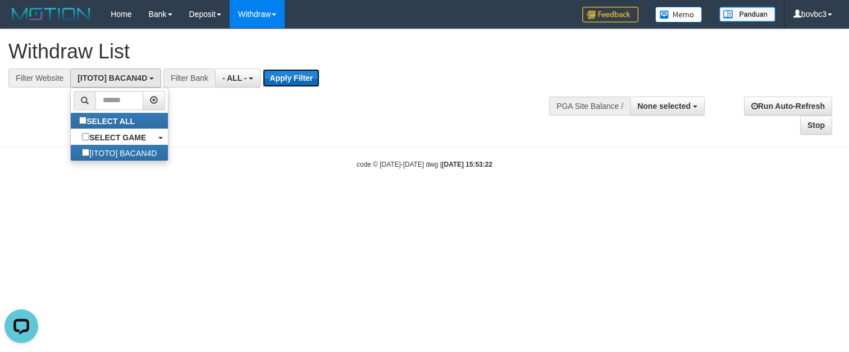
click at [297, 76] on button "Apply Filter" at bounding box center [291, 78] width 57 height 18
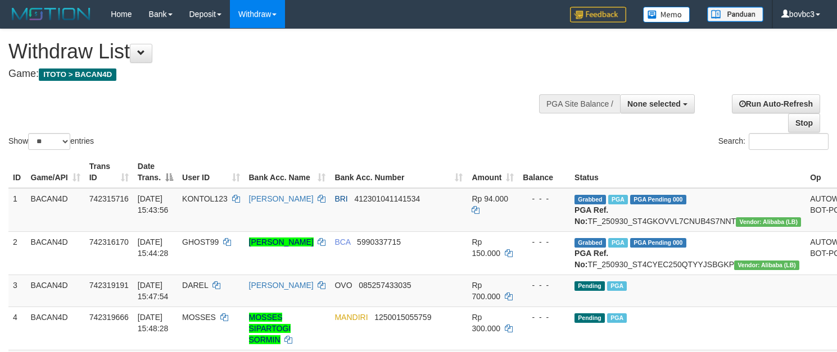
select select
select select "**"
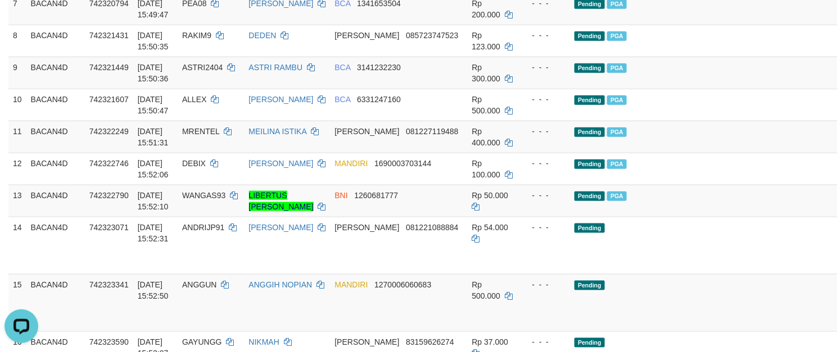
scroll to position [674, 0]
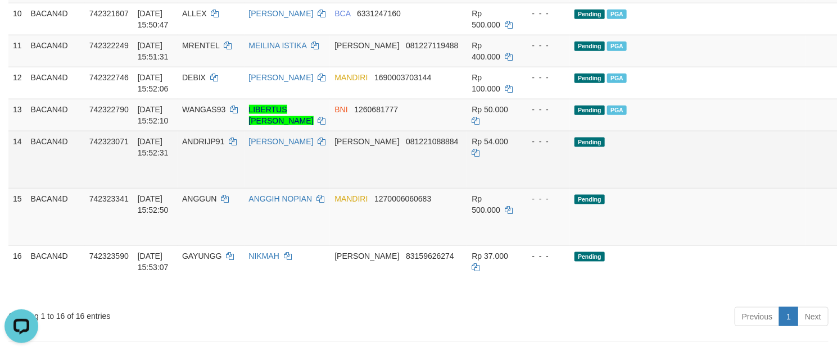
scroll to position [506, 0]
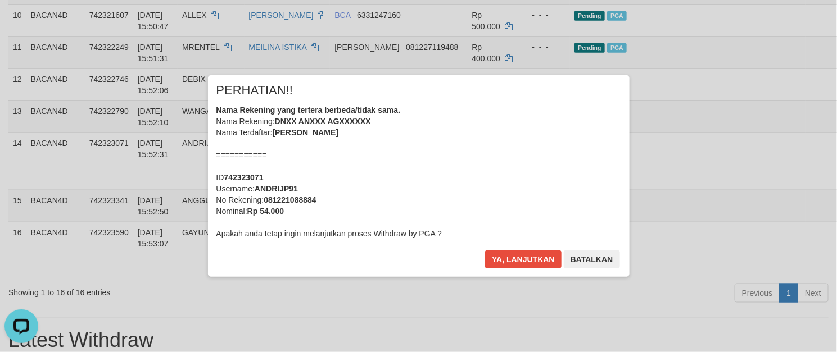
drag, startPoint x: 772, startPoint y: 303, endPoint x: 779, endPoint y: 302, distance: 7.5
click at [779, 302] on div "× PERHATIAN!! Nama Rekening yang tertera berbeda/tidak sama. Nama Rekening: DNX…" at bounding box center [418, 176] width 837 height 352
click at [486, 244] on div "× PERHATIAN!! Nama Rekening yang tertera berbeda/tidak sama. Nama Rekening: DNX…" at bounding box center [418, 175] width 421 height 201
click at [492, 253] on button "Ya, lanjutkan" at bounding box center [523, 260] width 76 height 18
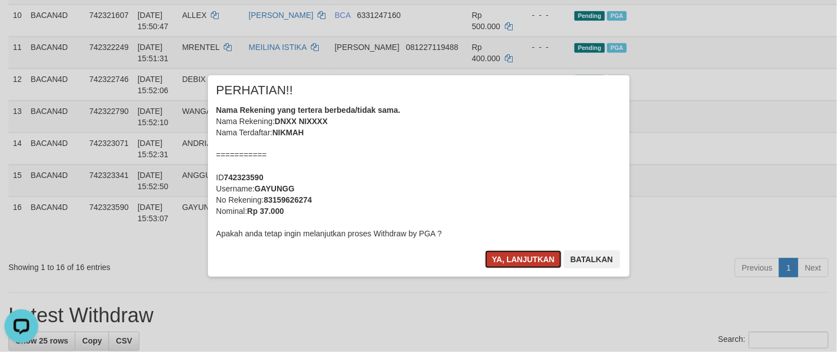
click at [519, 263] on button "Ya, lanjutkan" at bounding box center [523, 260] width 76 height 18
